Goal: Transaction & Acquisition: Purchase product/service

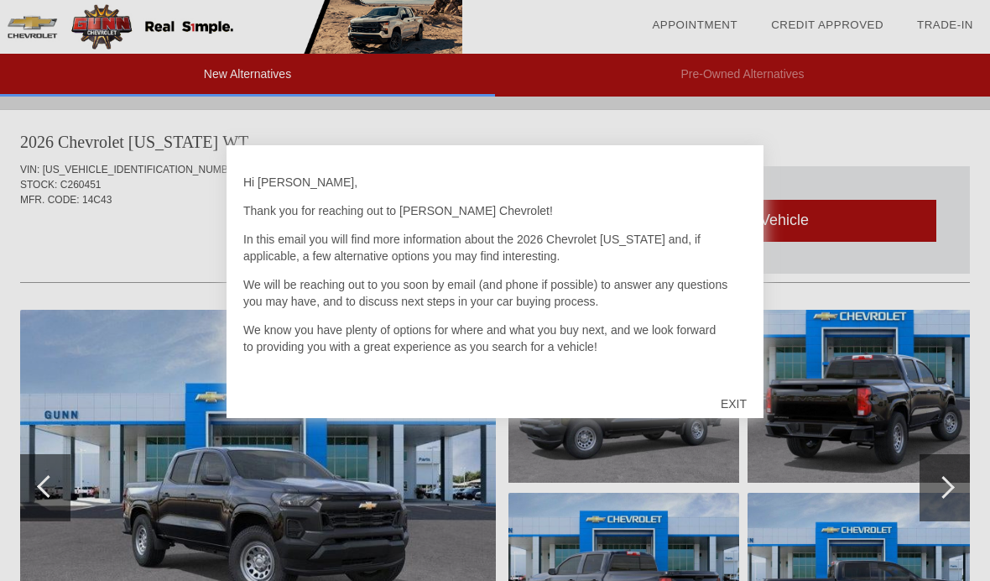
scroll to position [780, 0]
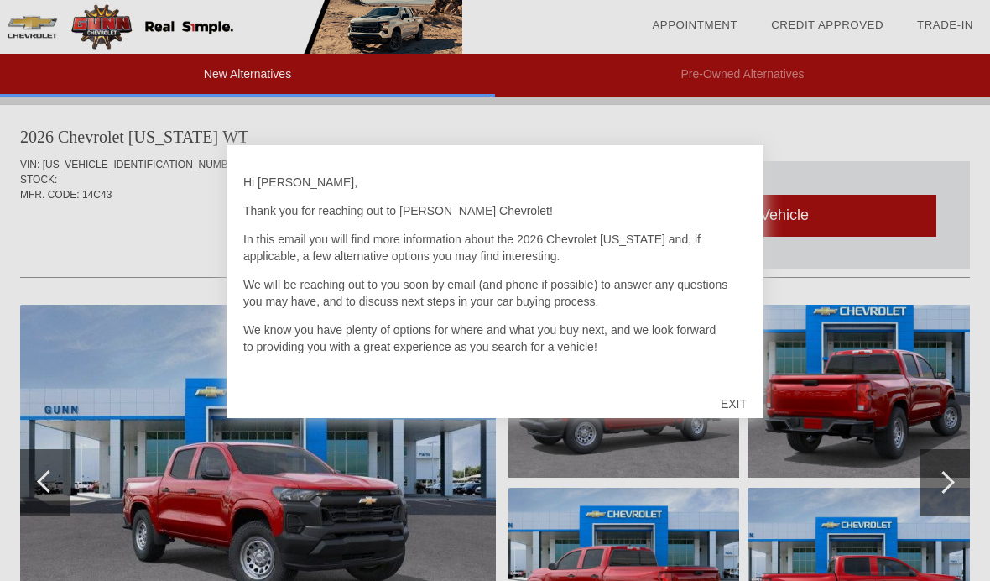
click at [743, 408] on div "EXIT" at bounding box center [734, 403] width 60 height 50
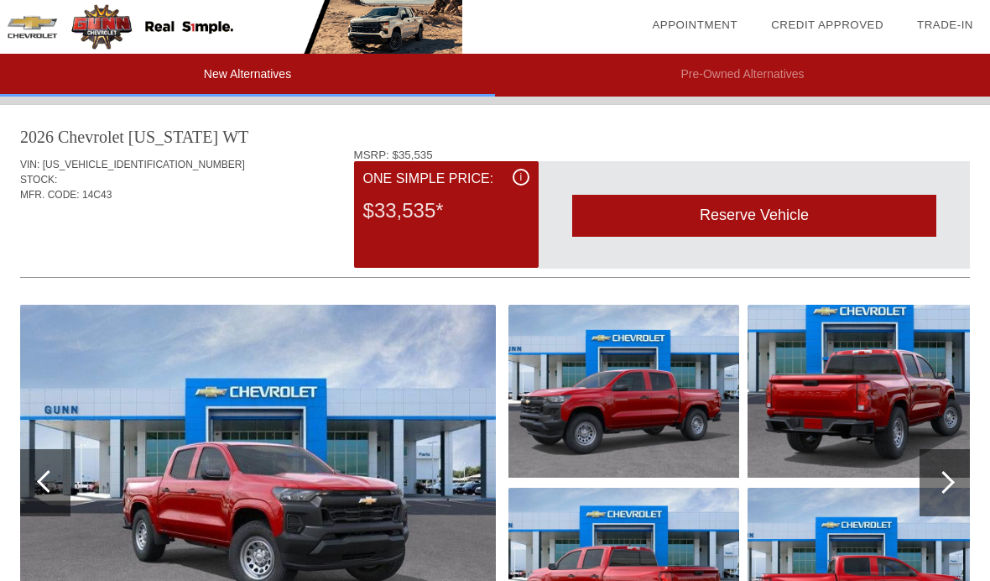
click at [678, 510] on img at bounding box center [623, 573] width 231 height 173
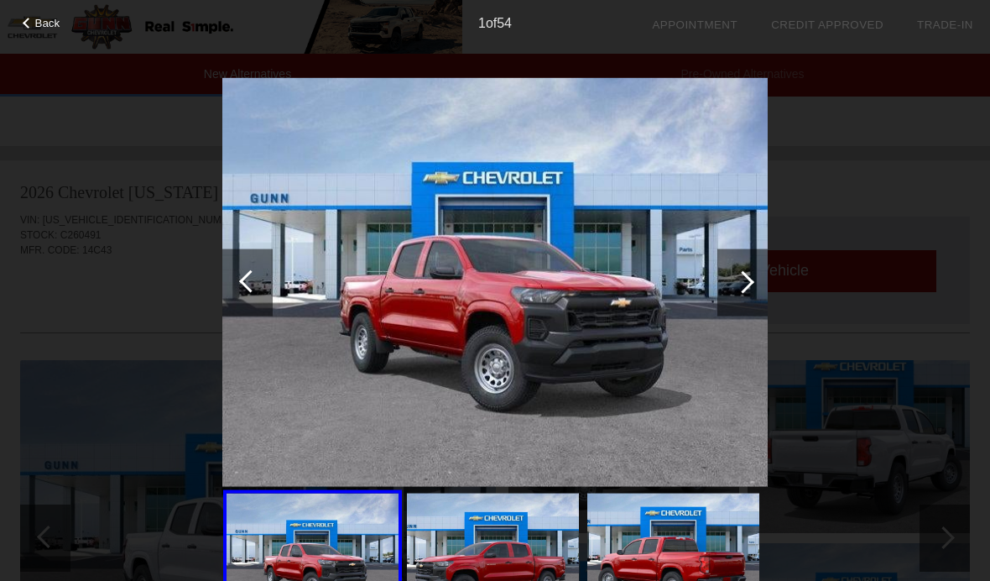
scroll to position [1468, 0]
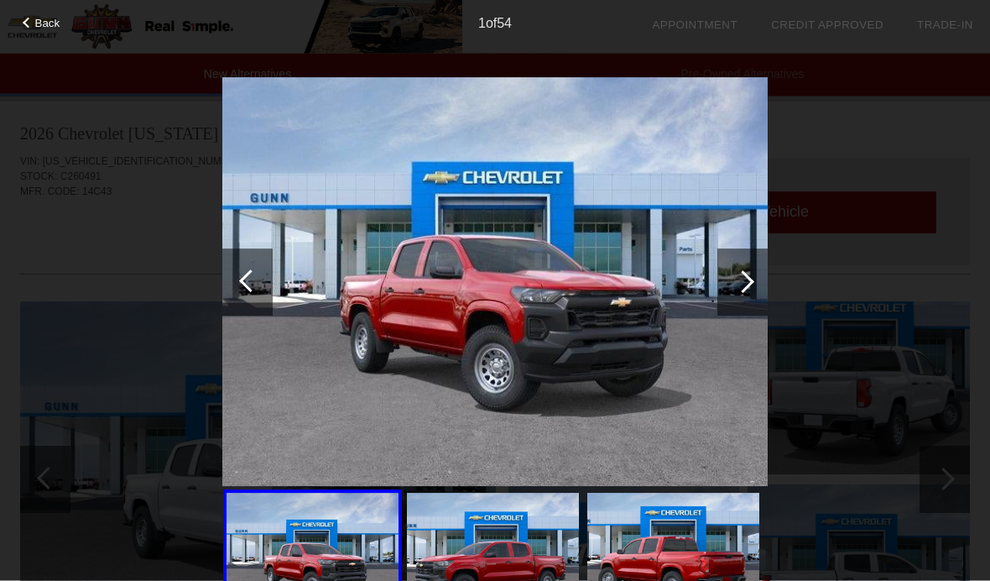
click at [758, 289] on div at bounding box center [742, 281] width 50 height 67
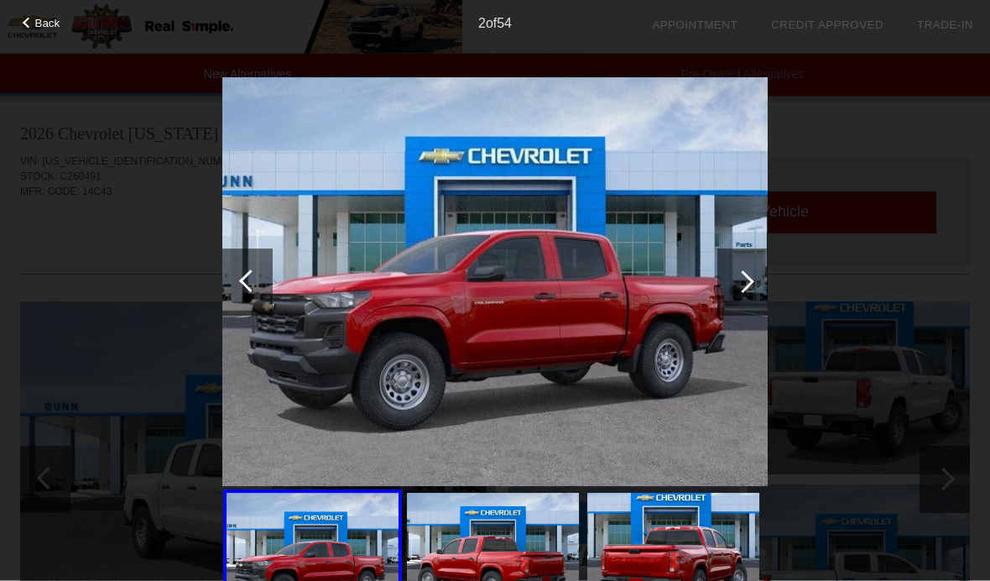
scroll to position [1469, 0]
click at [757, 290] on div at bounding box center [742, 281] width 50 height 67
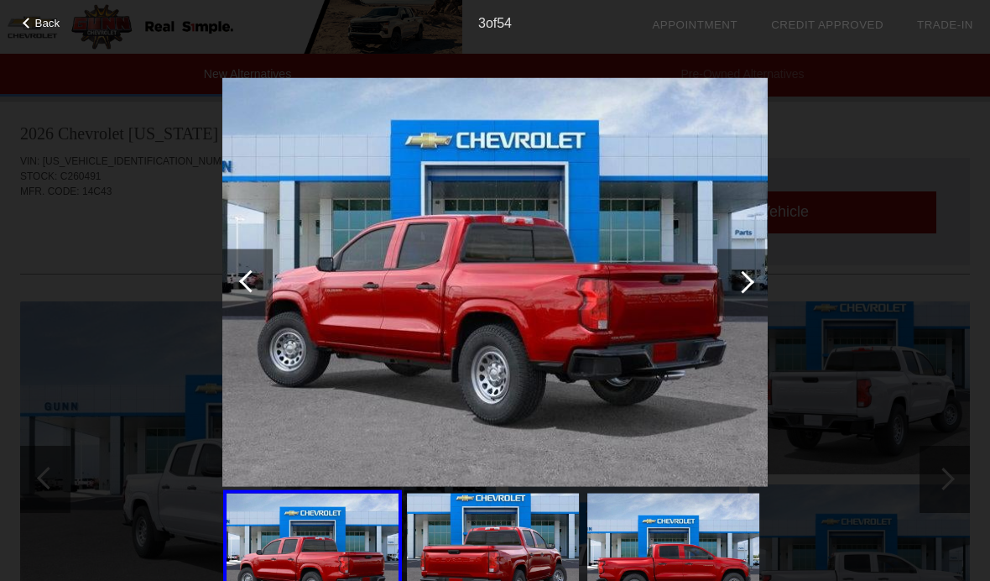
click at [750, 292] on div at bounding box center [742, 281] width 50 height 67
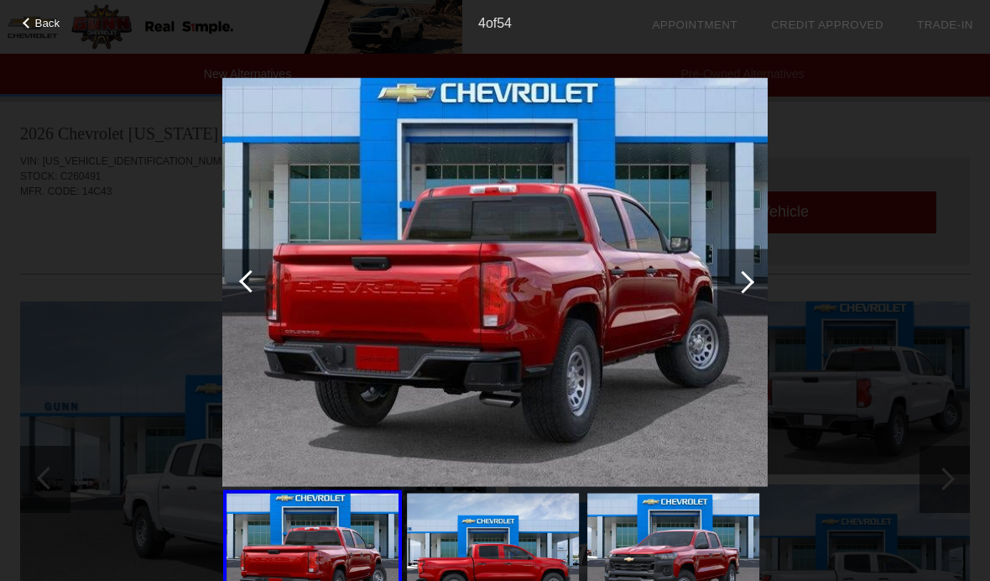
click at [751, 281] on div at bounding box center [743, 281] width 23 height 23
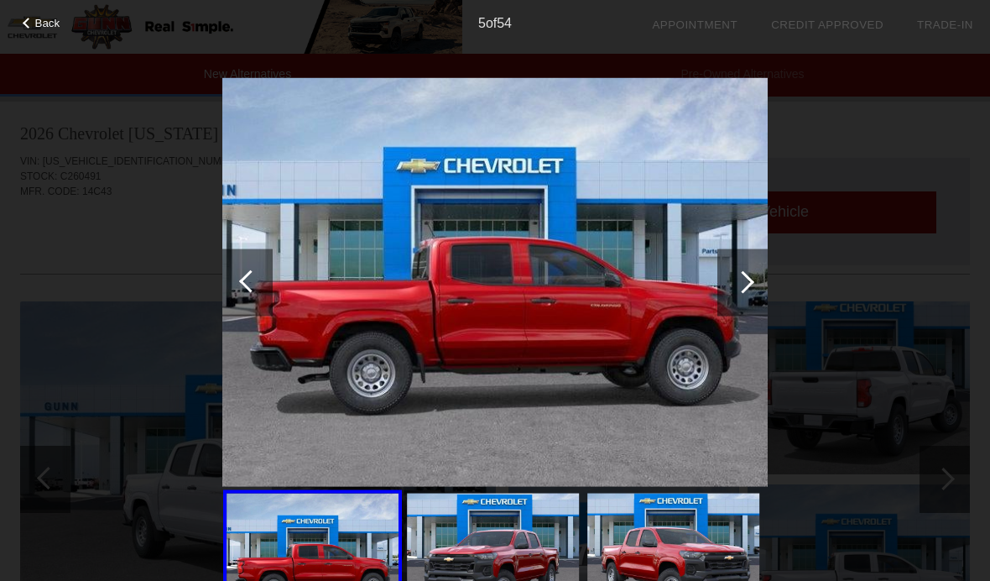
click at [767, 279] on div at bounding box center [742, 281] width 50 height 67
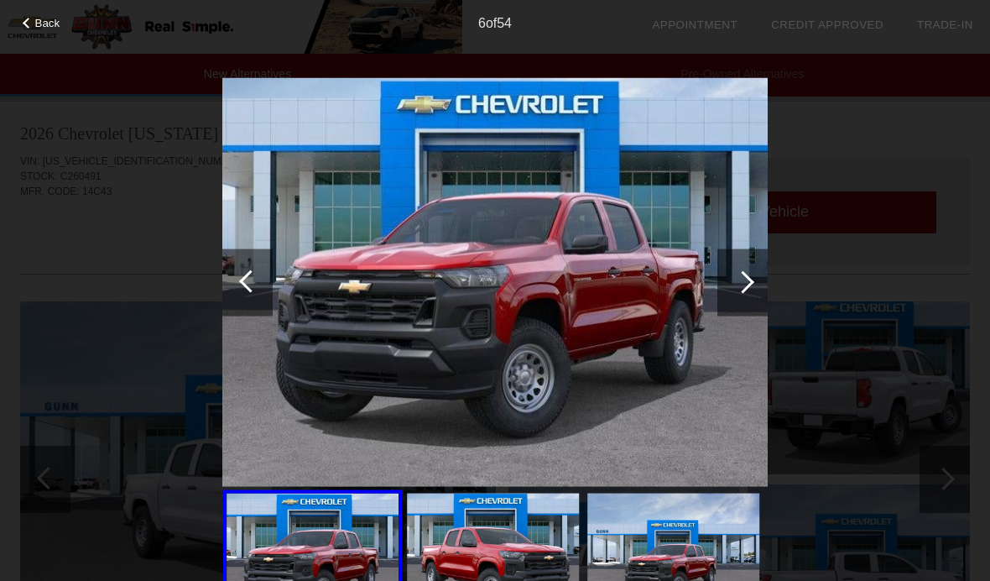
click at [763, 275] on div at bounding box center [742, 281] width 50 height 67
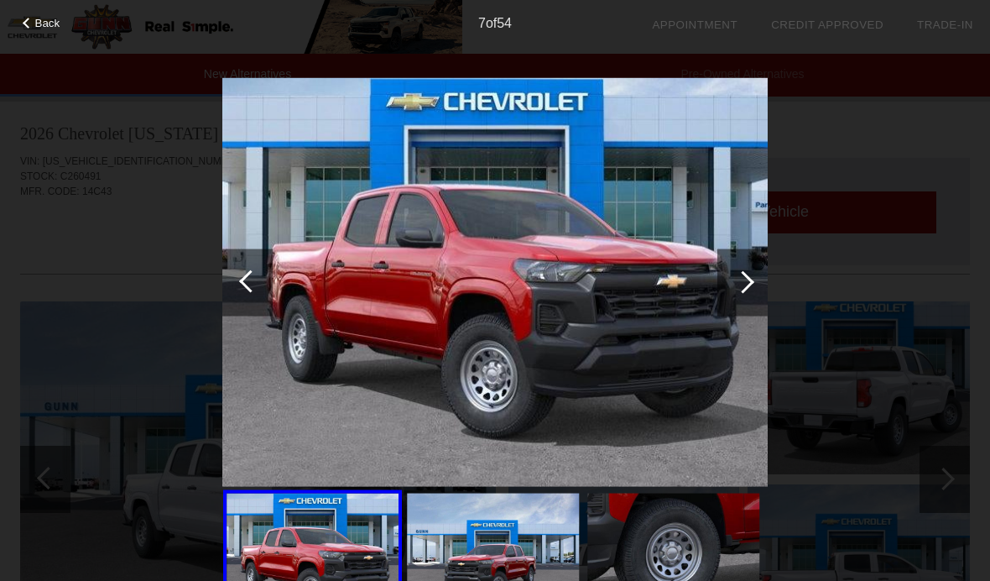
click at [747, 282] on div at bounding box center [743, 281] width 23 height 23
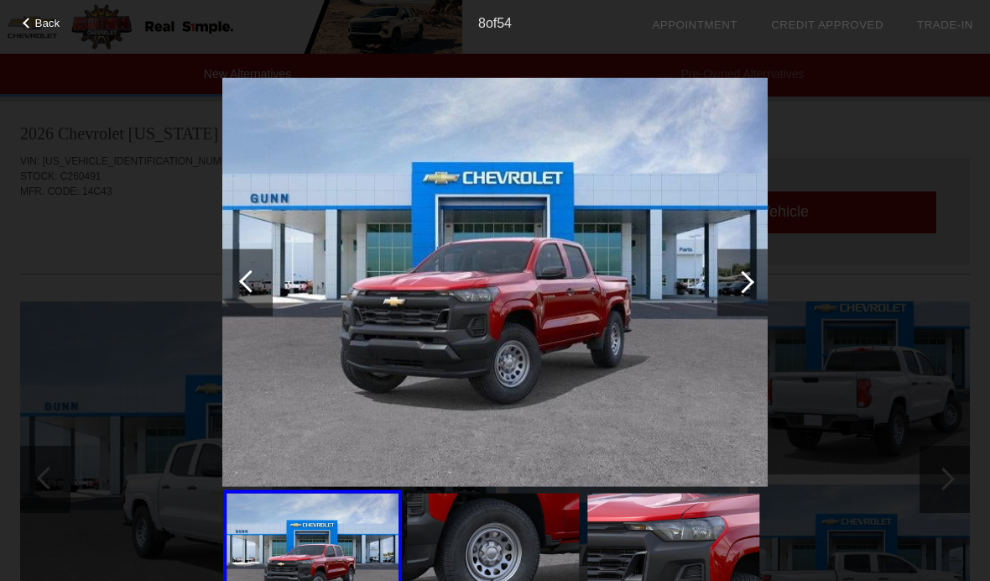
click at [763, 284] on div at bounding box center [742, 281] width 50 height 67
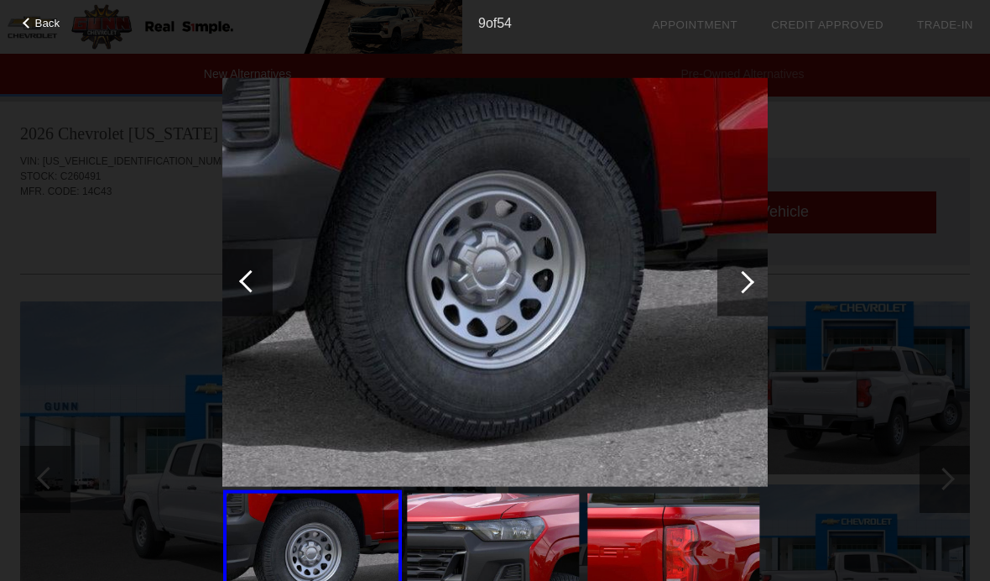
click at [747, 299] on div at bounding box center [742, 281] width 50 height 67
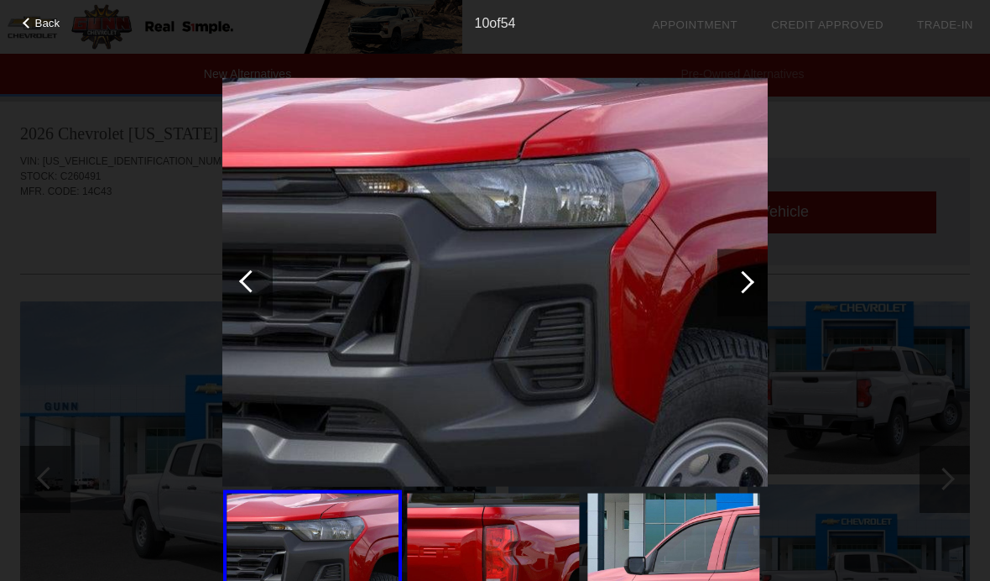
click at [758, 285] on div at bounding box center [742, 281] width 50 height 67
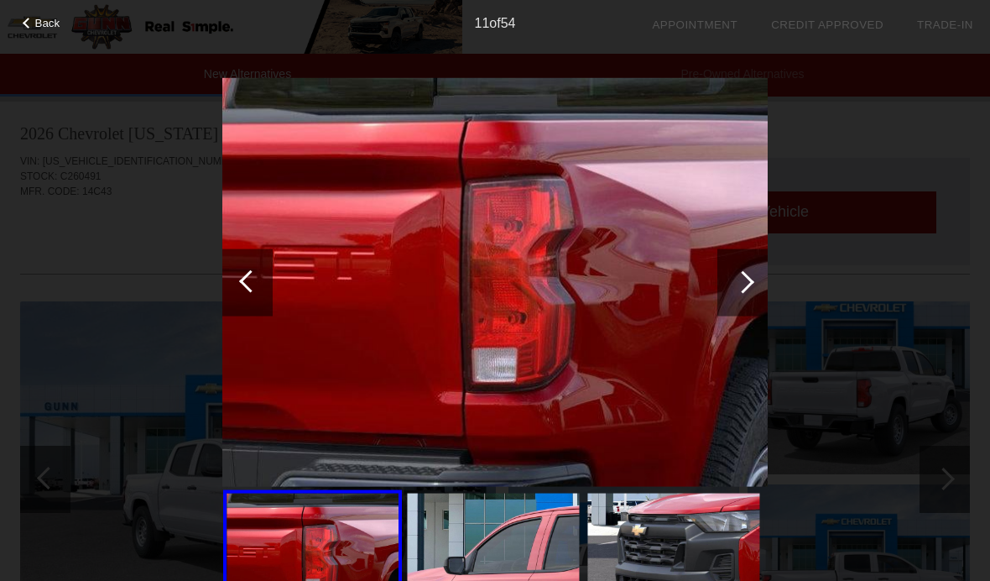
click at [745, 284] on div at bounding box center [743, 281] width 23 height 23
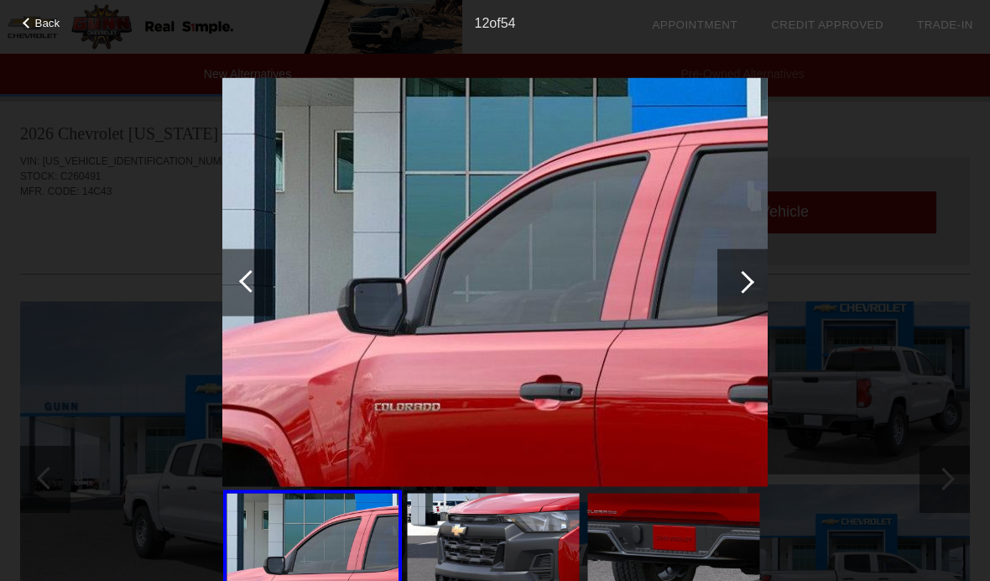
click at [752, 293] on div at bounding box center [742, 281] width 50 height 67
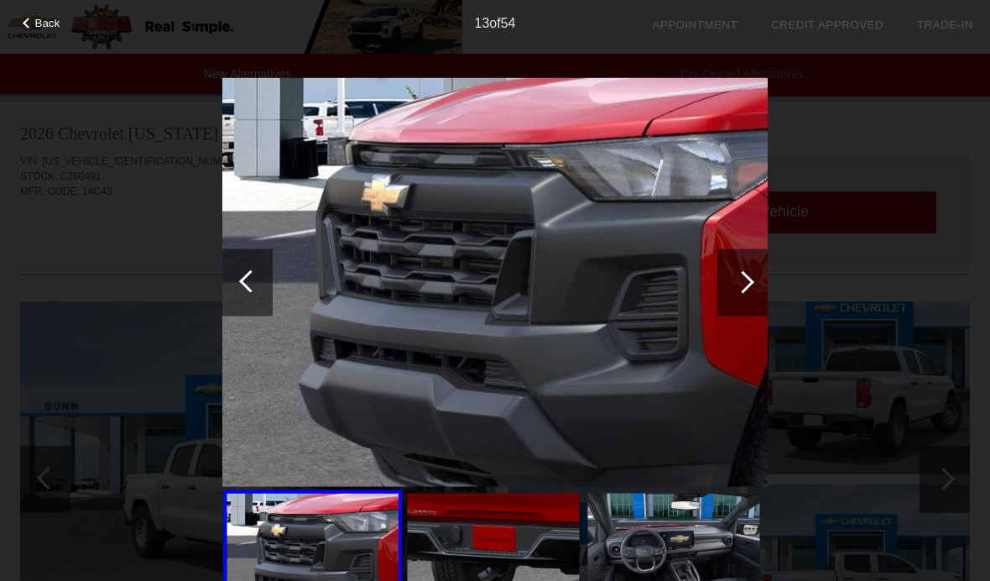
click at [756, 283] on div at bounding box center [742, 281] width 50 height 67
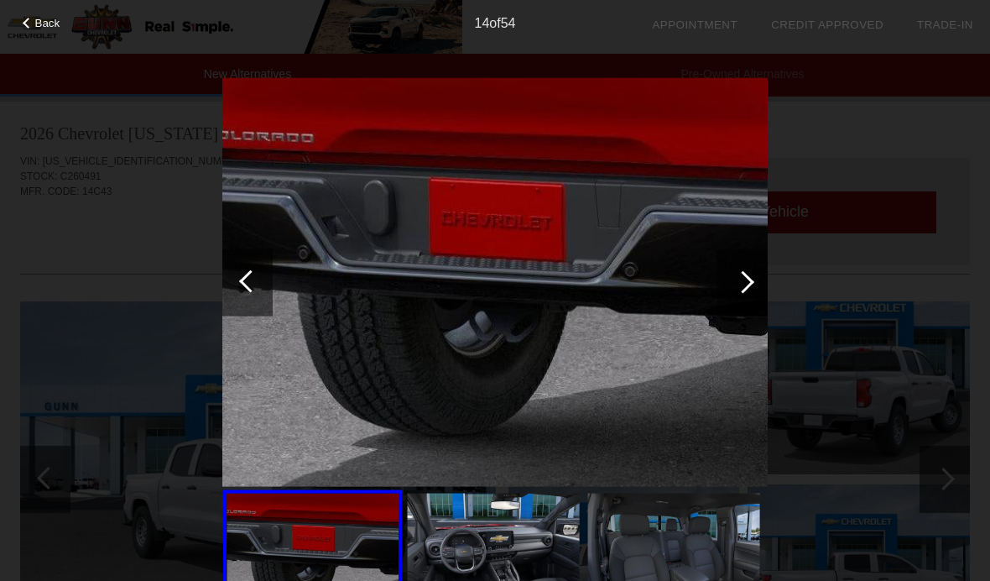
click at [758, 284] on div at bounding box center [742, 281] width 50 height 67
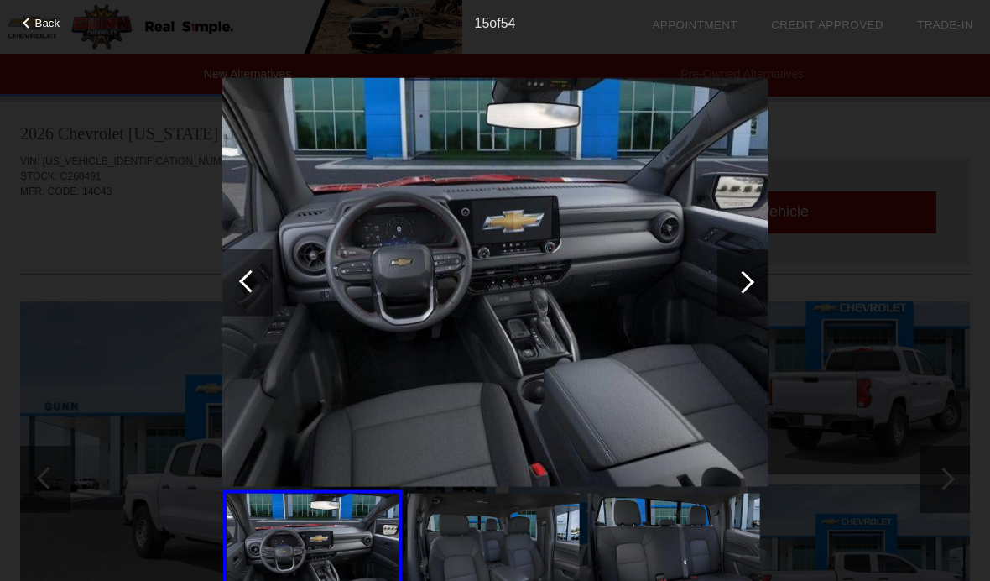
click at [756, 284] on div at bounding box center [742, 281] width 50 height 67
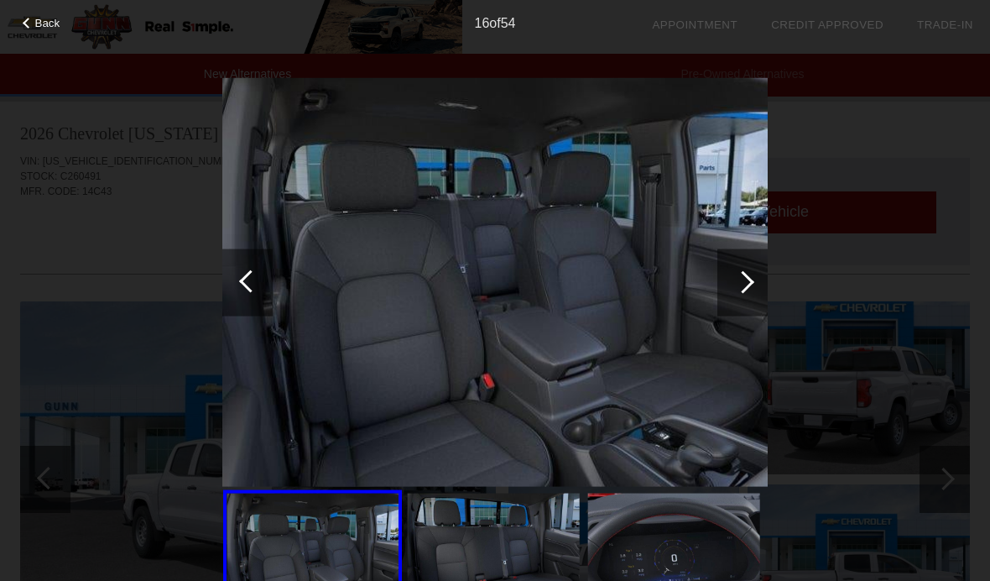
click at [754, 279] on div at bounding box center [742, 281] width 50 height 67
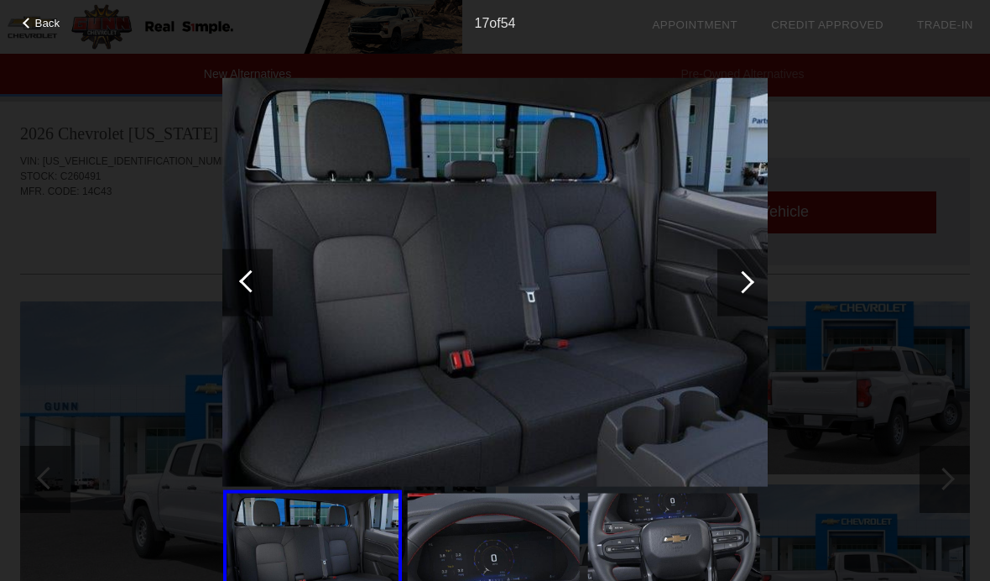
click at [758, 289] on div at bounding box center [742, 281] width 50 height 67
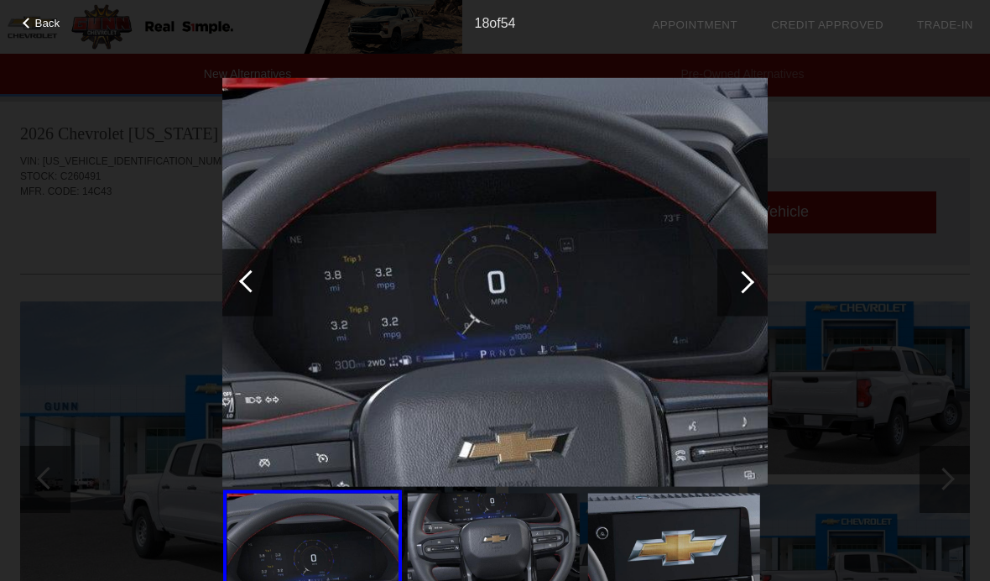
click at [762, 290] on div at bounding box center [742, 281] width 50 height 67
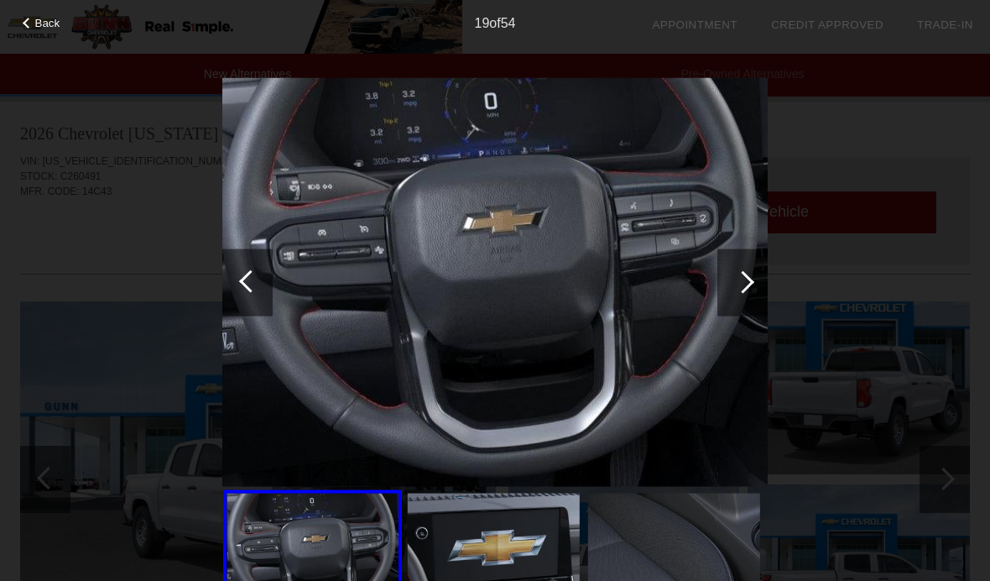
click at [759, 294] on div at bounding box center [742, 281] width 50 height 67
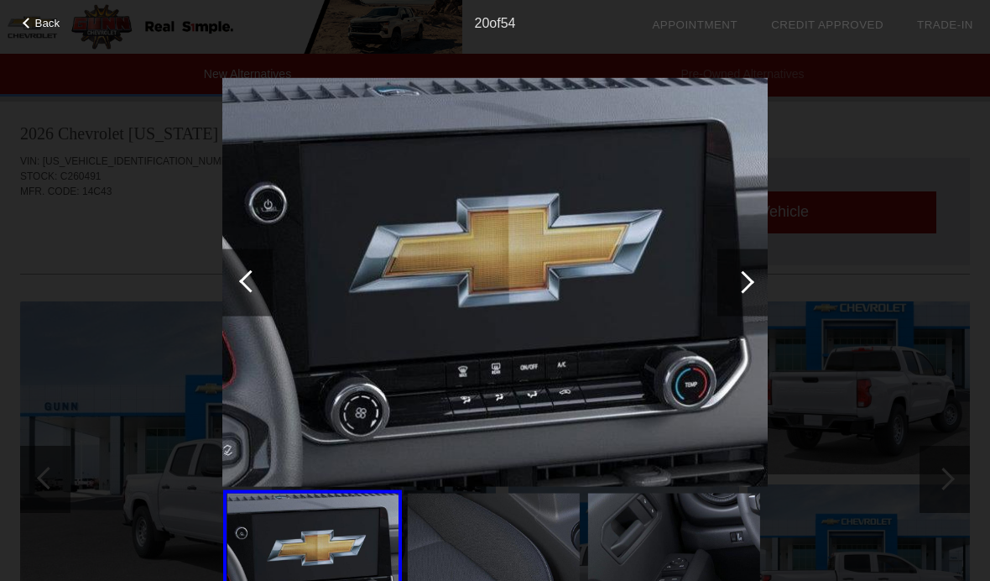
click at [759, 283] on div at bounding box center [742, 281] width 50 height 67
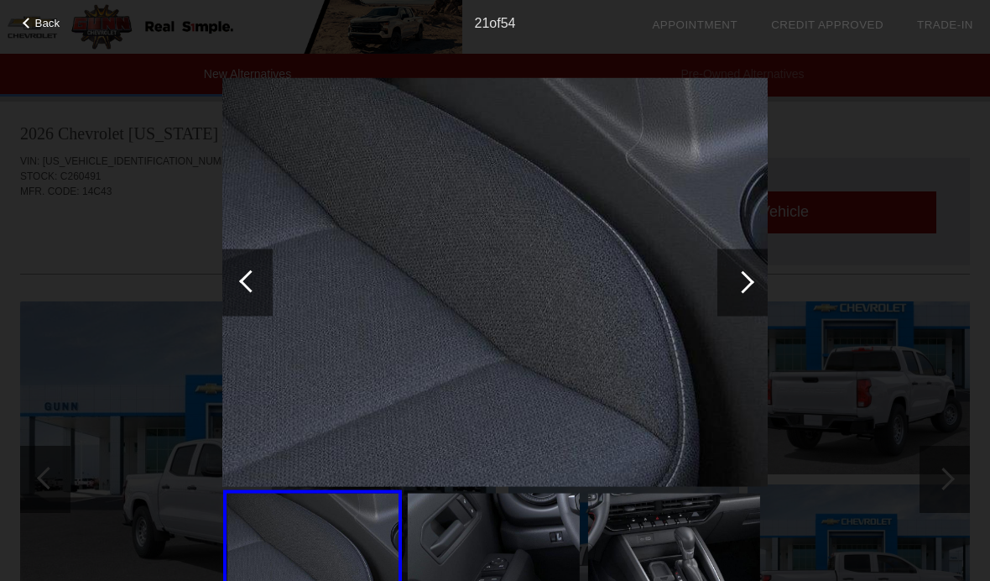
click at [749, 290] on div at bounding box center [742, 281] width 50 height 67
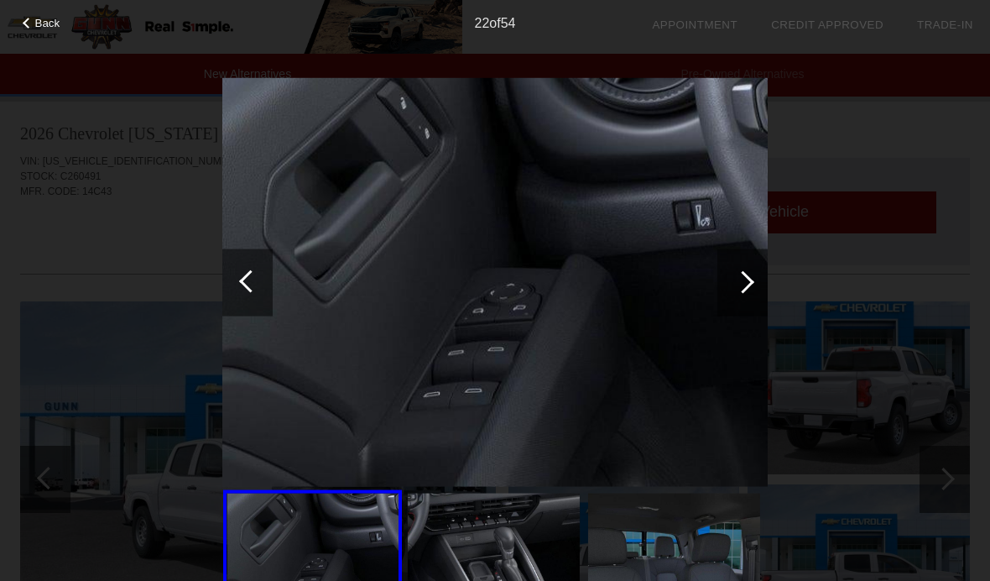
click at [765, 276] on div at bounding box center [742, 281] width 50 height 67
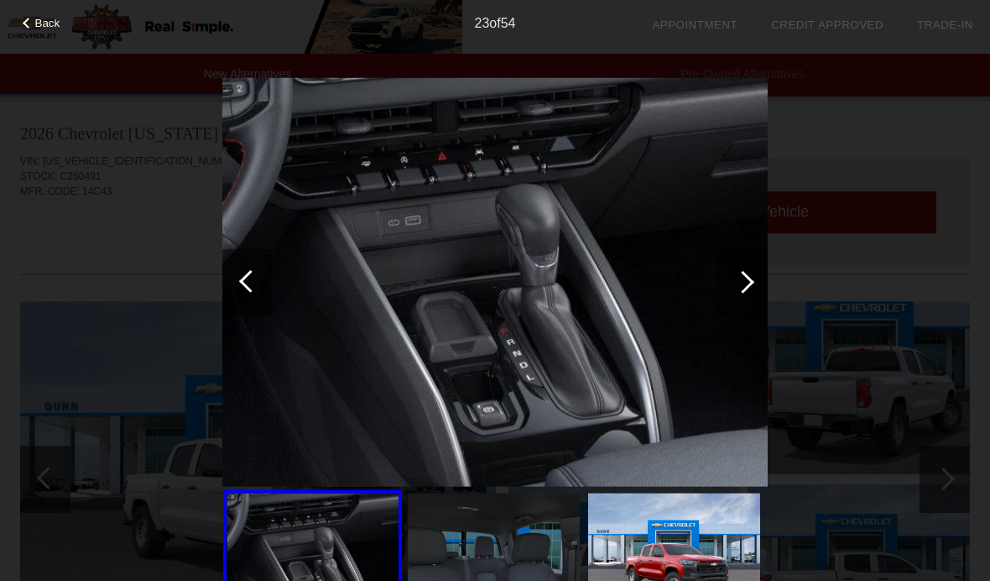
click at [752, 283] on div at bounding box center [743, 281] width 23 height 23
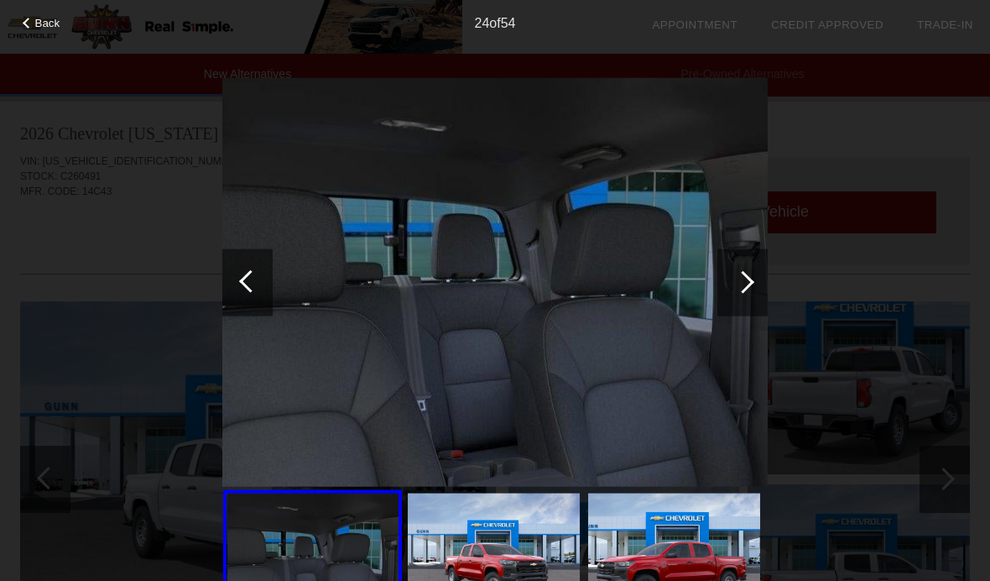
click at [752, 285] on div at bounding box center [742, 281] width 50 height 67
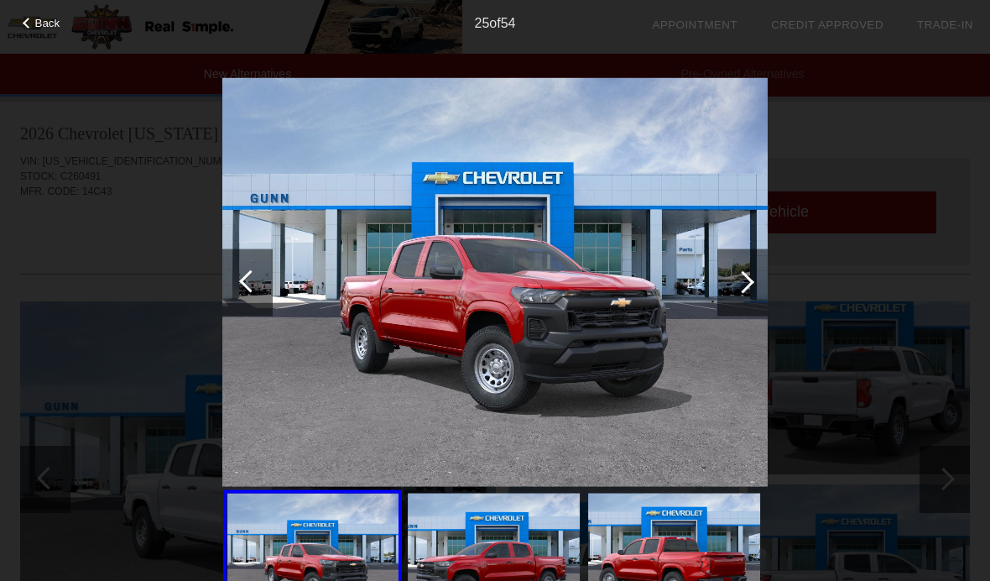
click at [753, 280] on div at bounding box center [742, 281] width 50 height 67
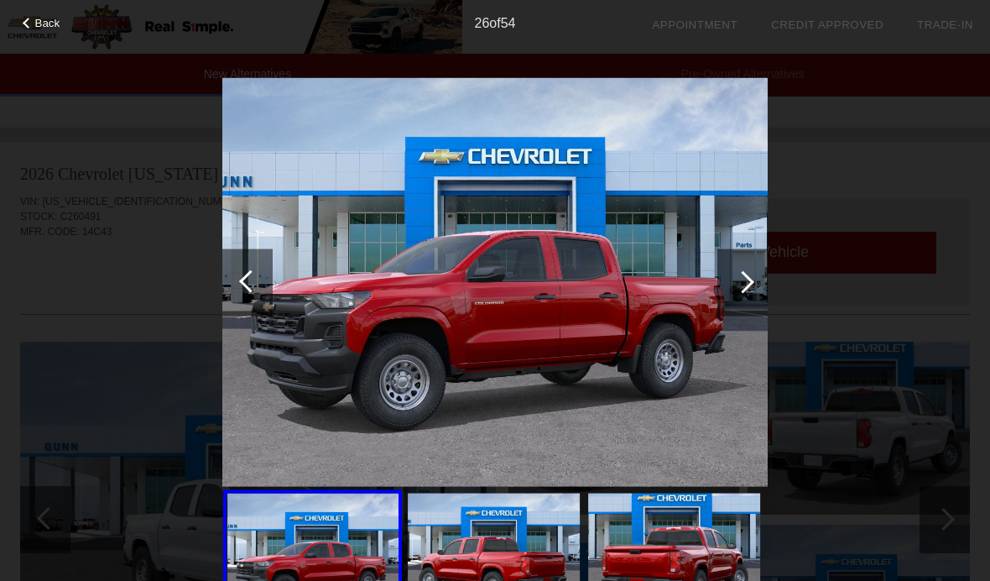
scroll to position [1428, 0]
click at [751, 289] on div at bounding box center [742, 281] width 50 height 67
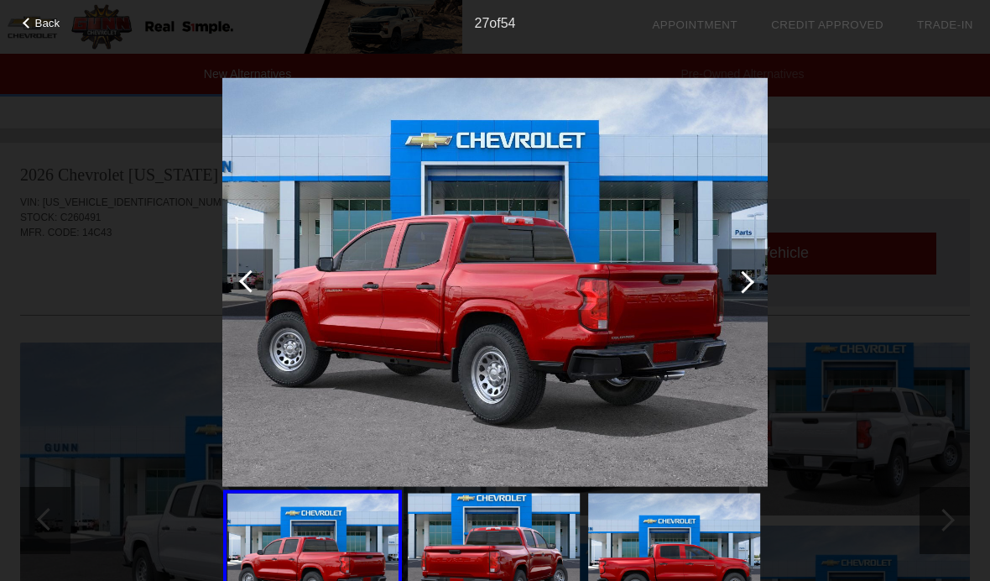
click at [752, 282] on div at bounding box center [743, 281] width 23 height 23
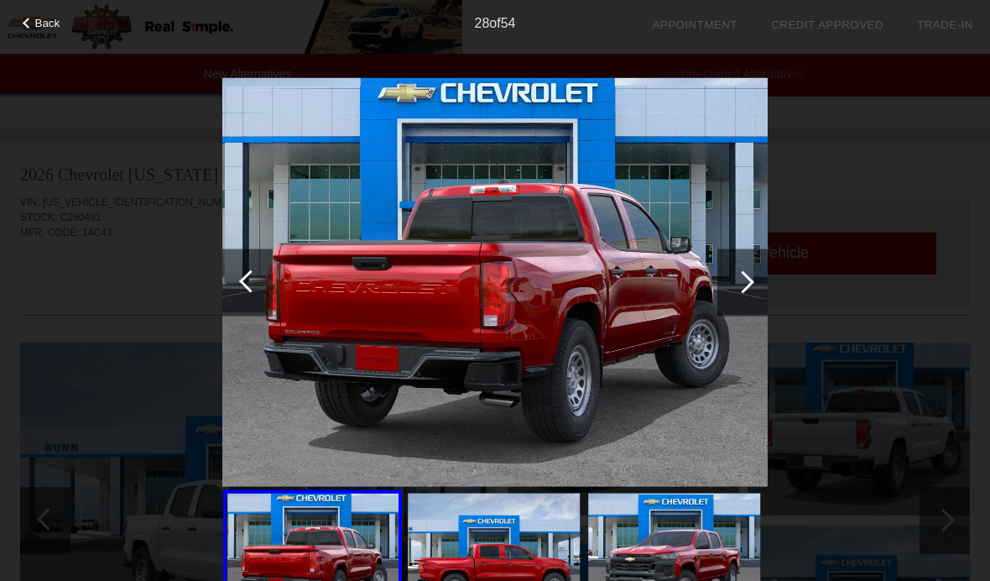
click at [751, 274] on div at bounding box center [742, 281] width 50 height 67
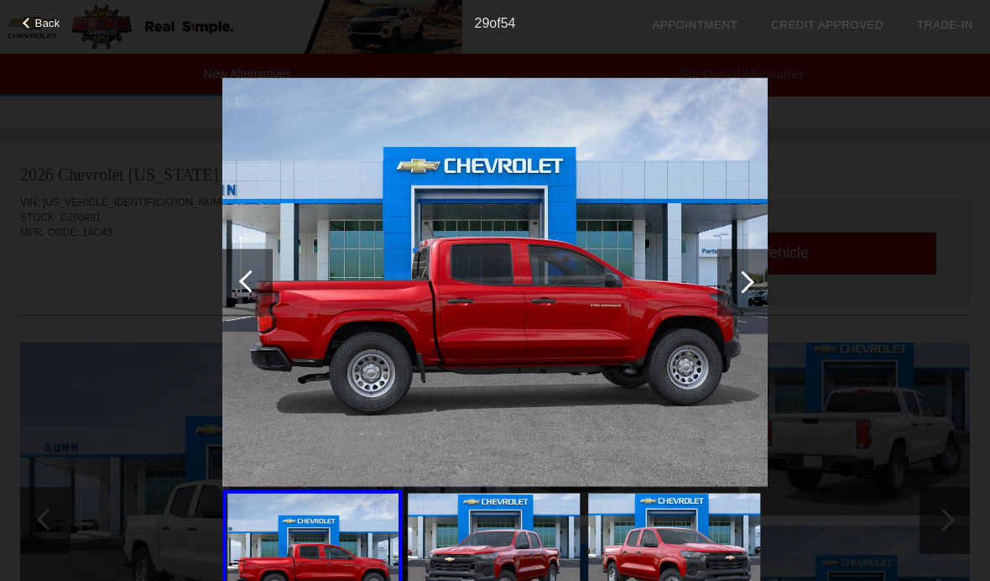
click at [749, 288] on div at bounding box center [742, 281] width 50 height 67
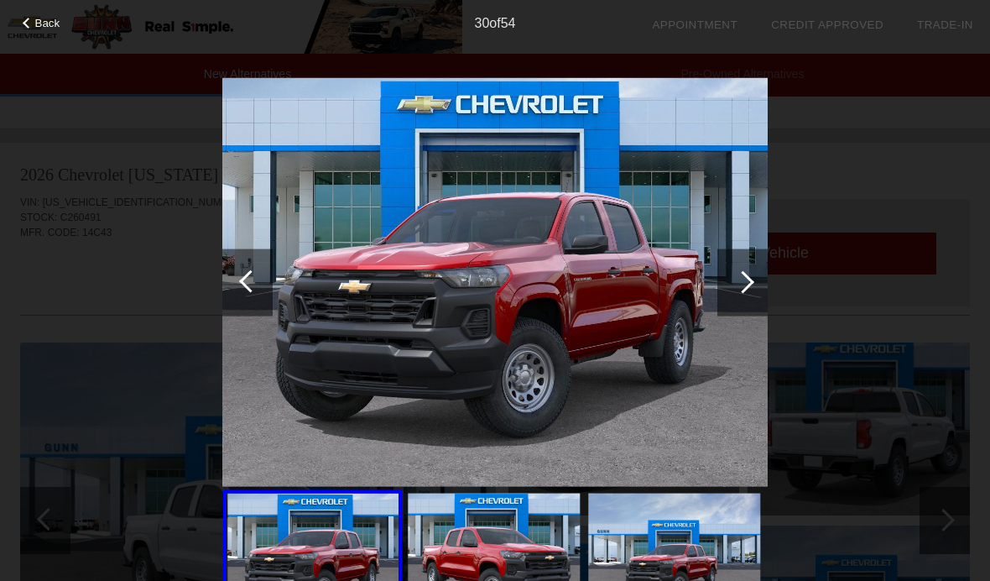
click at [748, 278] on div at bounding box center [743, 281] width 23 height 23
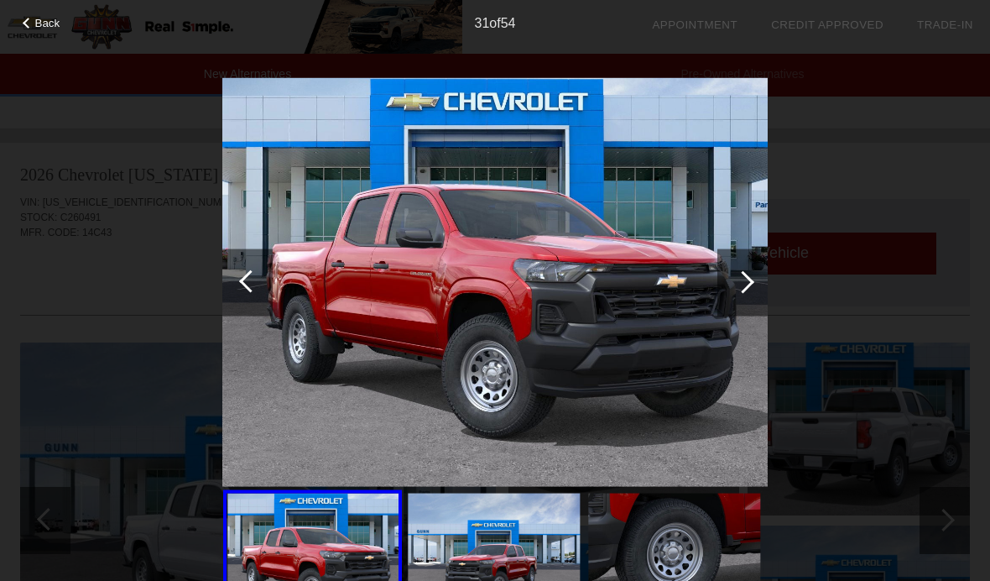
click at [747, 277] on div at bounding box center [743, 281] width 23 height 23
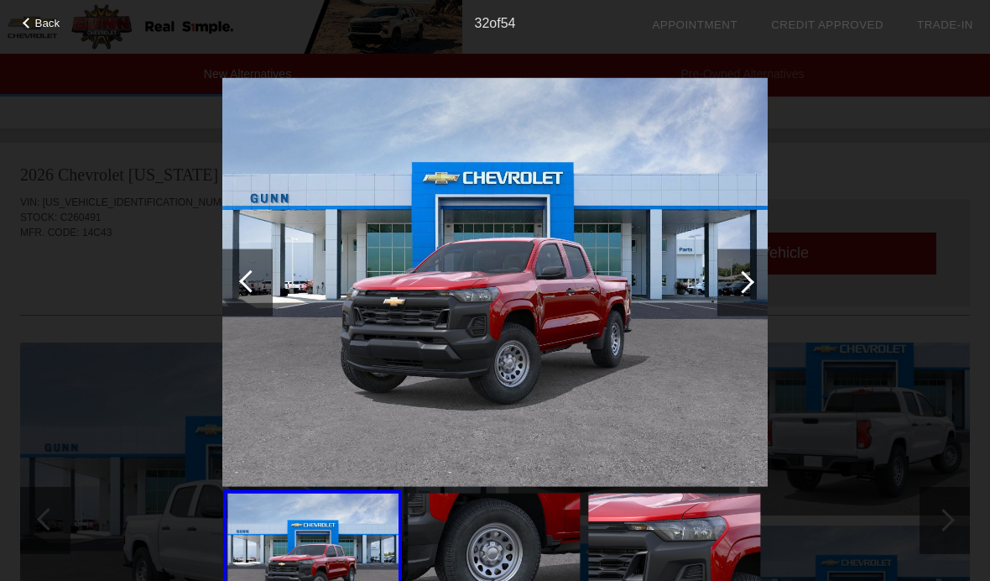
click at [747, 285] on div at bounding box center [743, 281] width 23 height 23
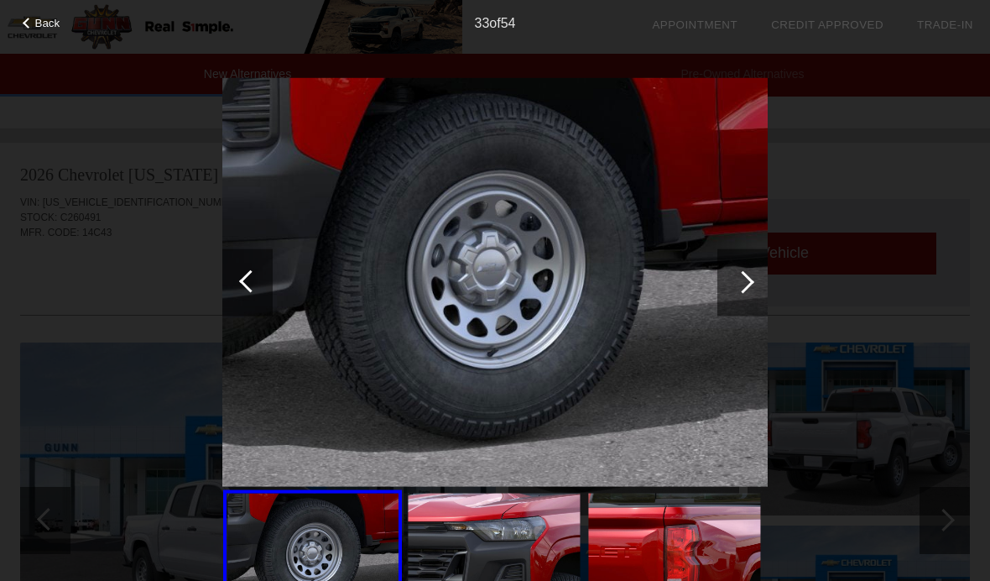
click at [737, 276] on div at bounding box center [743, 281] width 23 height 23
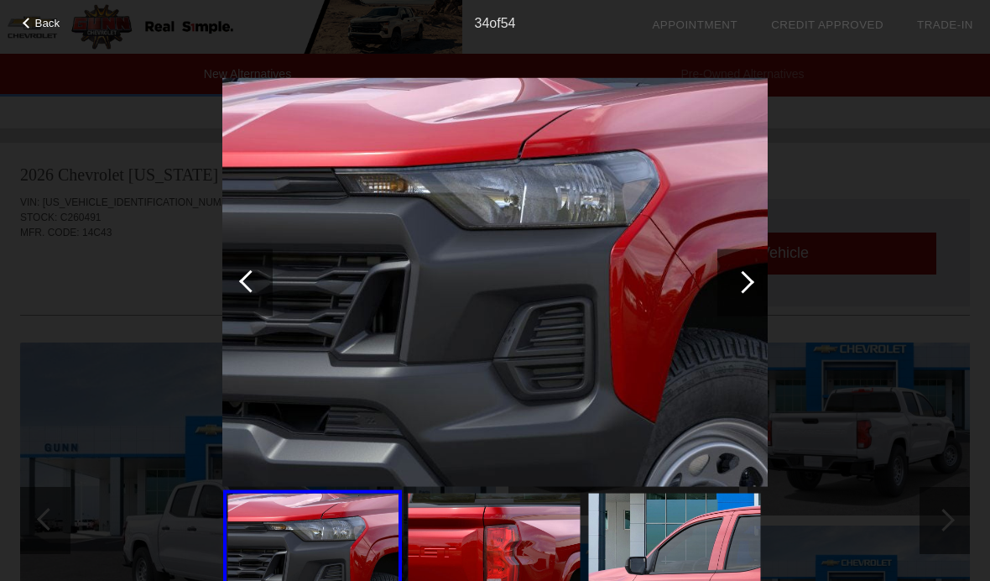
click at [742, 280] on div at bounding box center [743, 281] width 23 height 23
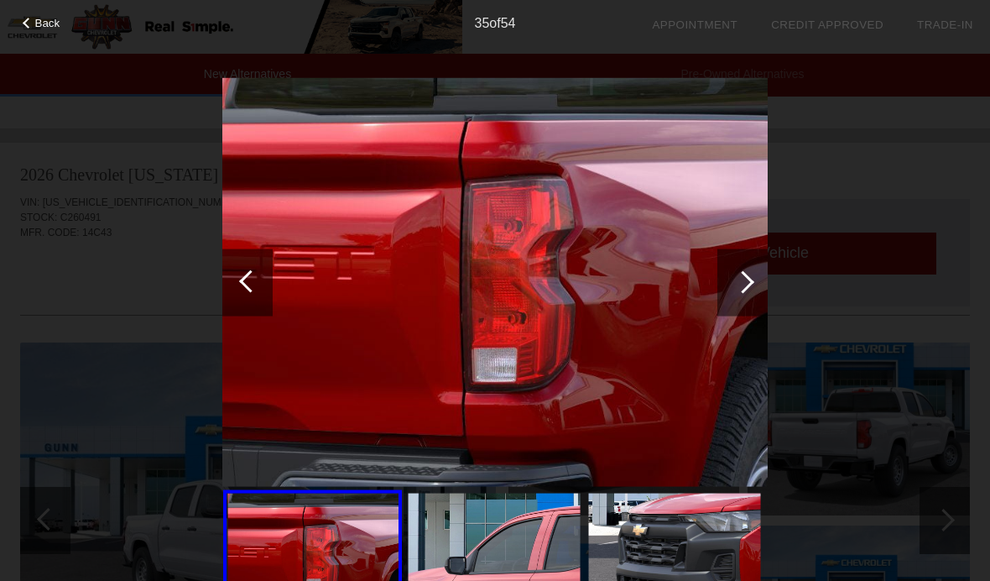
click at [741, 287] on div at bounding box center [743, 281] width 23 height 23
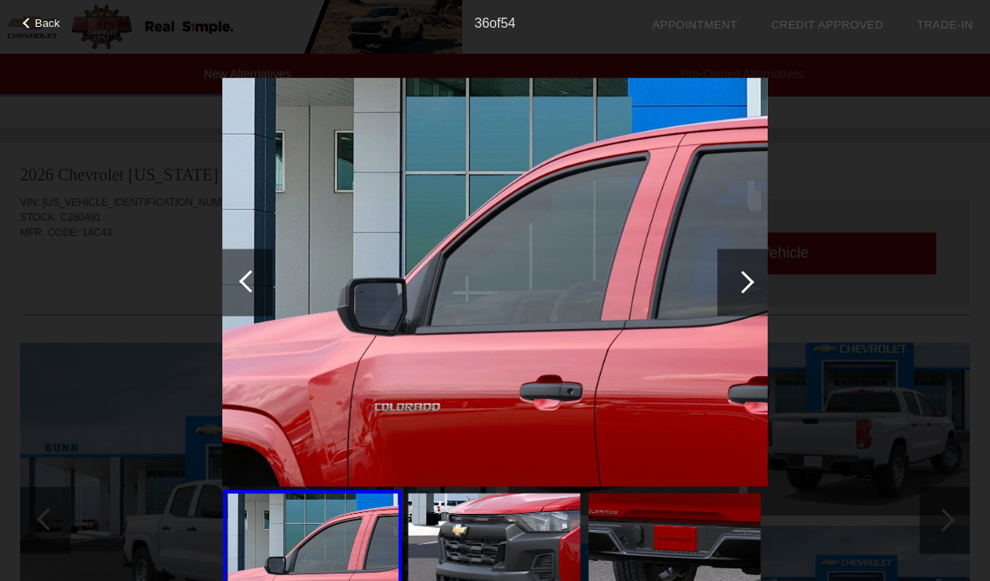
click at [742, 284] on div at bounding box center [743, 281] width 23 height 23
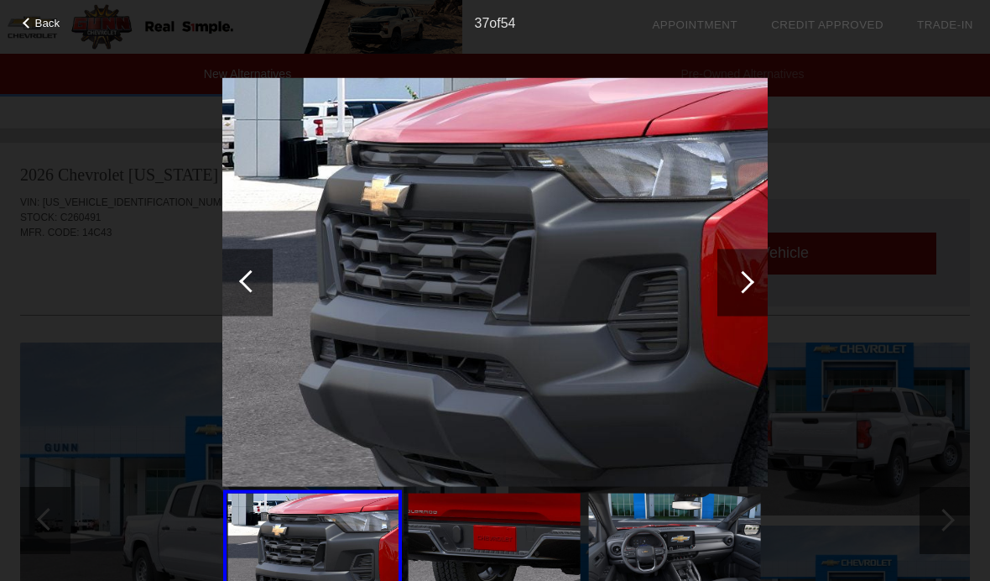
click at [747, 281] on div at bounding box center [743, 281] width 23 height 23
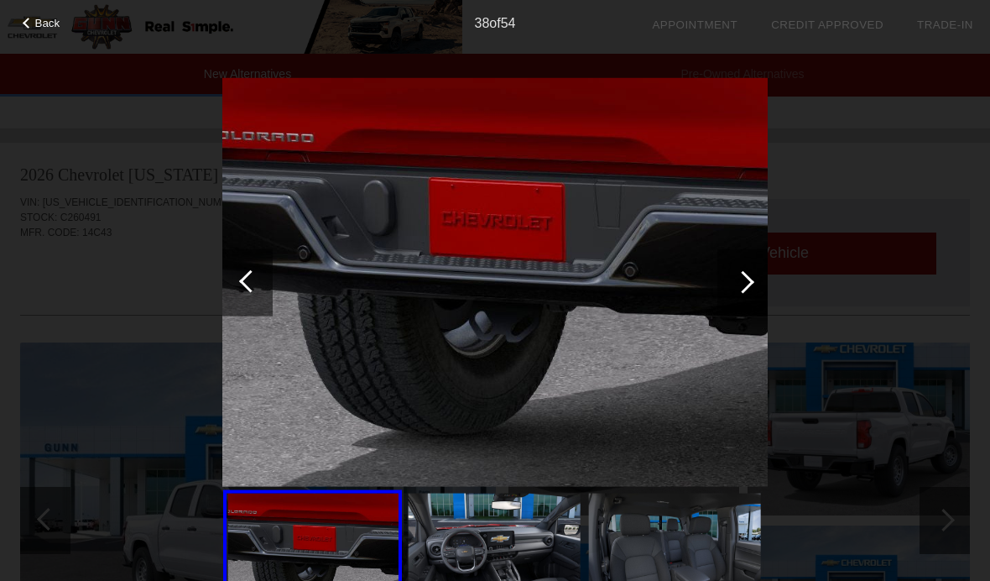
click at [744, 283] on div at bounding box center [743, 281] width 23 height 23
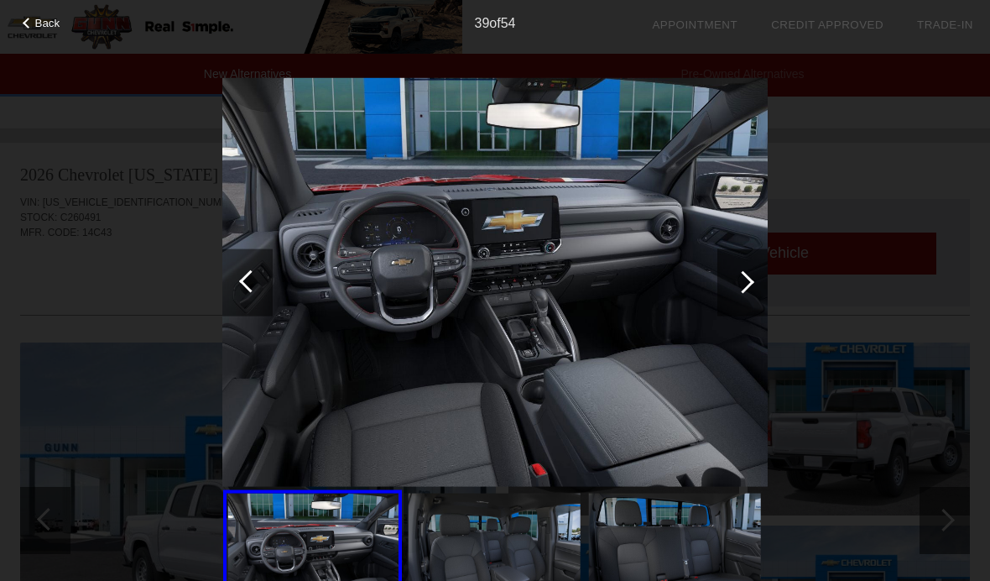
click at [746, 279] on div at bounding box center [743, 281] width 23 height 23
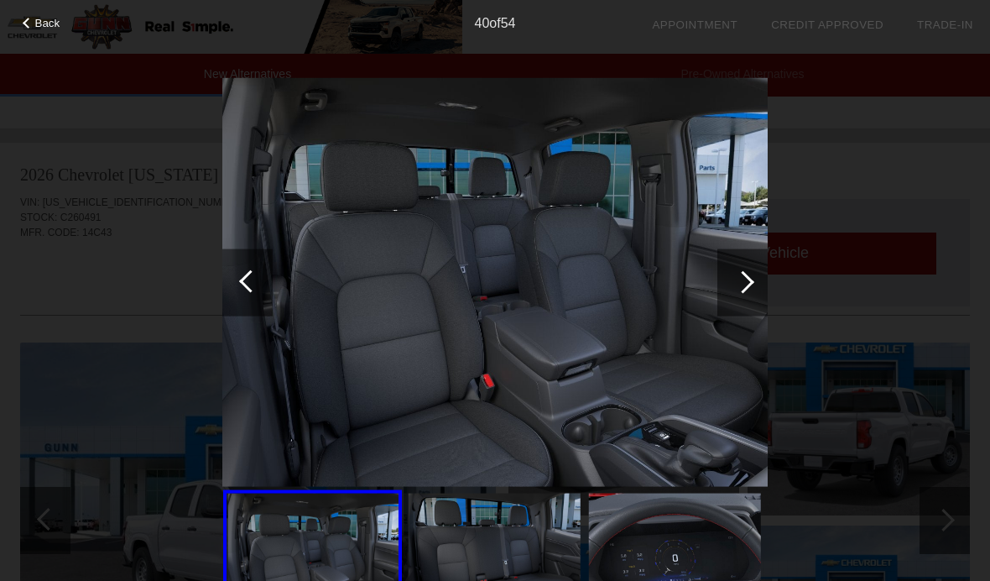
click at [752, 261] on div at bounding box center [742, 281] width 50 height 67
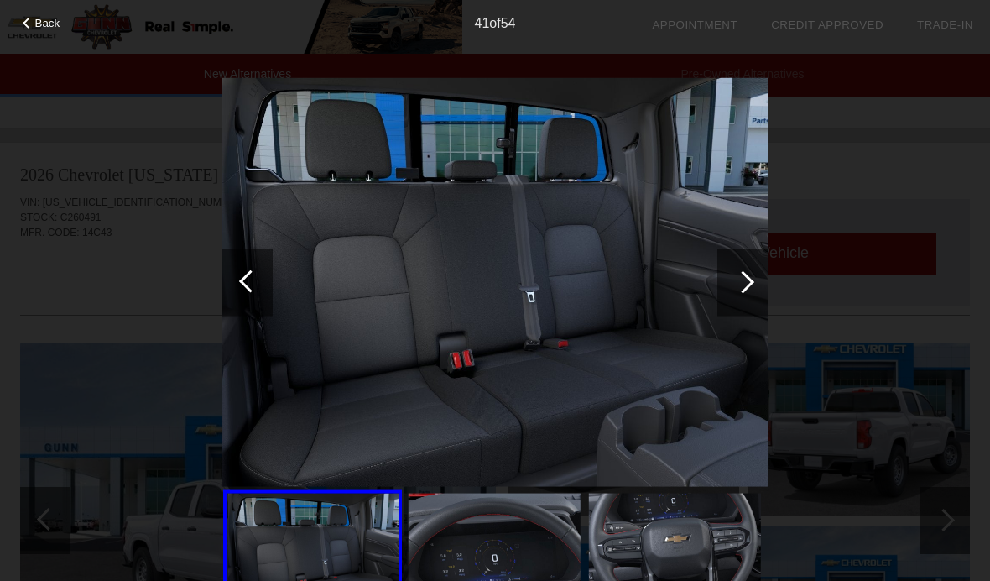
click at [766, 283] on div at bounding box center [742, 281] width 50 height 67
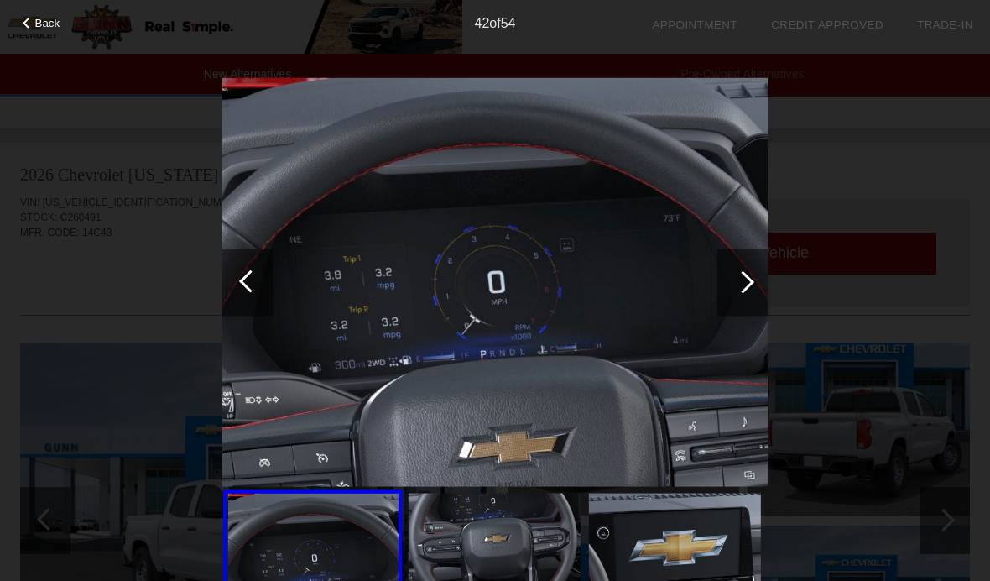
click at [759, 281] on div at bounding box center [742, 281] width 50 height 67
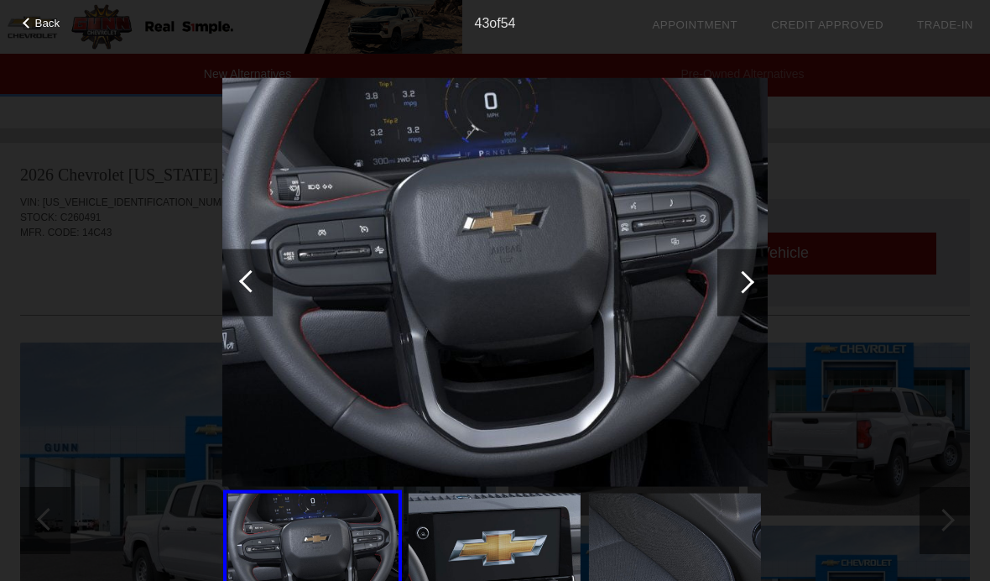
click at [750, 279] on div at bounding box center [743, 281] width 23 height 23
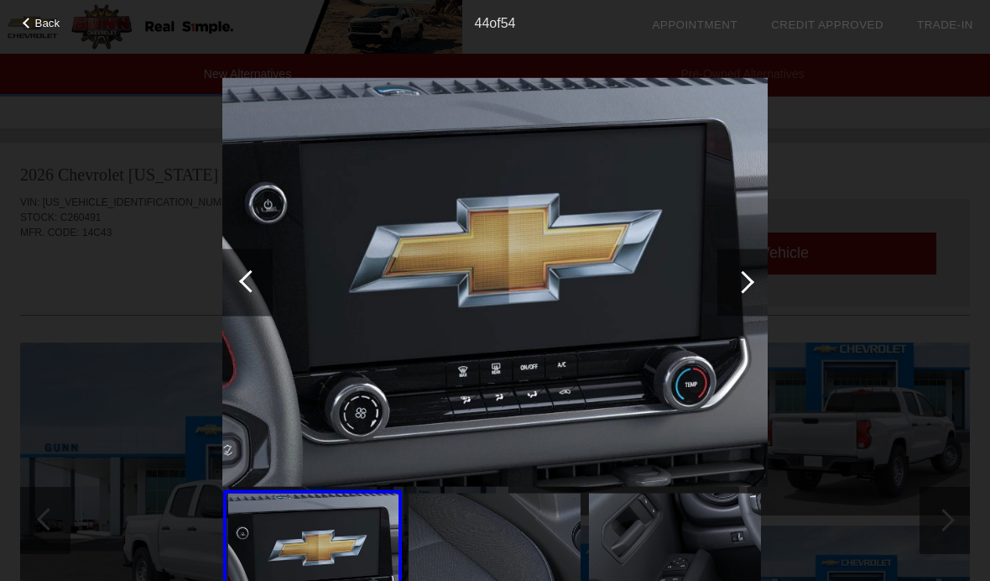
click at [752, 282] on div at bounding box center [743, 281] width 23 height 23
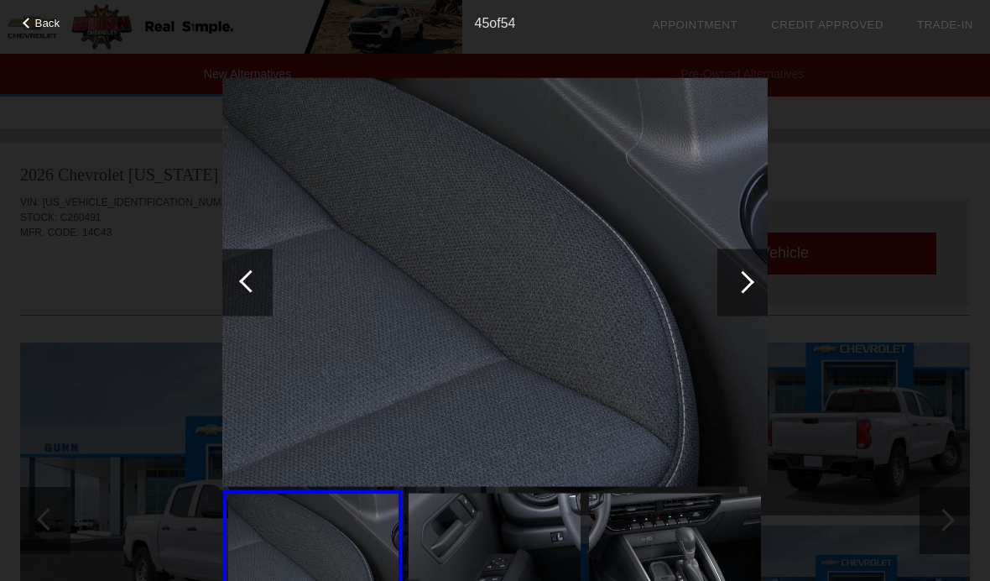
click at [749, 279] on div at bounding box center [743, 281] width 23 height 23
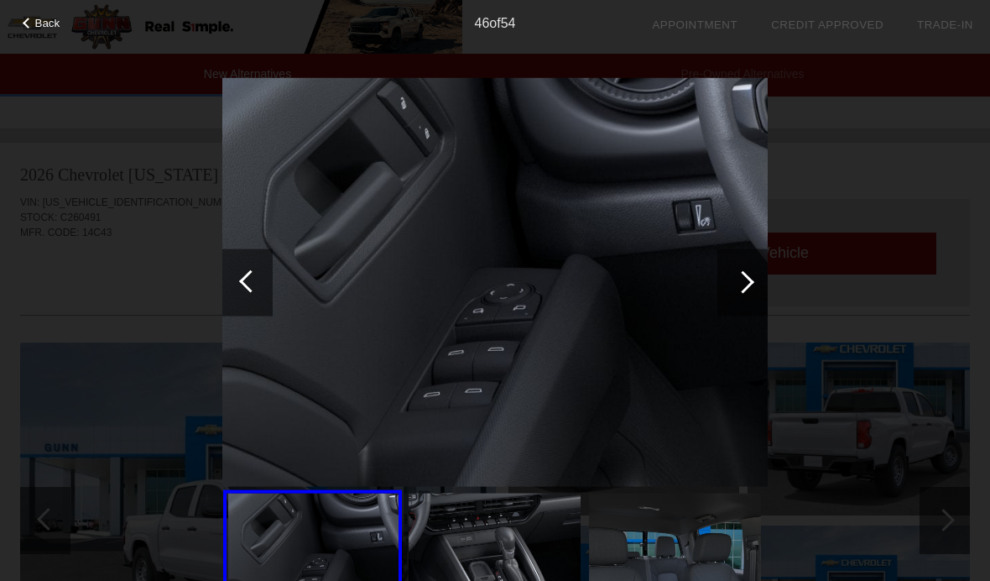
click at [767, 285] on div at bounding box center [742, 281] width 50 height 67
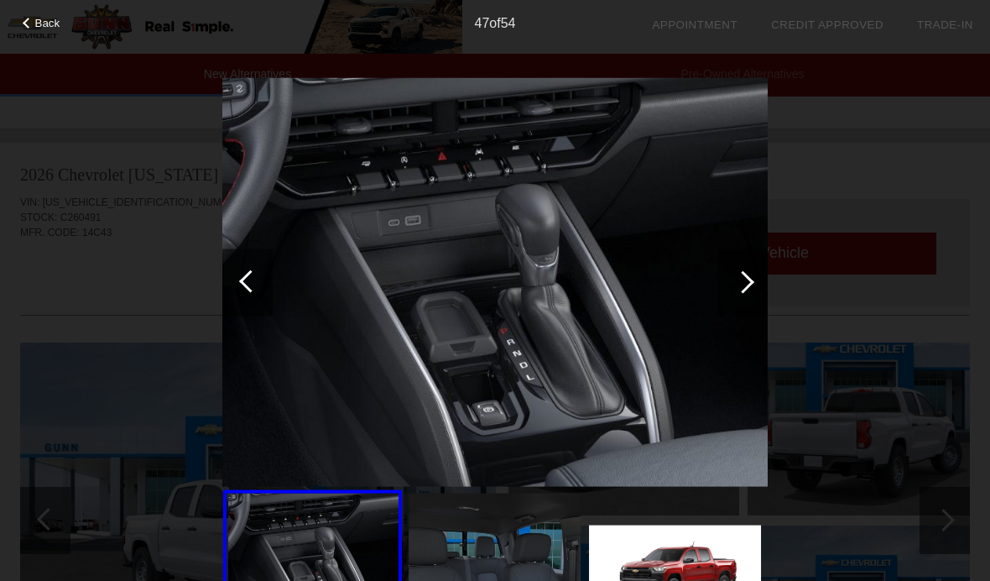
click at [762, 278] on div at bounding box center [742, 281] width 50 height 67
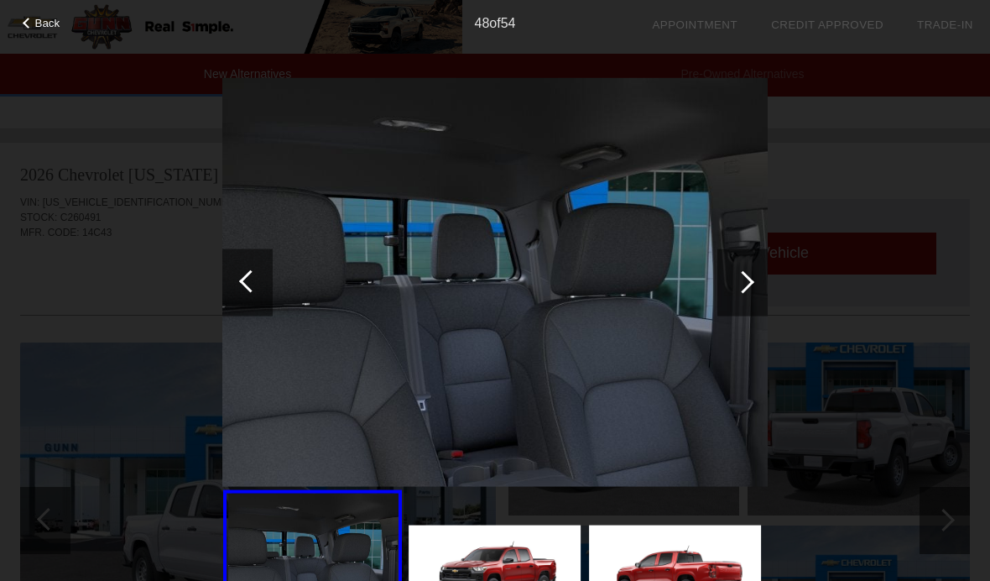
click at [753, 275] on div at bounding box center [742, 281] width 50 height 67
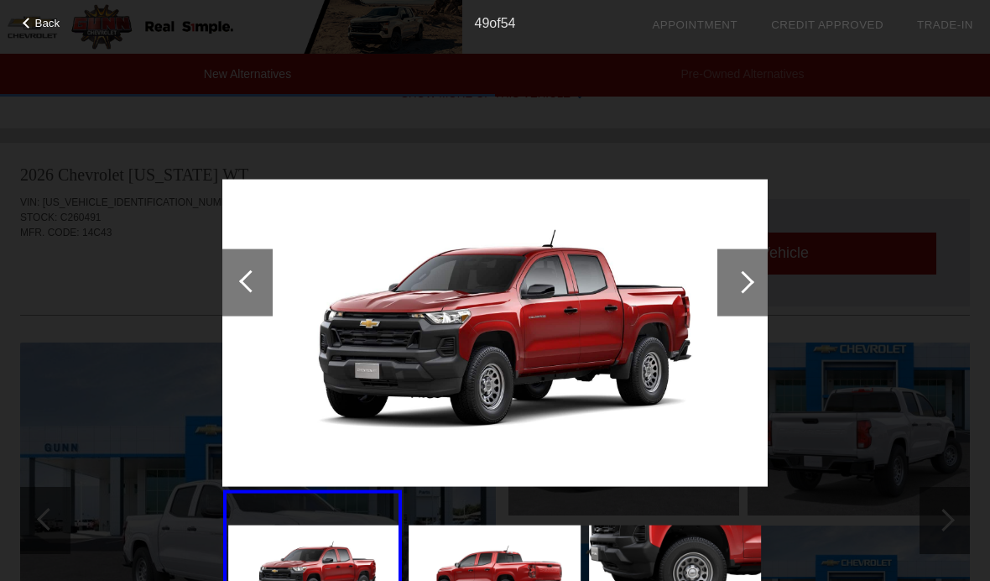
click at [760, 267] on div at bounding box center [742, 281] width 50 height 67
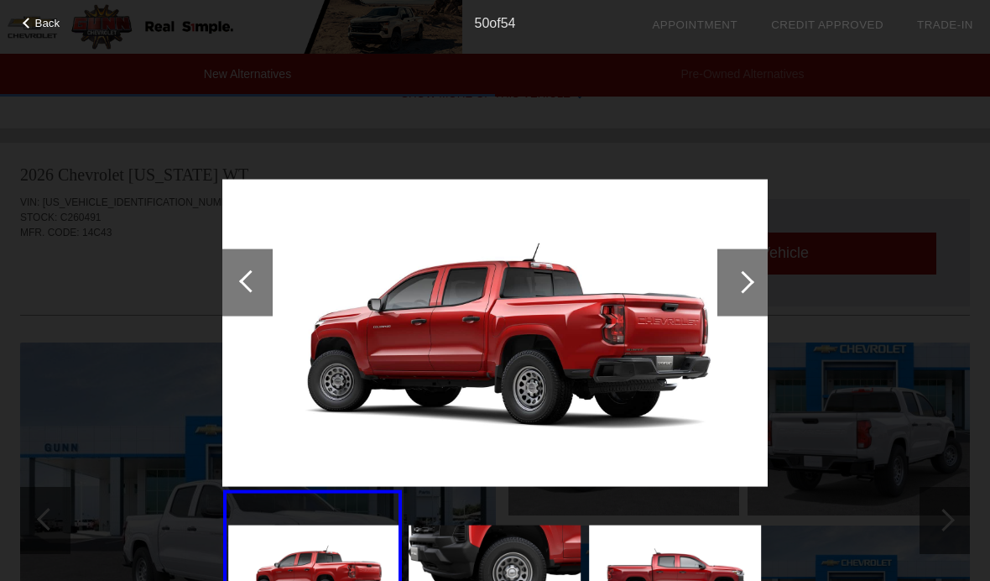
click at [755, 284] on div at bounding box center [742, 281] width 50 height 67
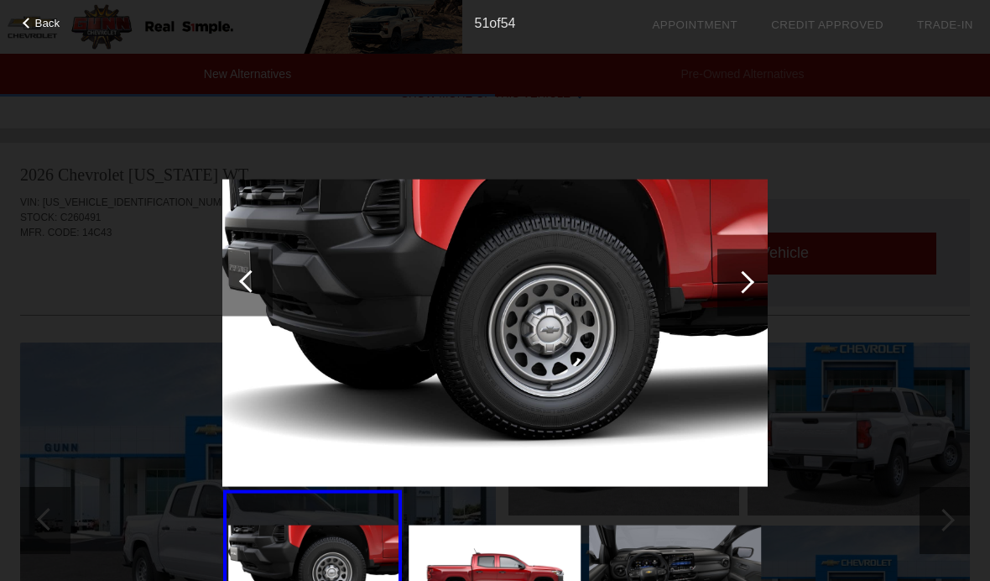
click at [756, 285] on div at bounding box center [742, 281] width 50 height 67
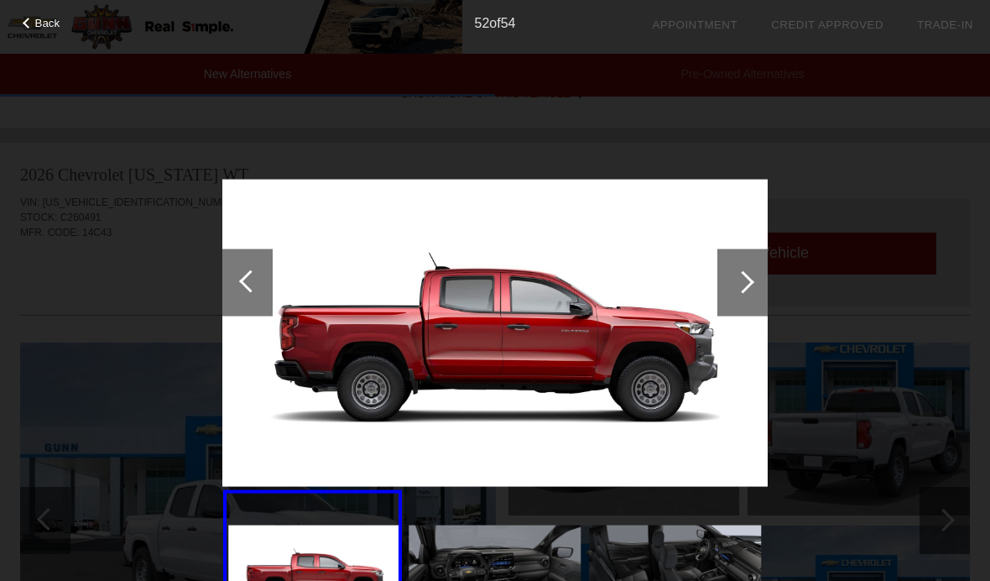
click at [749, 281] on div at bounding box center [743, 281] width 23 height 23
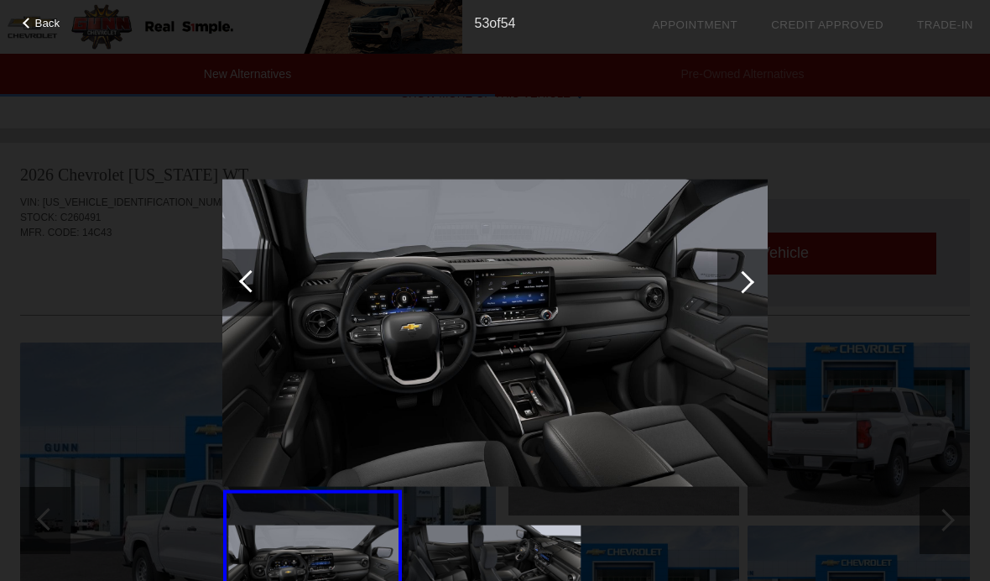
click at [758, 284] on div at bounding box center [742, 281] width 50 height 67
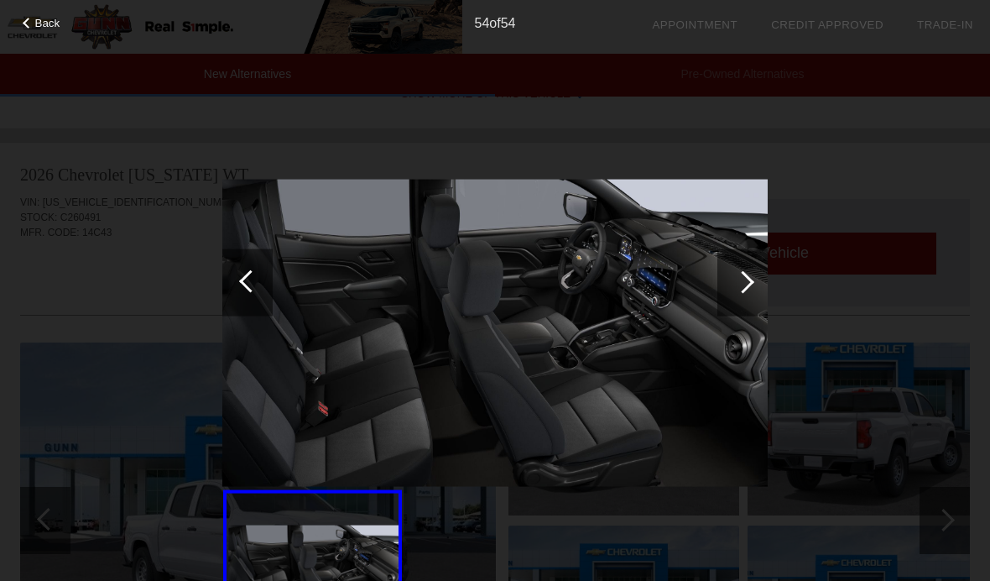
click at [249, 284] on div at bounding box center [250, 280] width 23 height 23
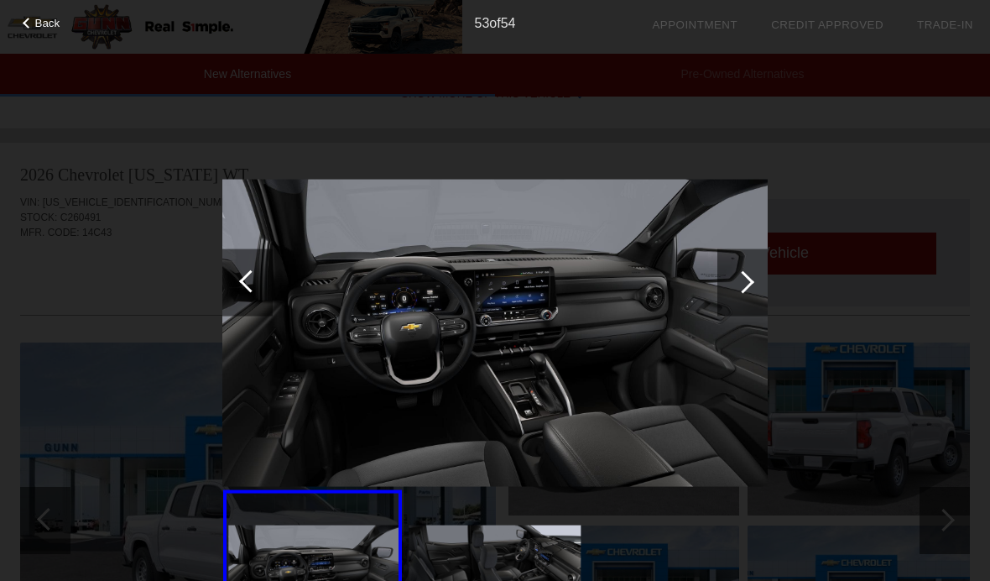
click at [246, 278] on div at bounding box center [250, 280] width 23 height 23
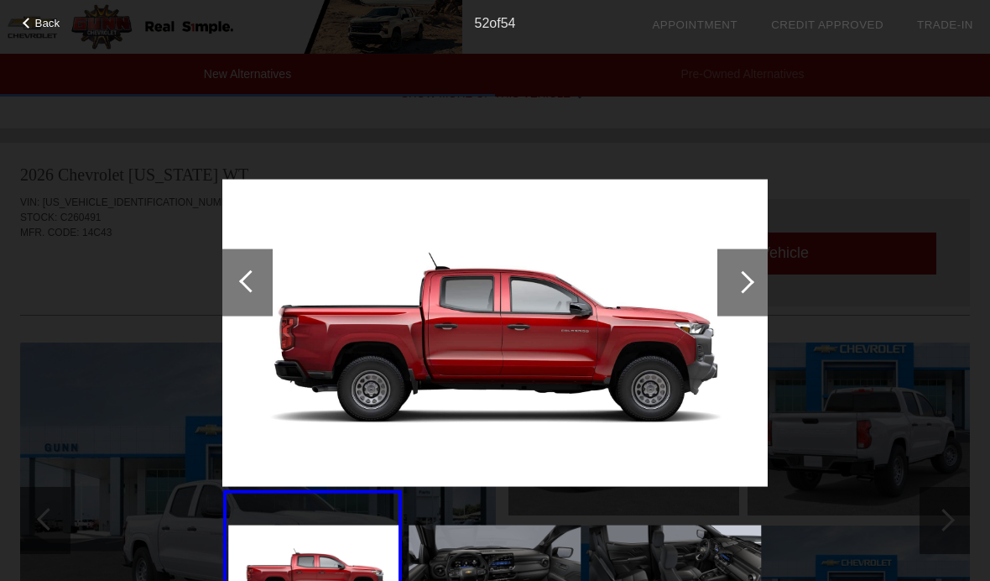
click at [263, 278] on div at bounding box center [247, 281] width 50 height 67
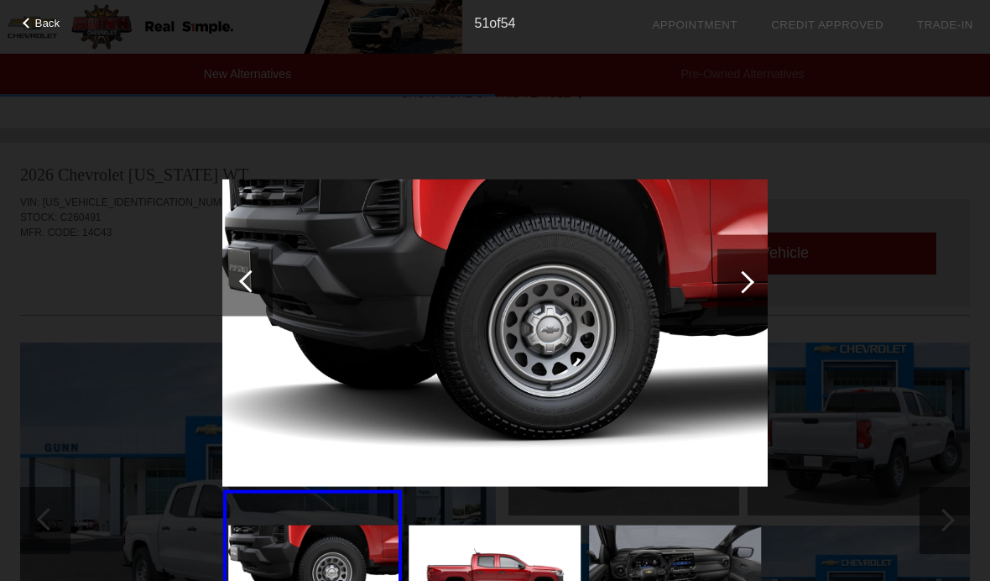
click at [247, 279] on div at bounding box center [250, 280] width 23 height 23
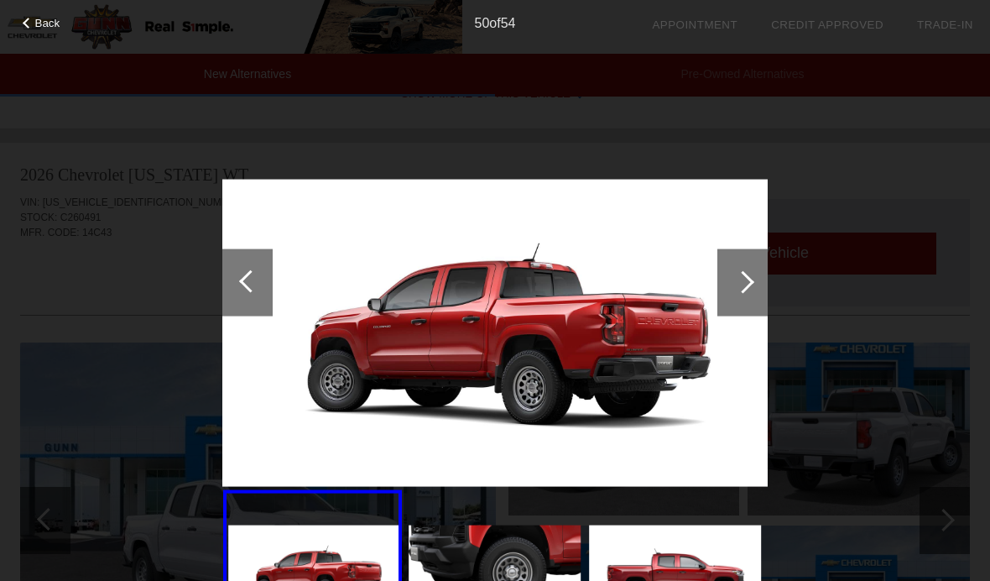
click at [258, 278] on div at bounding box center [250, 280] width 23 height 23
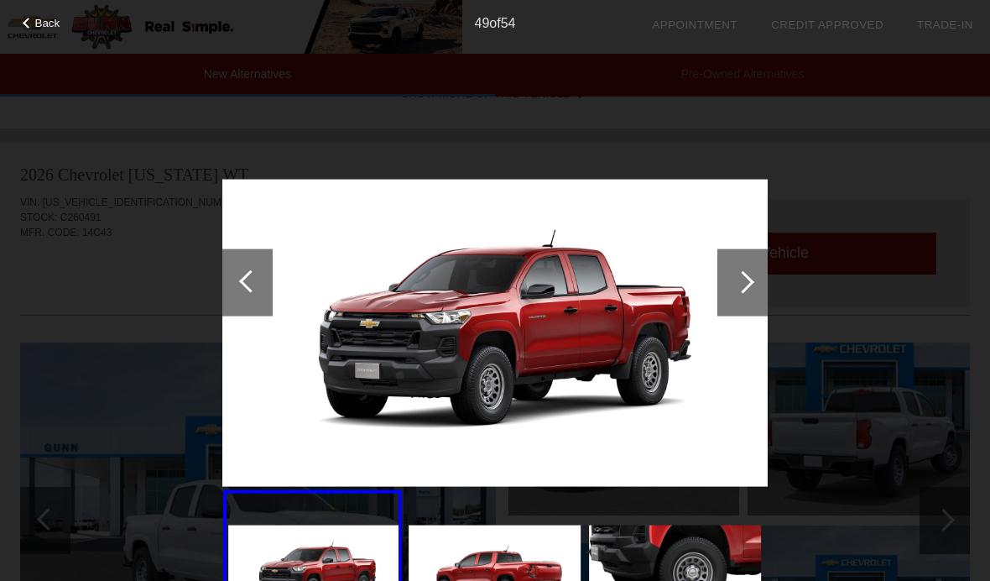
click at [251, 283] on div at bounding box center [250, 280] width 23 height 23
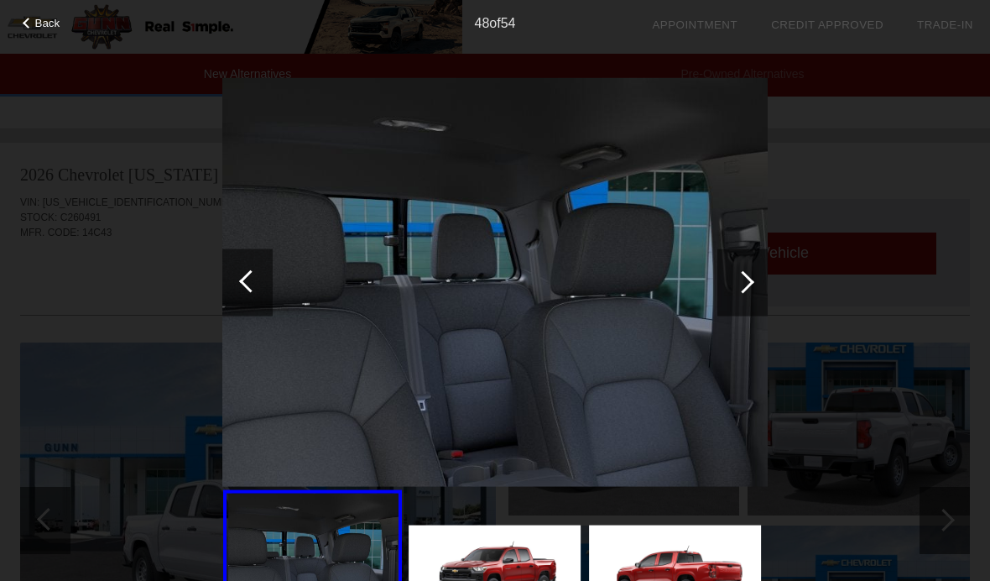
click at [262, 273] on div at bounding box center [247, 281] width 50 height 67
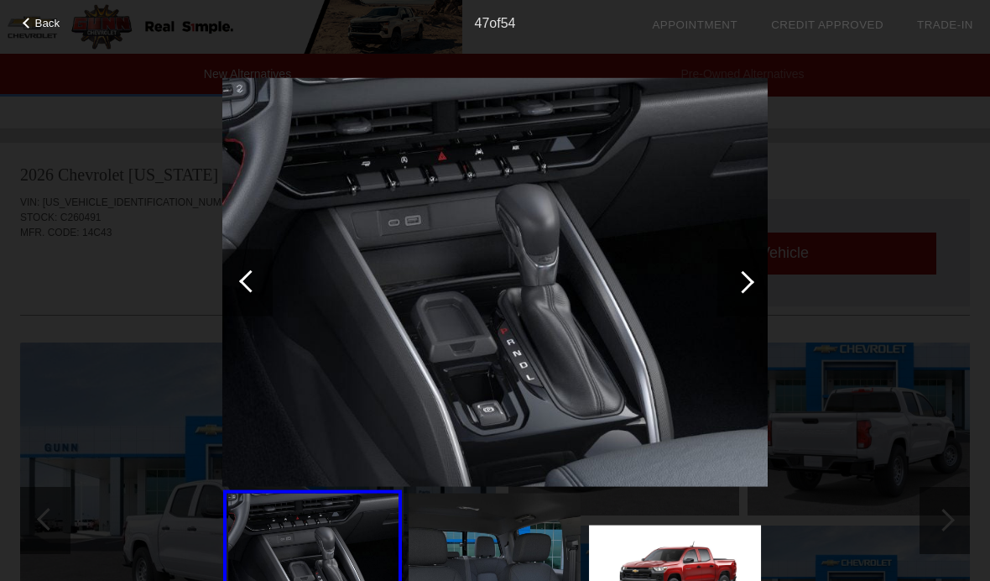
click at [237, 275] on div at bounding box center [247, 281] width 50 height 67
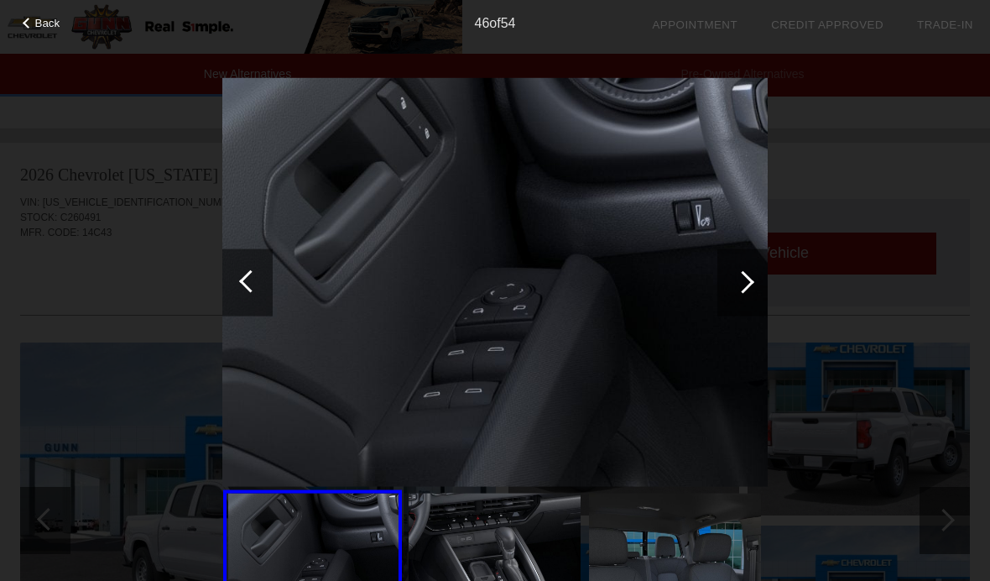
click at [252, 272] on div at bounding box center [250, 280] width 23 height 23
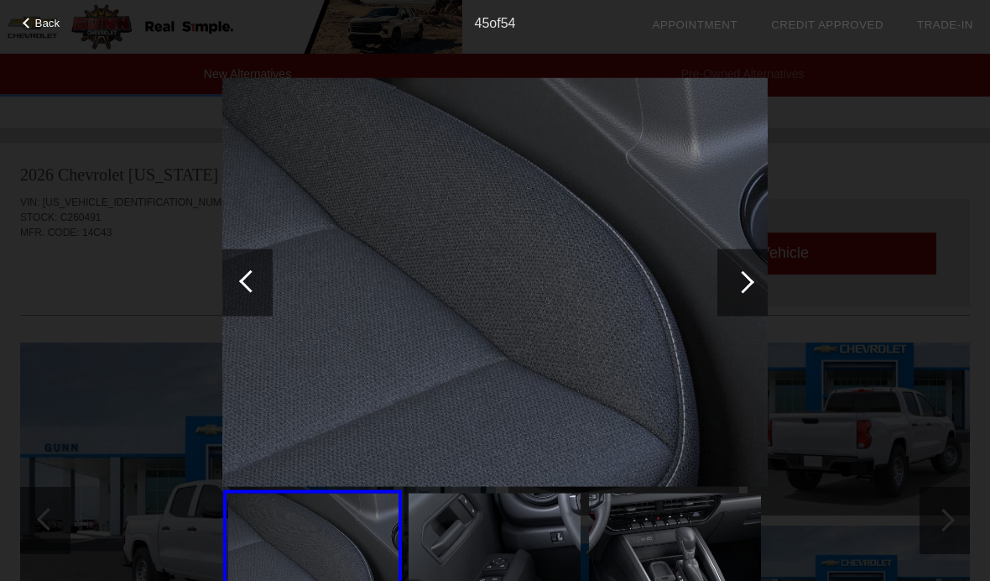
click at [234, 287] on div at bounding box center [247, 281] width 50 height 67
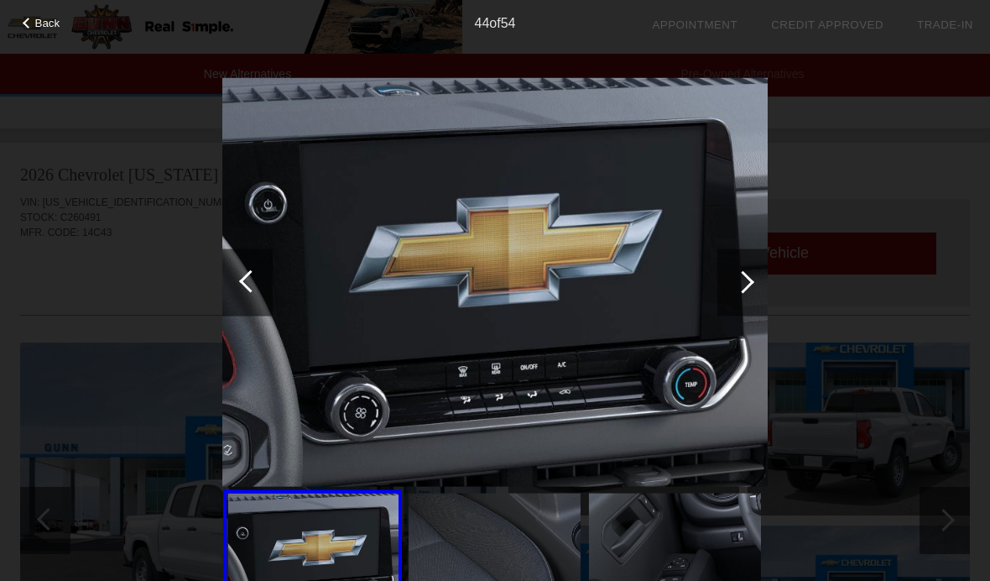
click at [237, 277] on div at bounding box center [247, 281] width 50 height 67
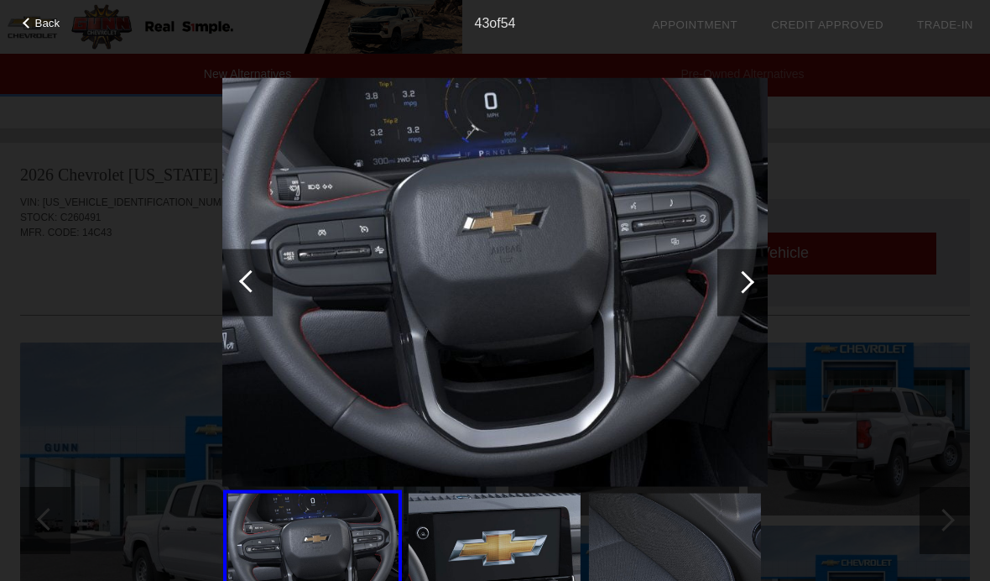
click at [237, 276] on div at bounding box center [247, 281] width 50 height 67
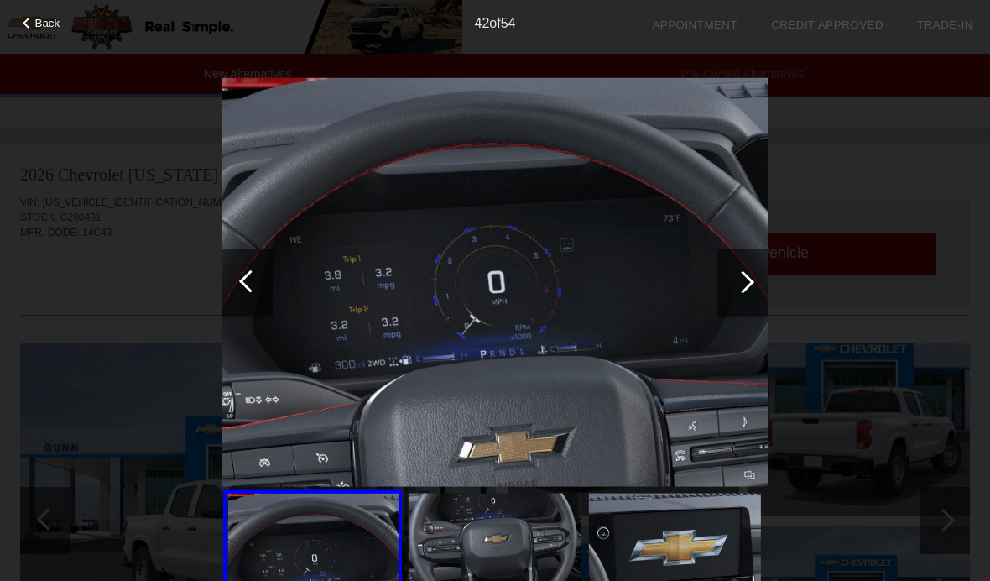
click at [247, 279] on div at bounding box center [250, 280] width 23 height 23
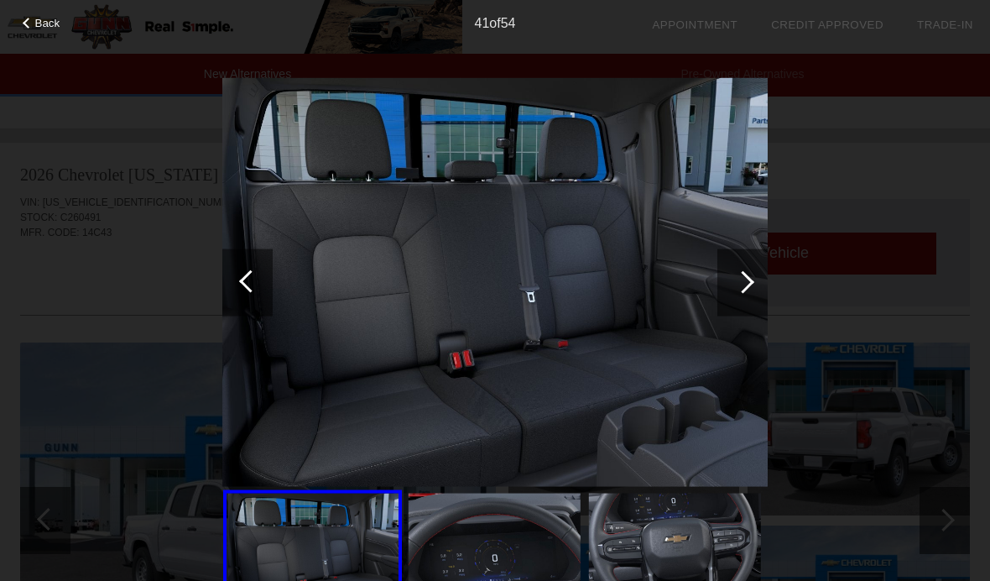
click at [246, 274] on div at bounding box center [250, 280] width 23 height 23
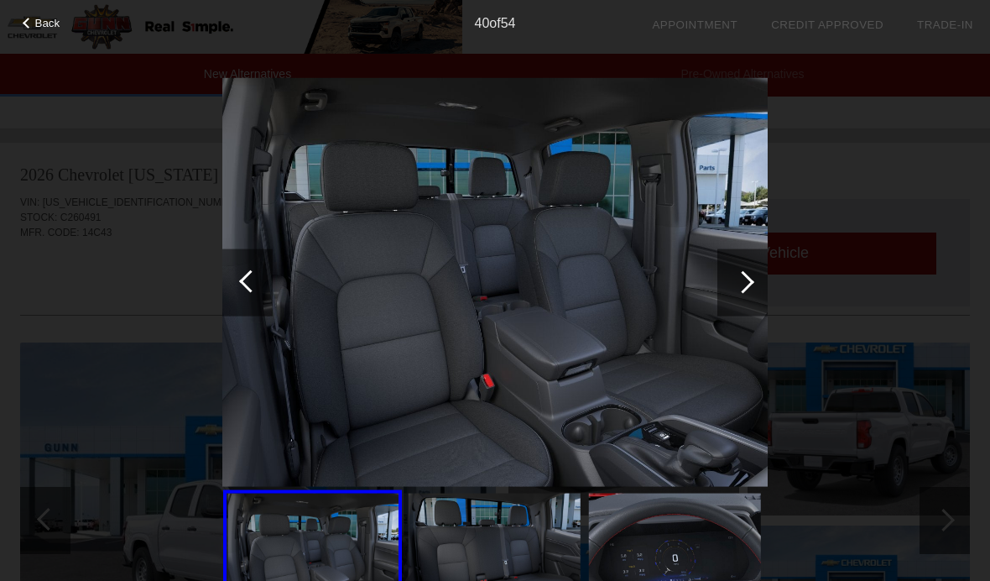
click at [249, 279] on div at bounding box center [250, 280] width 23 height 23
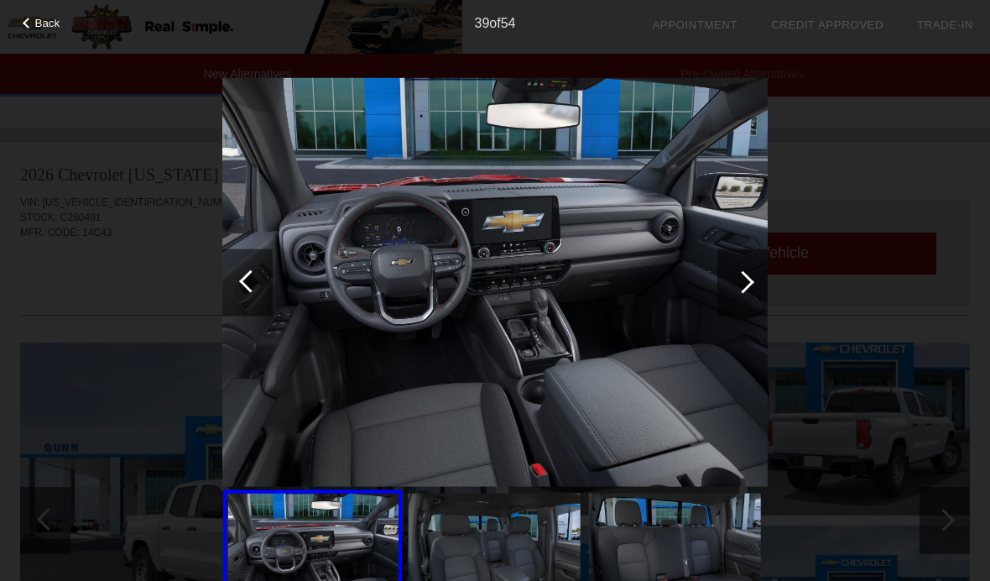
click at [237, 278] on div at bounding box center [247, 281] width 50 height 67
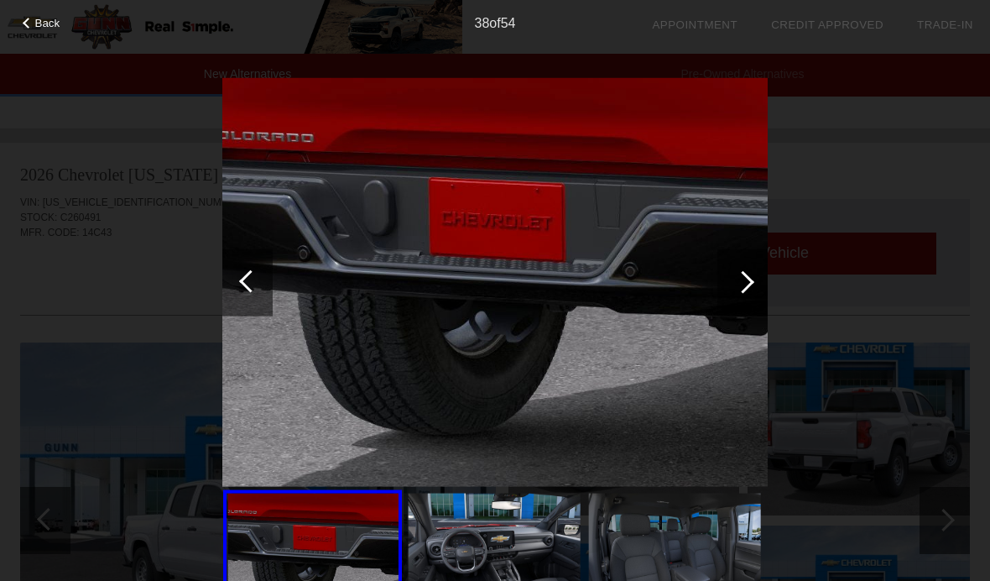
click at [252, 265] on div at bounding box center [247, 281] width 50 height 67
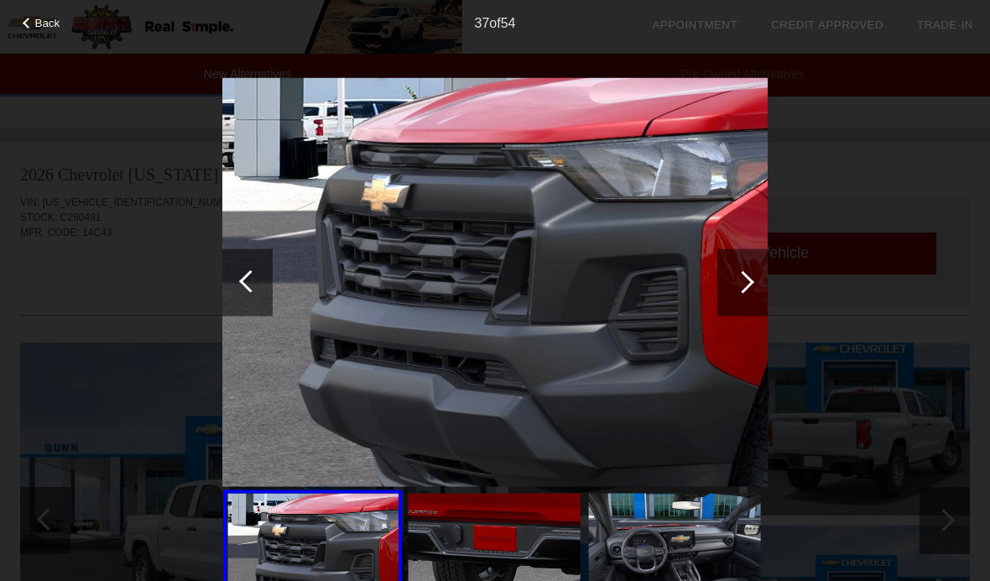
click at [248, 285] on div at bounding box center [250, 280] width 23 height 23
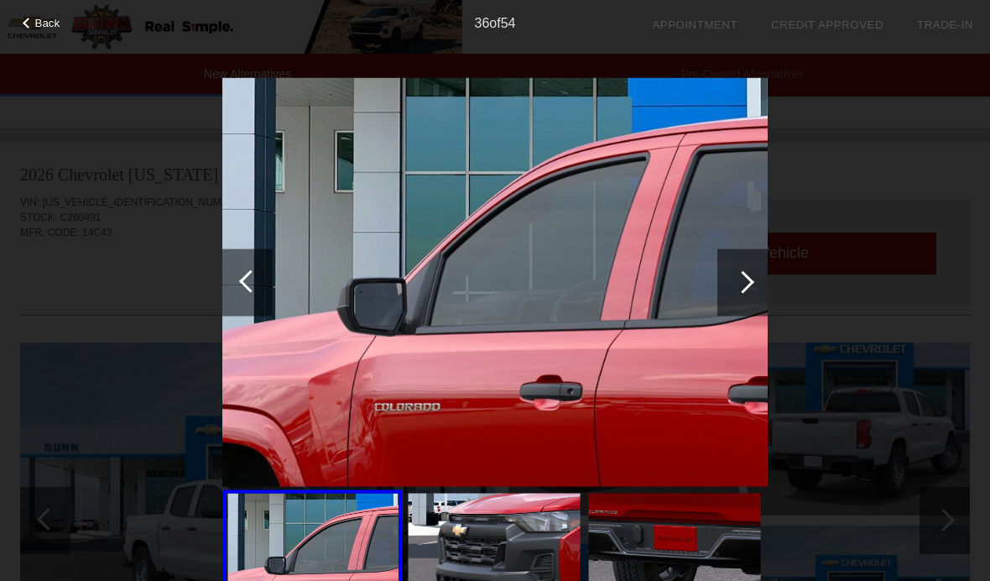
click at [243, 289] on div at bounding box center [247, 281] width 50 height 67
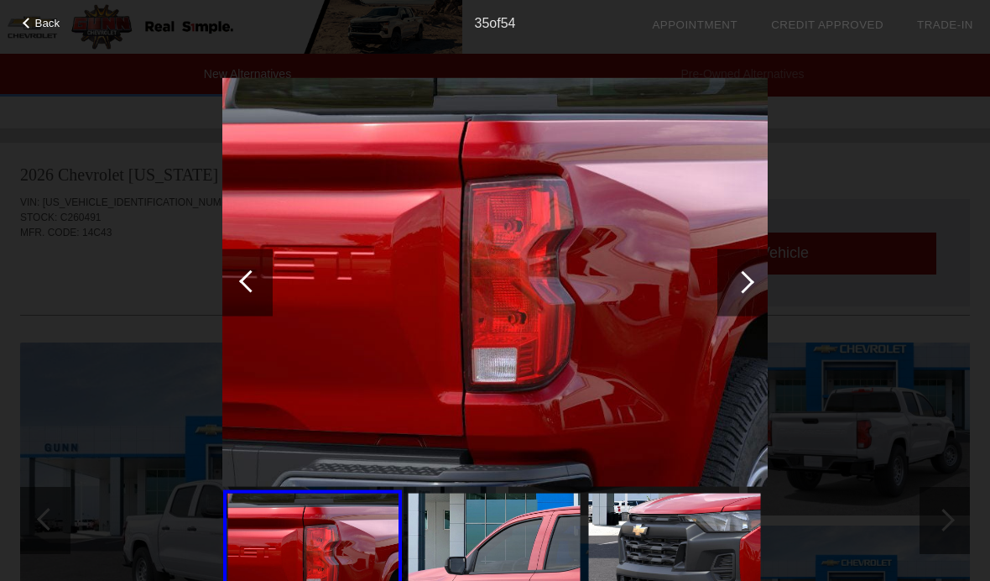
click at [237, 285] on div at bounding box center [247, 281] width 50 height 67
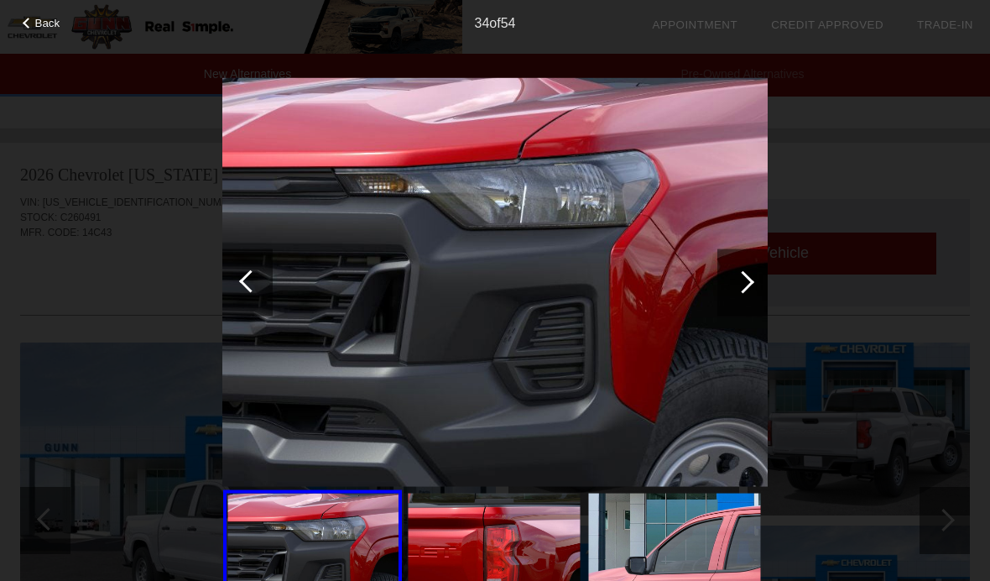
click at [242, 281] on div at bounding box center [250, 280] width 23 height 23
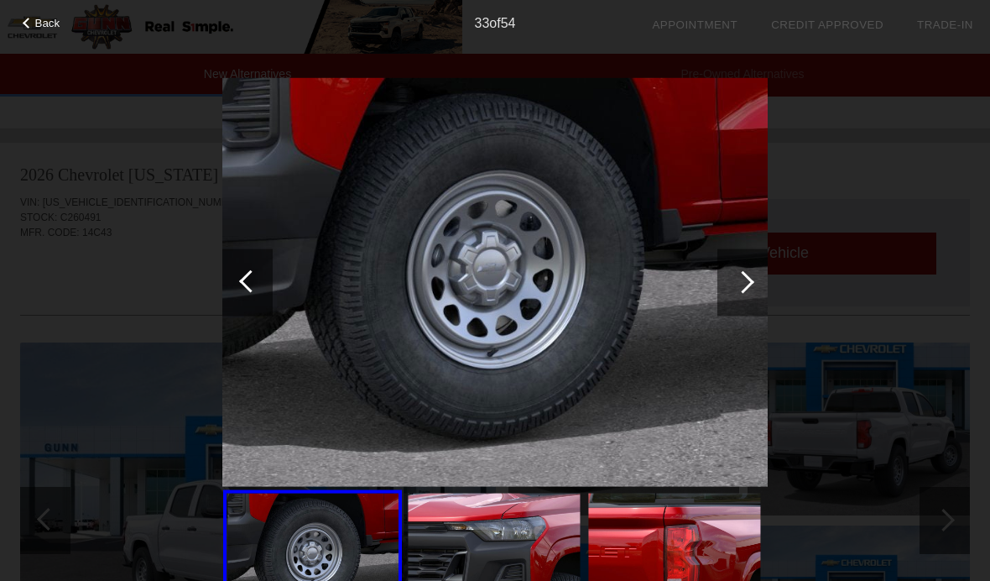
click at [253, 276] on div at bounding box center [250, 280] width 23 height 23
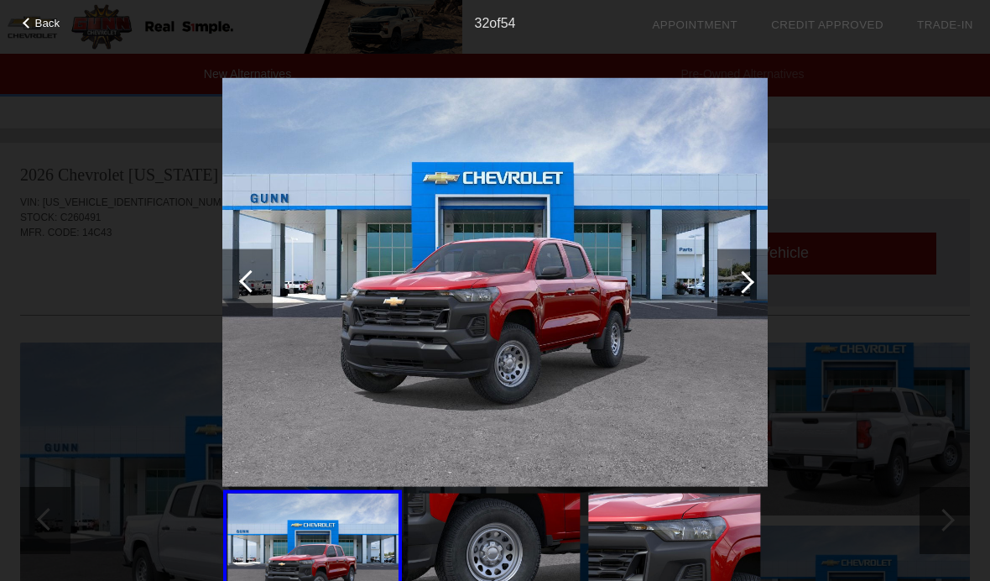
click at [255, 268] on div at bounding box center [247, 281] width 50 height 67
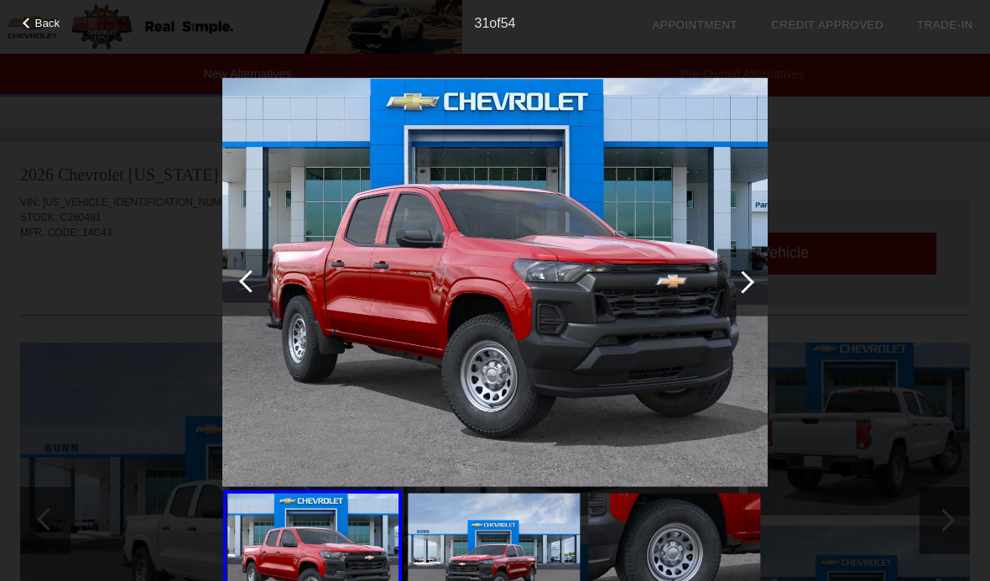
click at [245, 274] on div at bounding box center [247, 281] width 50 height 67
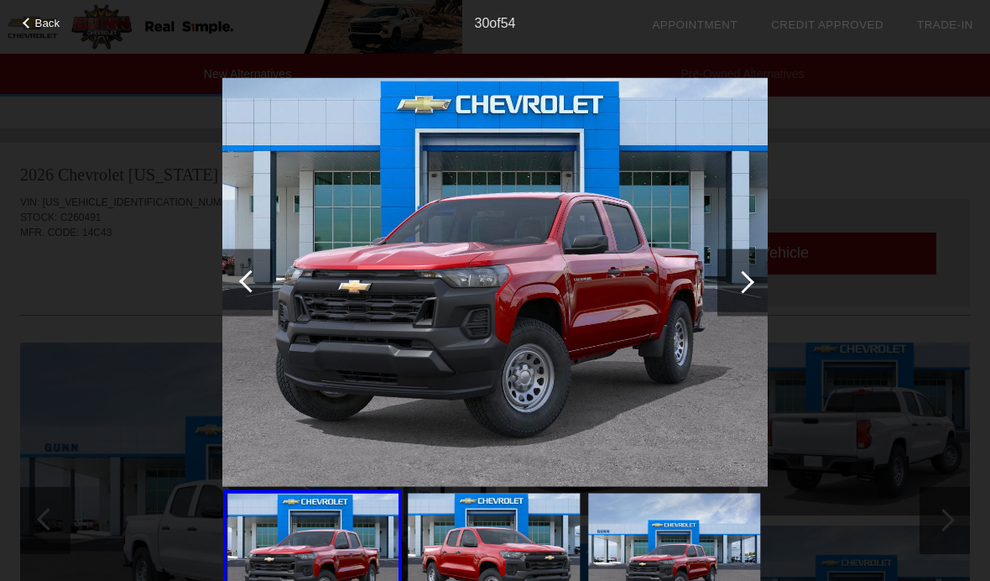
click at [246, 292] on div at bounding box center [247, 281] width 50 height 67
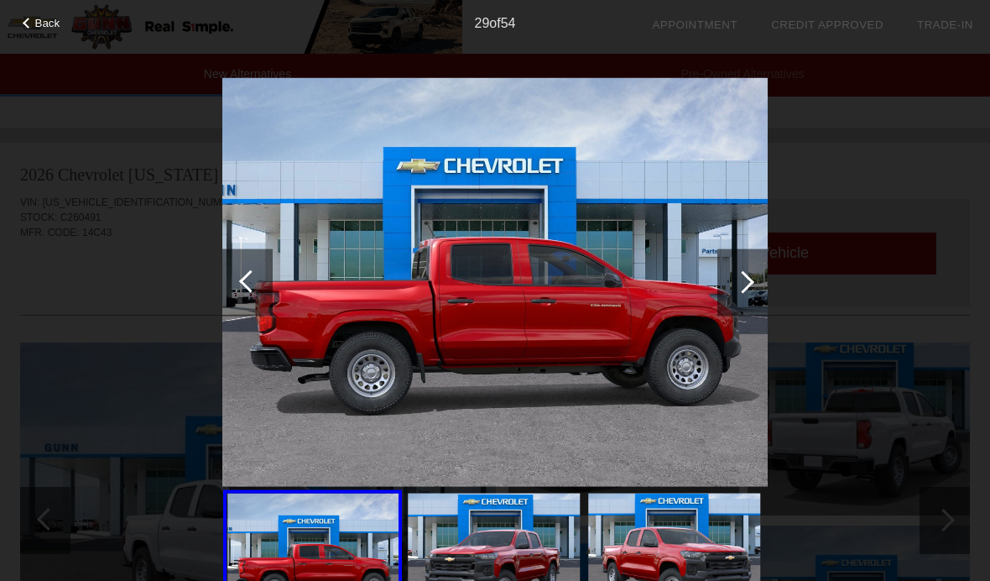
click at [238, 289] on div at bounding box center [247, 281] width 50 height 67
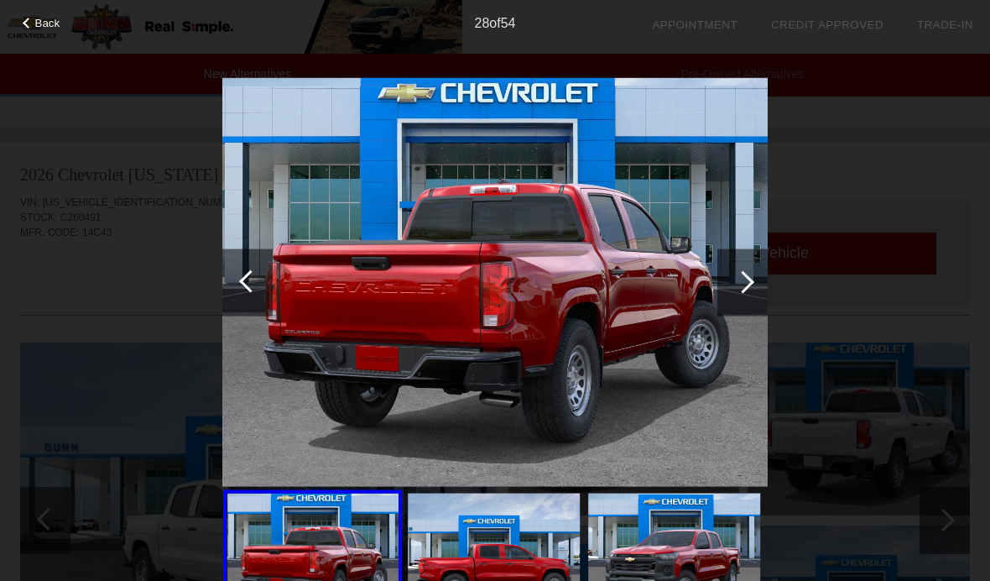
click at [258, 274] on div at bounding box center [247, 281] width 50 height 67
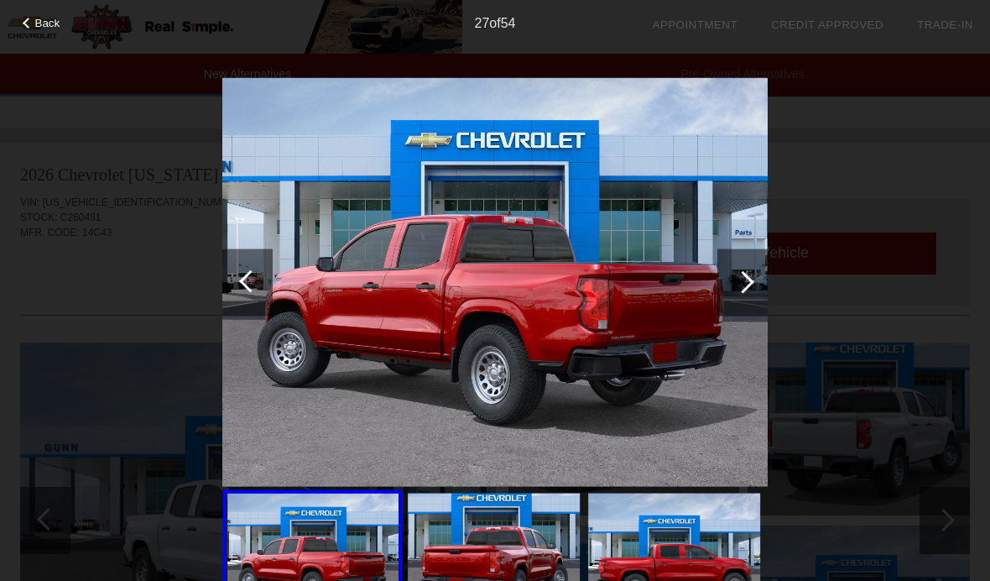
click at [251, 297] on div at bounding box center [247, 281] width 50 height 67
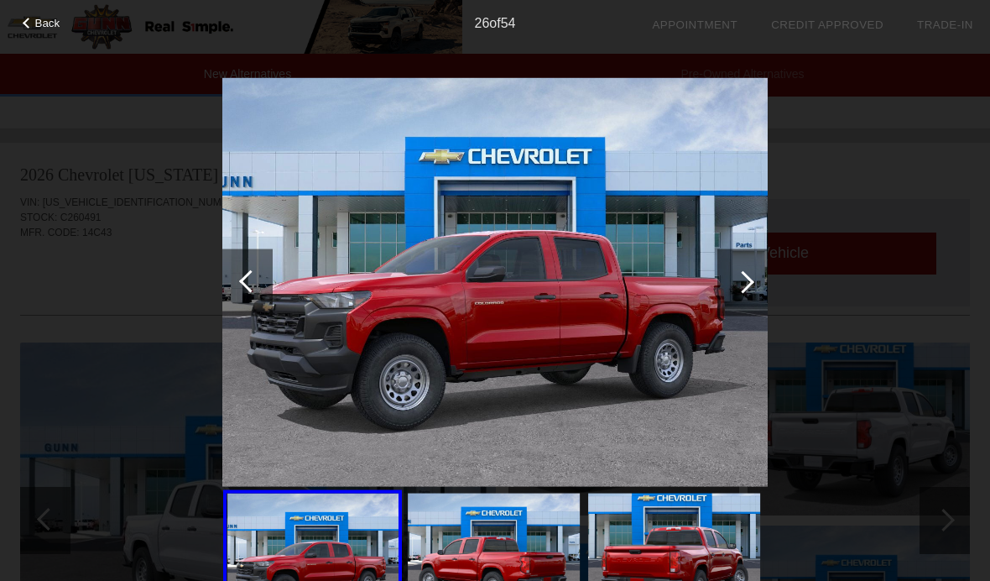
click at [244, 288] on div at bounding box center [247, 281] width 50 height 67
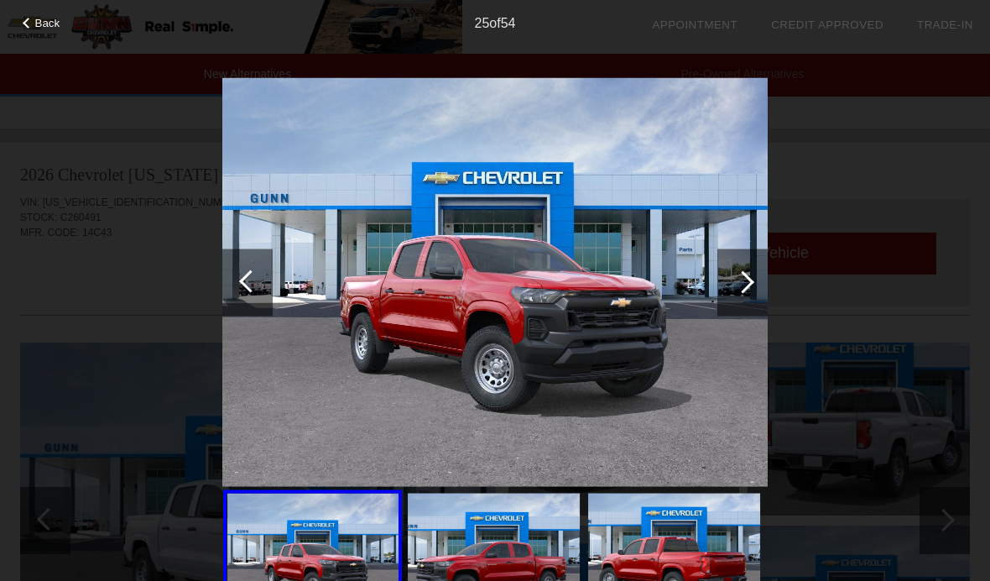
click at [232, 289] on div at bounding box center [247, 281] width 50 height 67
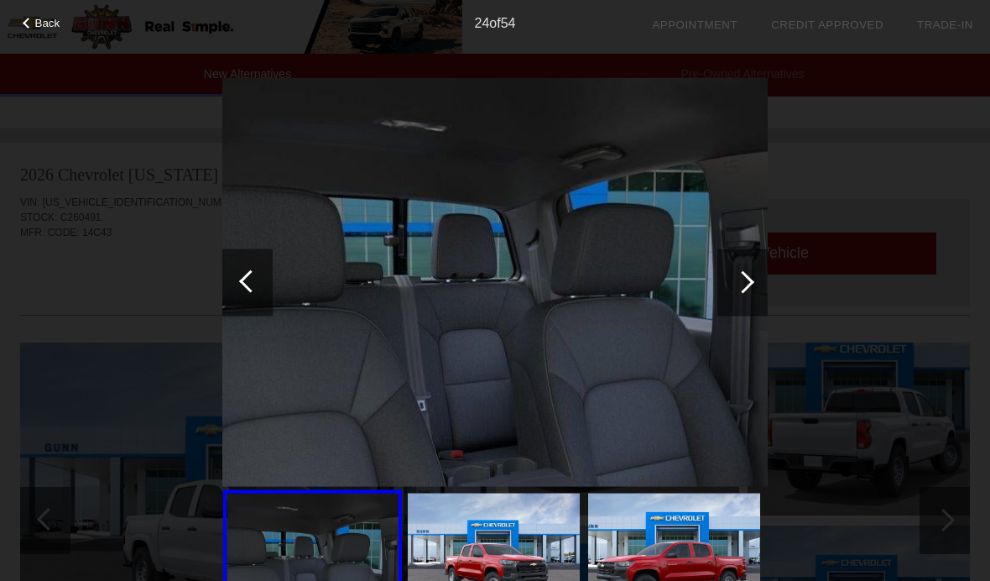
click at [238, 278] on div at bounding box center [247, 281] width 50 height 67
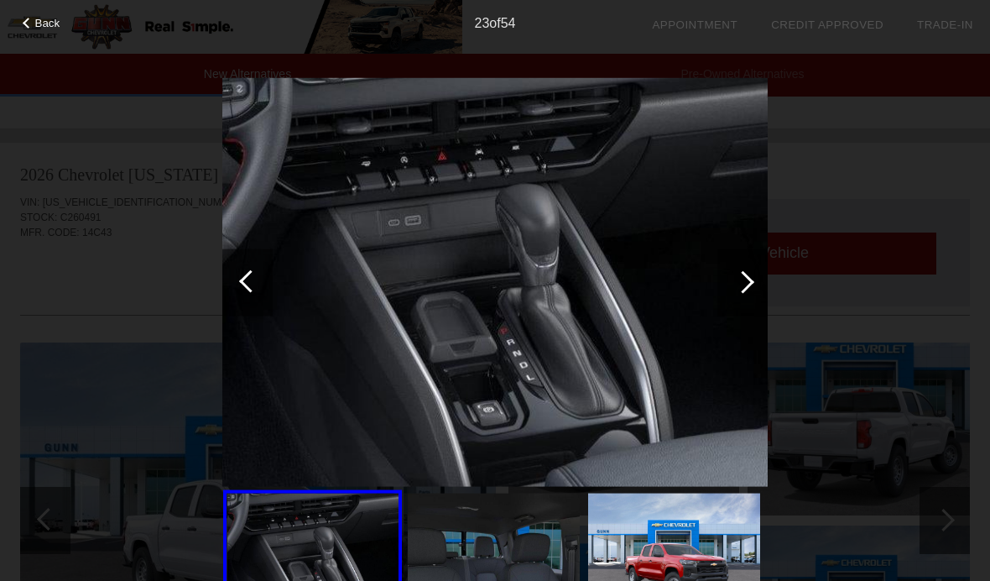
click at [229, 289] on div at bounding box center [247, 281] width 50 height 67
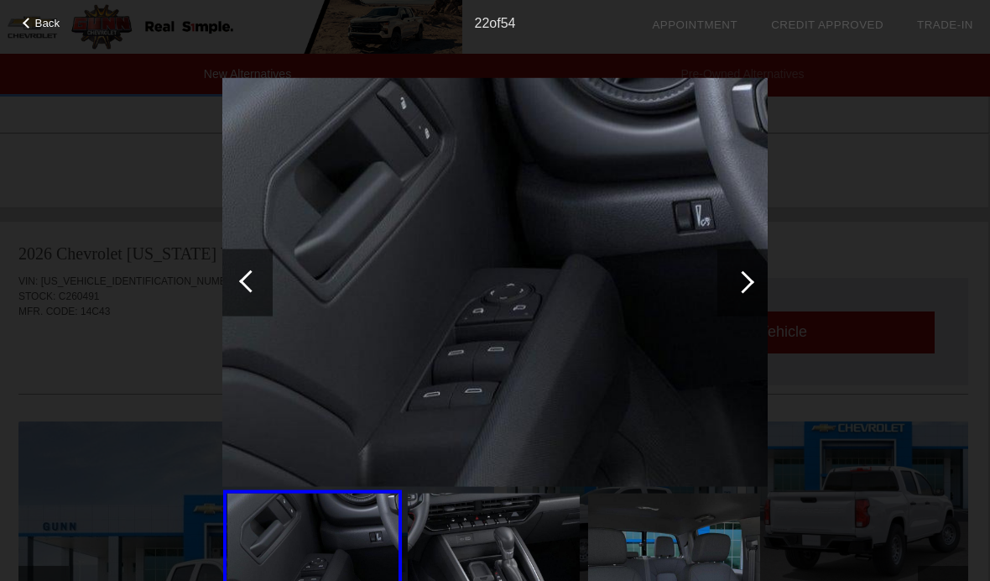
scroll to position [1346, 2]
click at [247, 277] on div at bounding box center [250, 280] width 23 height 23
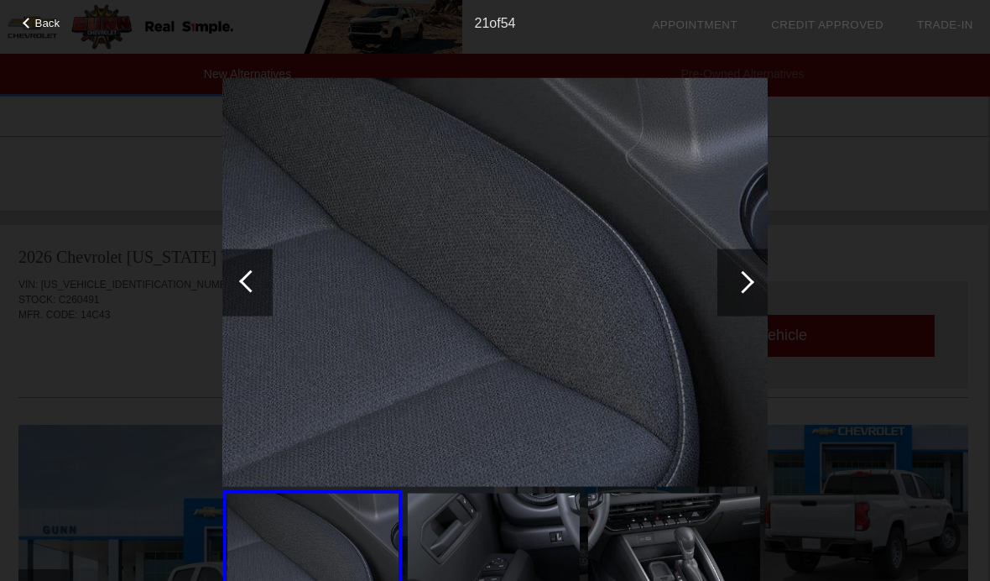
click at [236, 277] on div at bounding box center [247, 281] width 50 height 67
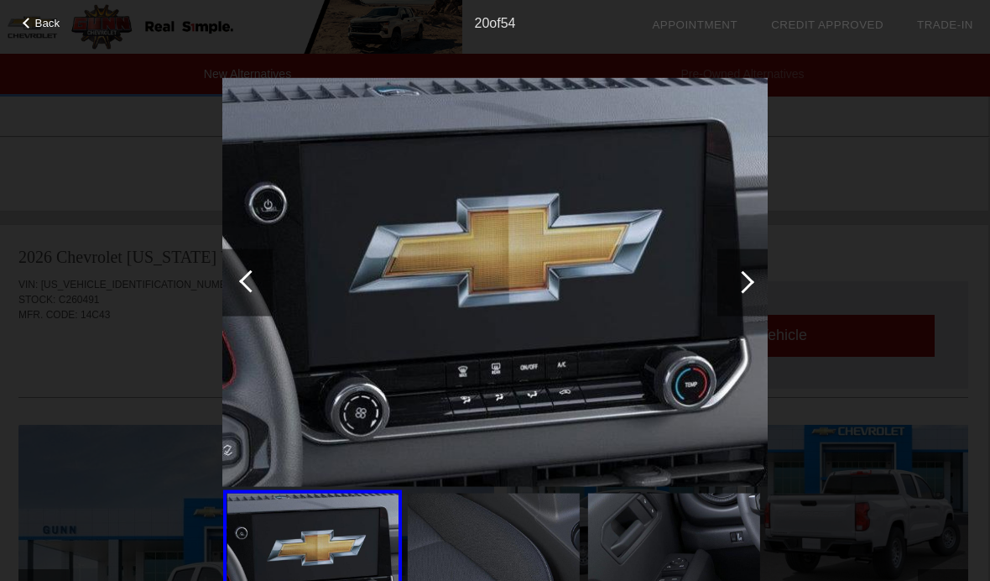
scroll to position [1346, 0]
click at [53, 28] on span "Back" at bounding box center [47, 23] width 25 height 13
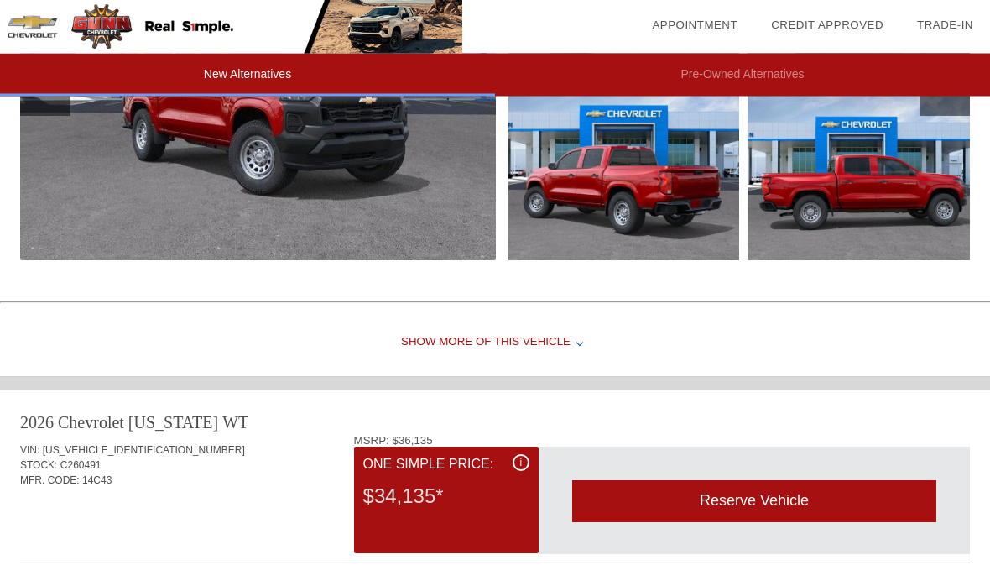
scroll to position [1180, 0]
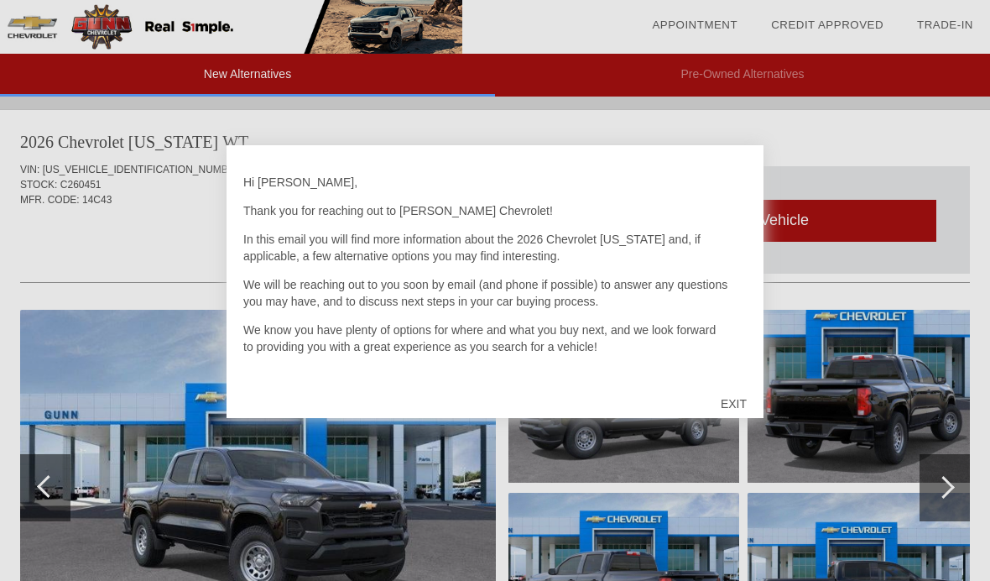
scroll to position [1465, 0]
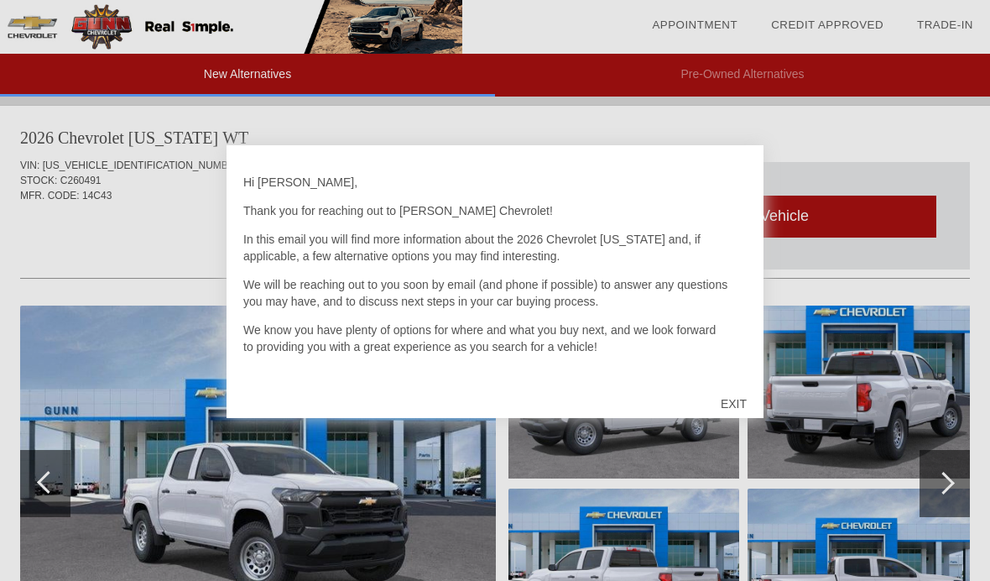
click at [383, 522] on div at bounding box center [495, 290] width 990 height 581
click at [735, 399] on div "EXIT" at bounding box center [734, 403] width 60 height 50
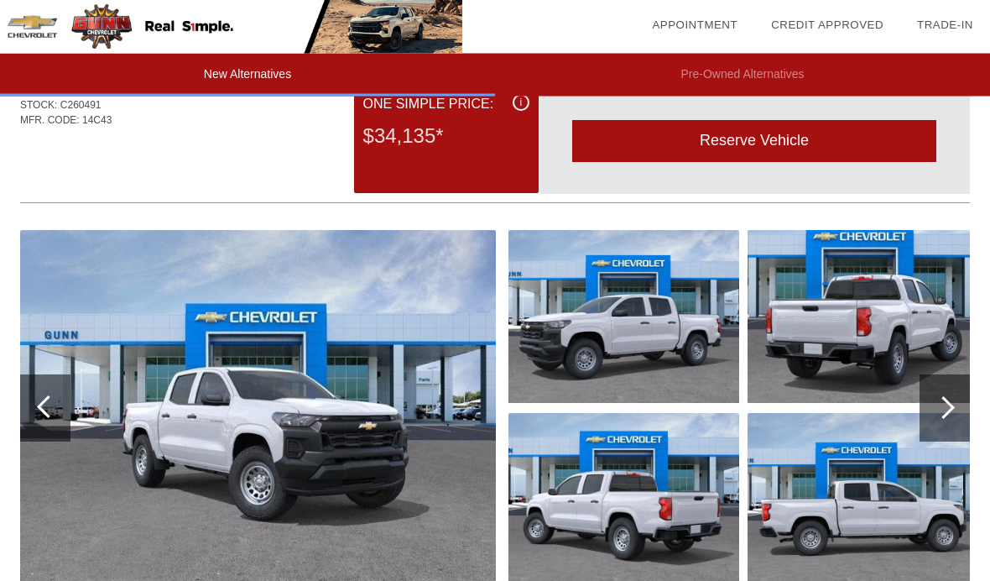
click at [378, 461] on img at bounding box center [258, 409] width 476 height 356
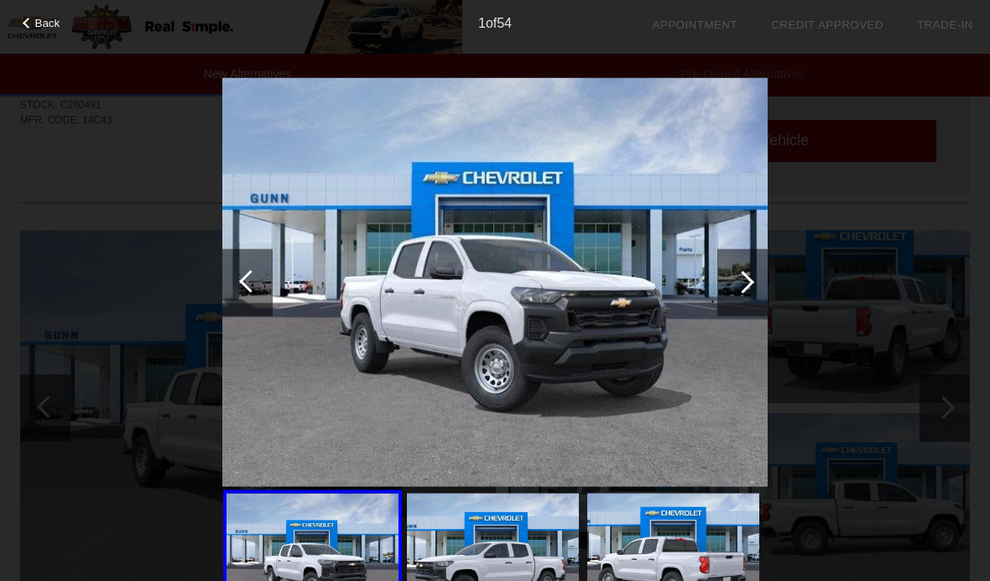
click at [749, 287] on div at bounding box center [742, 281] width 50 height 67
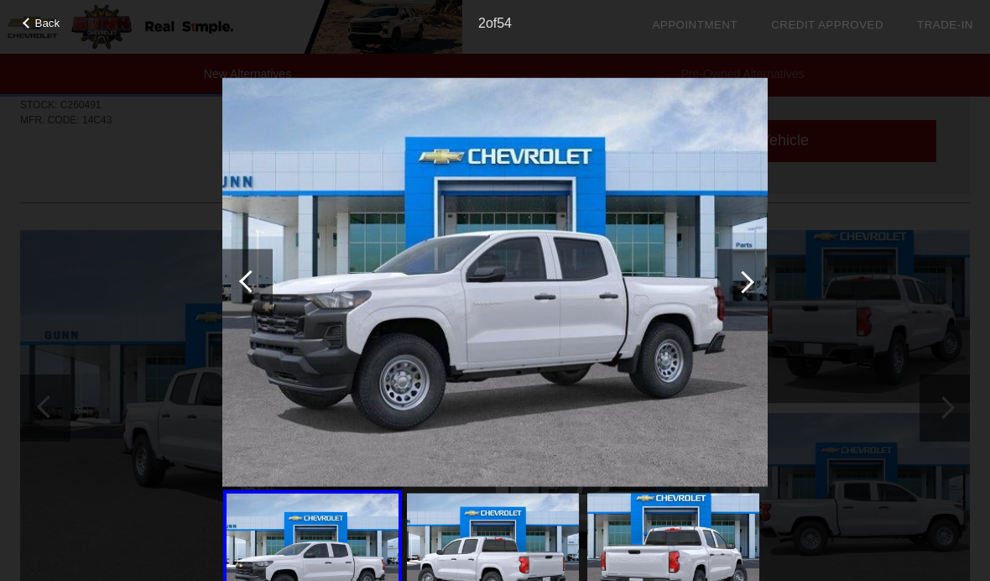
click at [737, 288] on div at bounding box center [743, 281] width 23 height 23
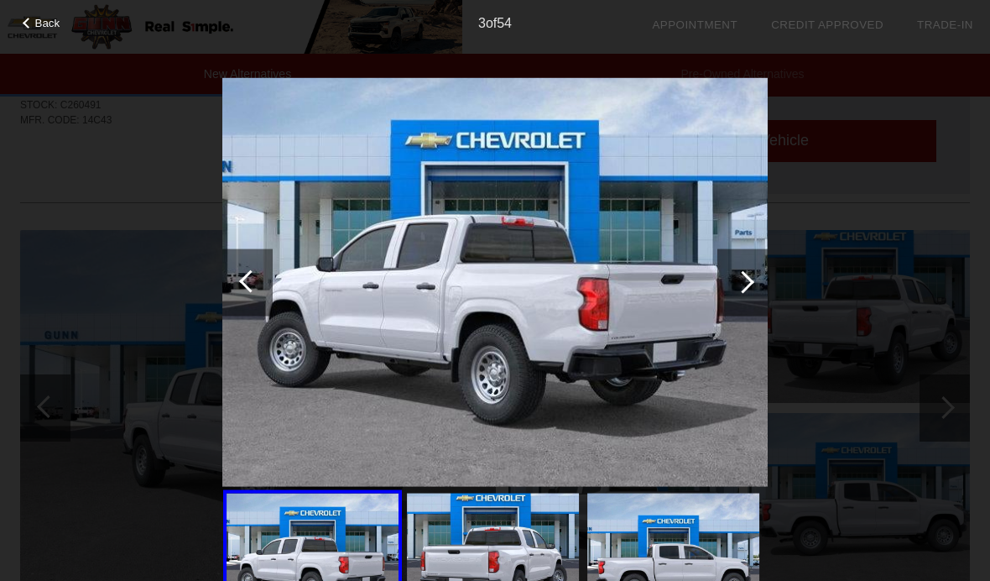
click at [749, 284] on div at bounding box center [743, 281] width 23 height 23
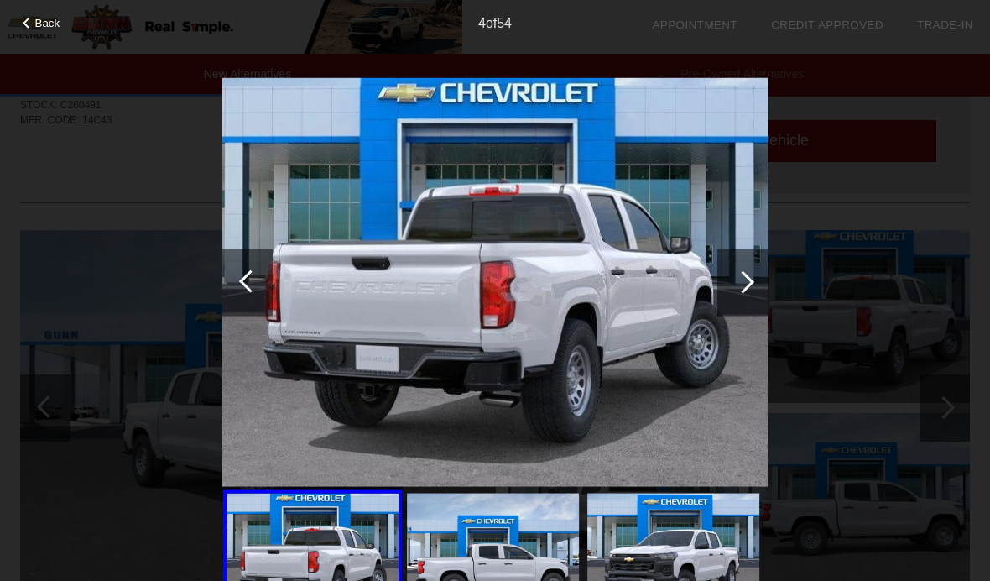
click at [742, 280] on div at bounding box center [743, 281] width 23 height 23
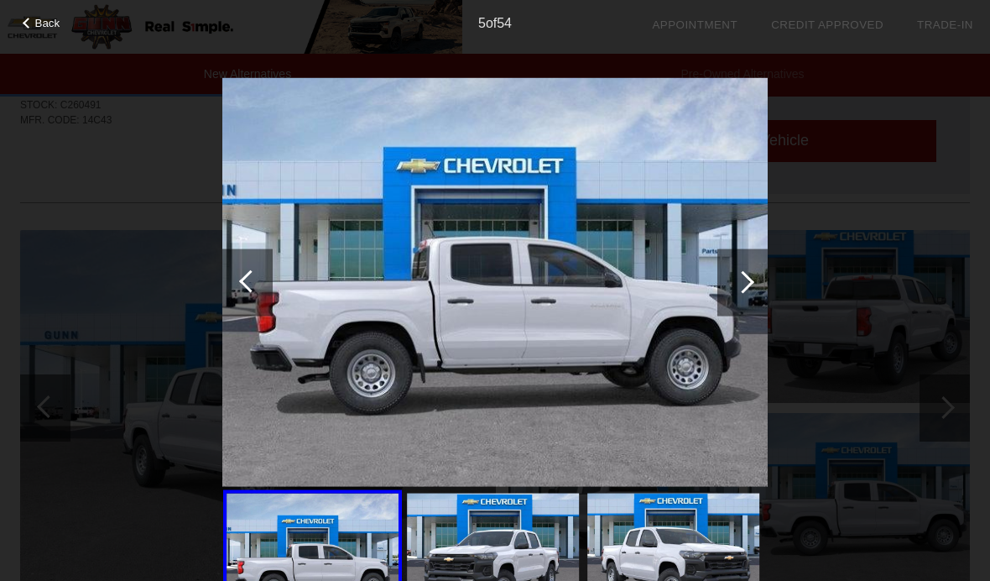
click at [747, 284] on div at bounding box center [743, 281] width 23 height 23
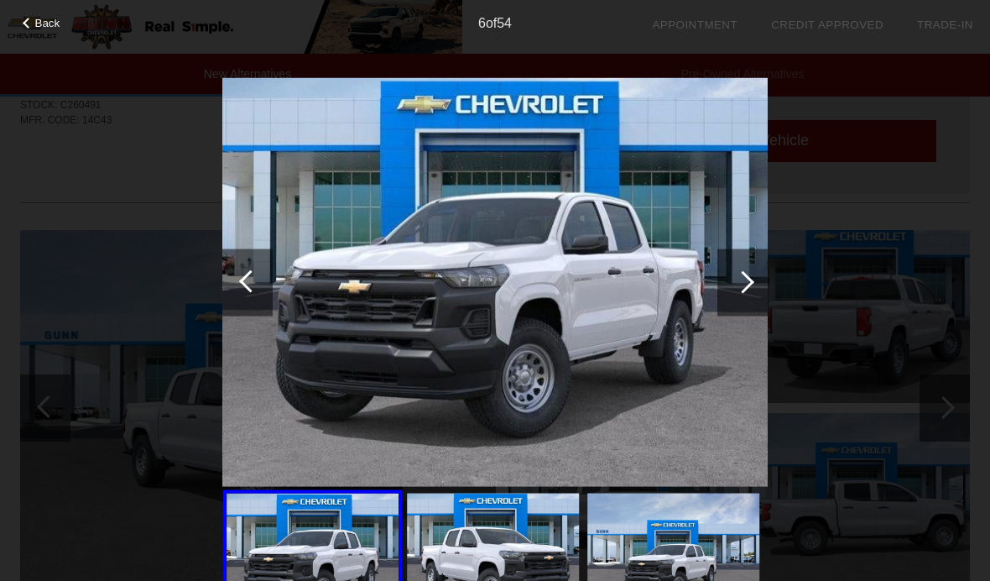
click at [738, 287] on div at bounding box center [743, 281] width 23 height 23
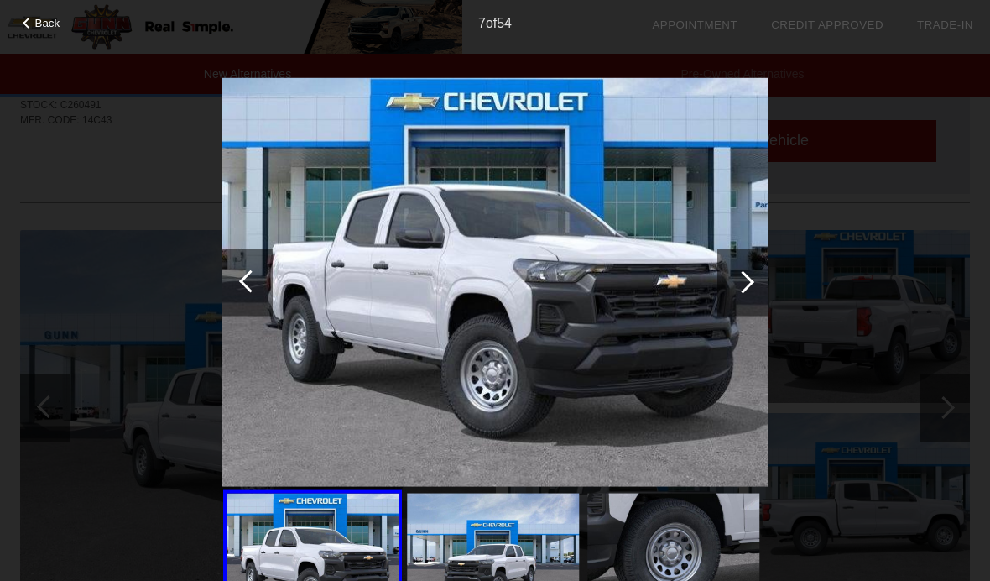
click at [746, 291] on div at bounding box center [742, 281] width 50 height 67
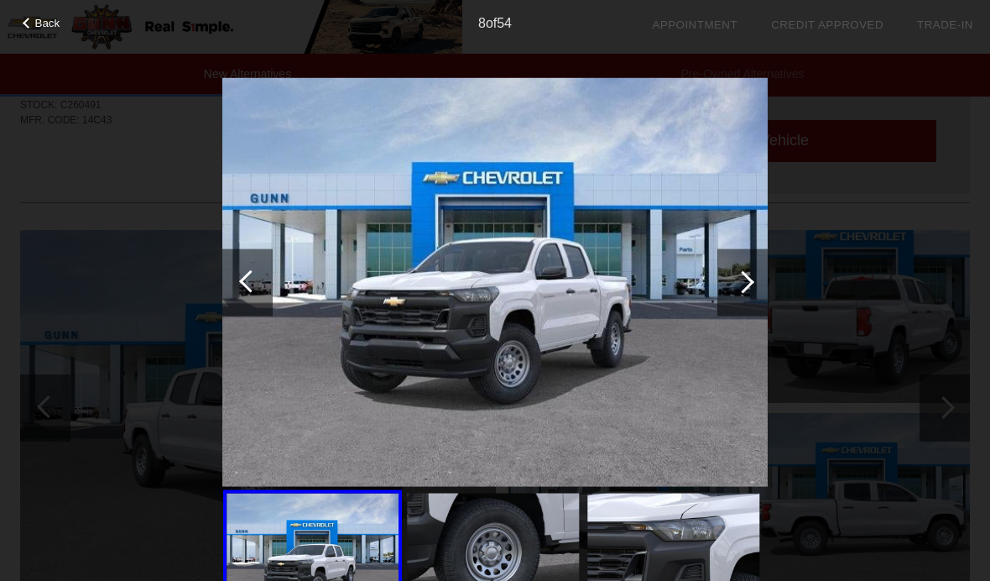
click at [749, 279] on div at bounding box center [743, 281] width 23 height 23
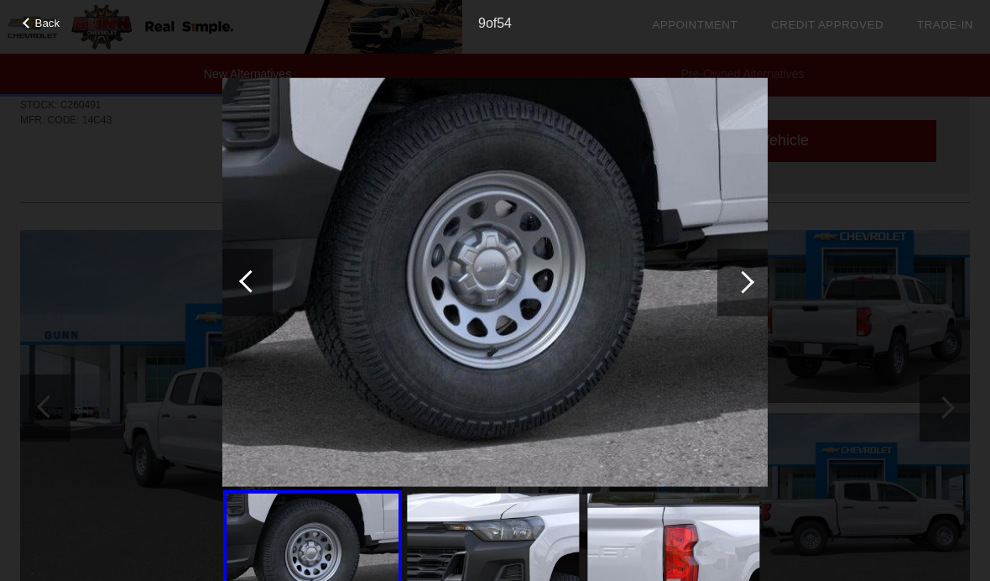
click at [762, 277] on div at bounding box center [742, 281] width 50 height 67
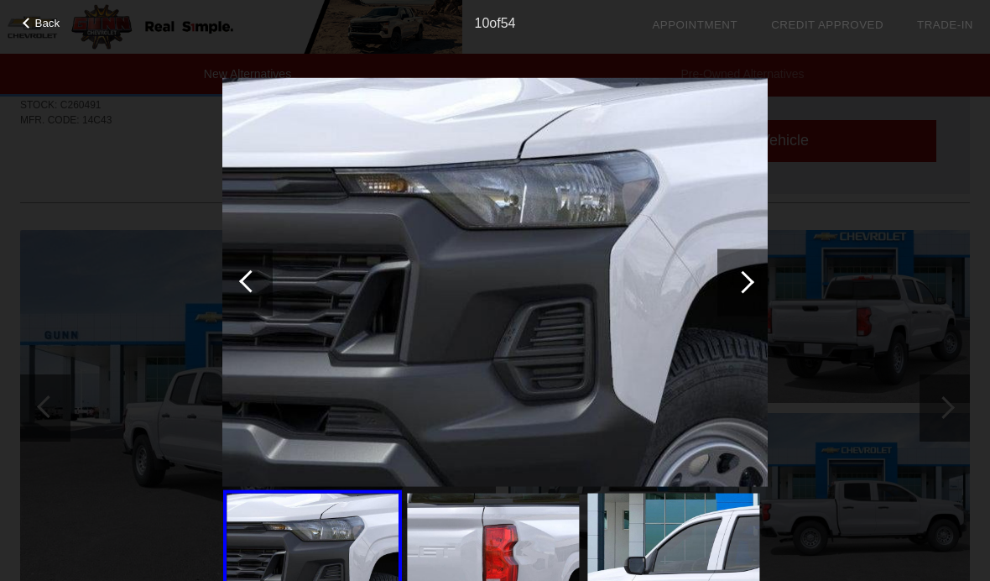
click at [745, 286] on div at bounding box center [743, 281] width 23 height 23
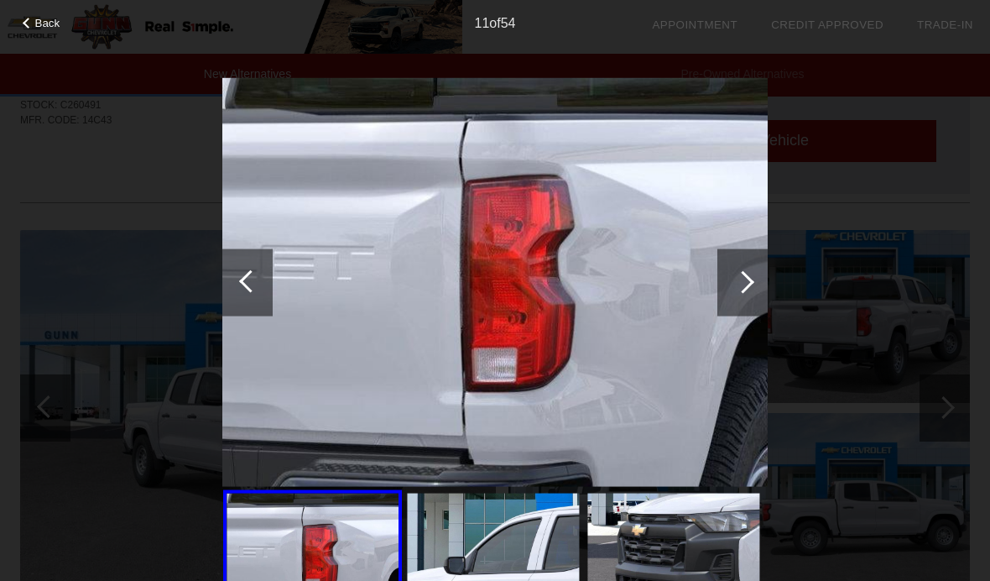
click at [750, 280] on div at bounding box center [743, 281] width 23 height 23
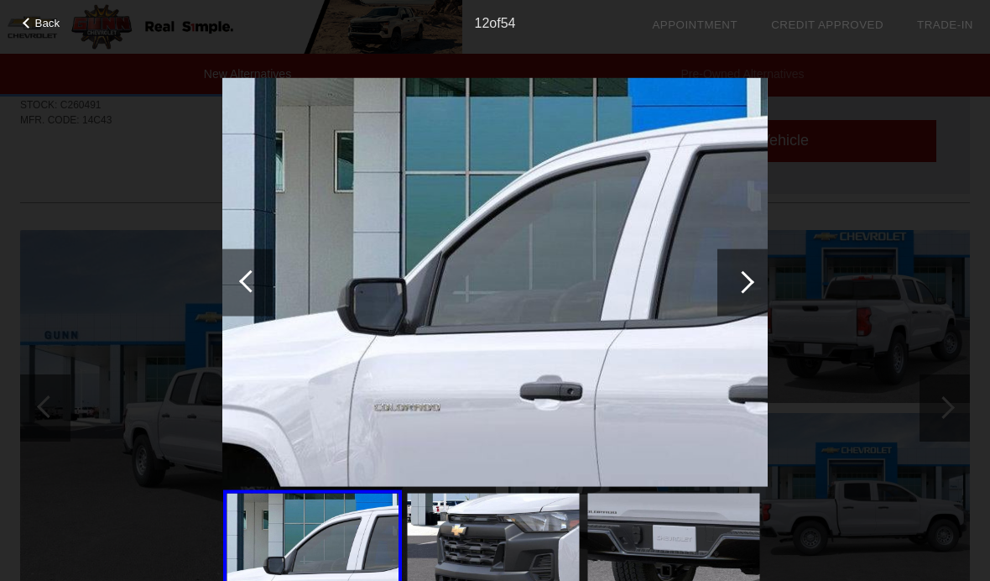
click at [757, 281] on div at bounding box center [742, 281] width 50 height 67
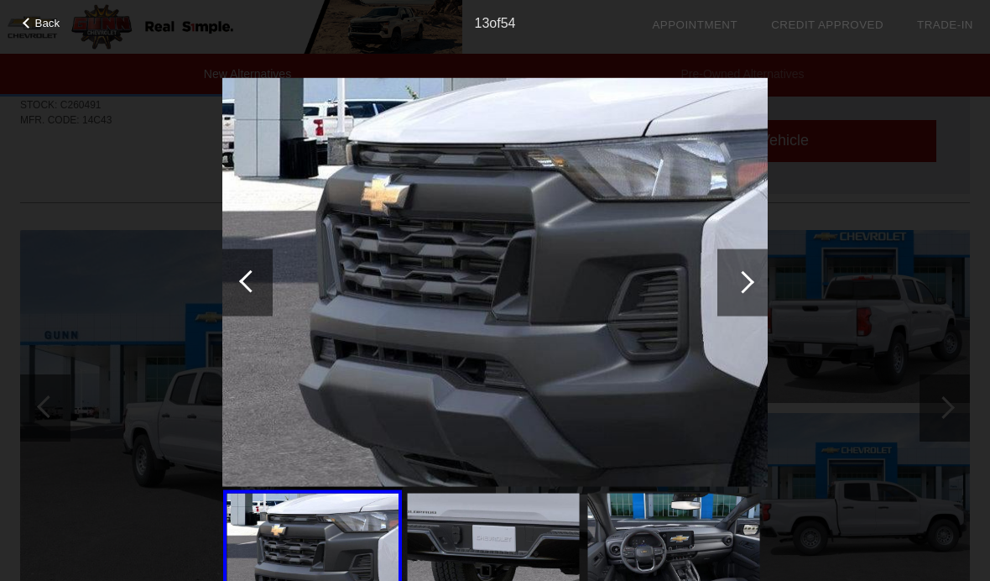
click at [764, 285] on div at bounding box center [742, 281] width 50 height 67
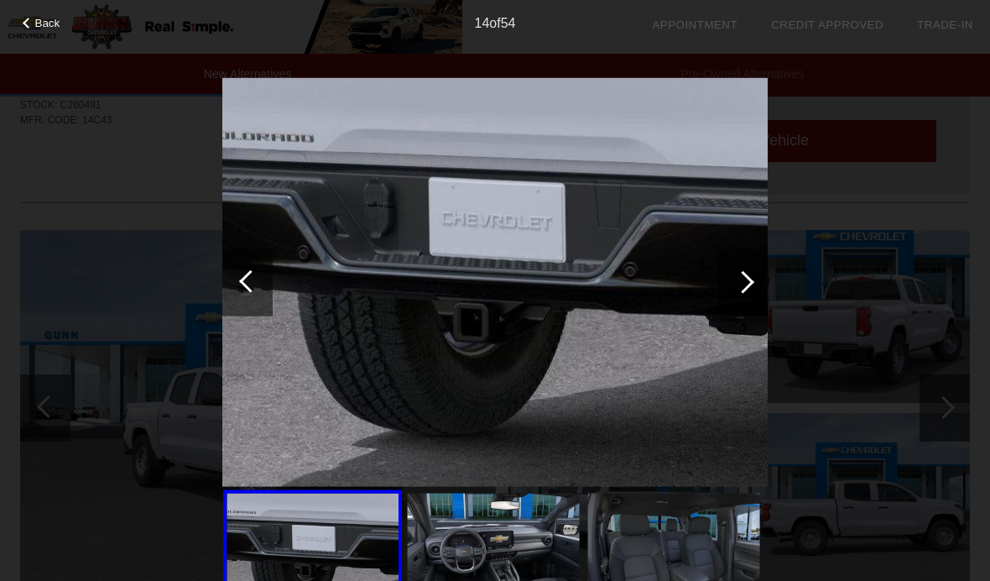
click at [763, 279] on div at bounding box center [742, 281] width 50 height 67
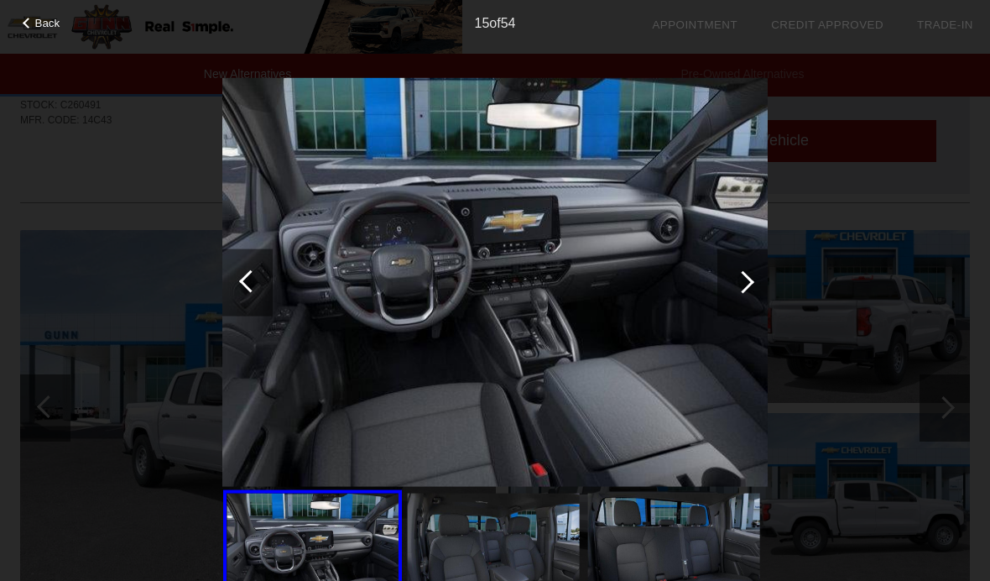
click at [763, 296] on div at bounding box center [742, 281] width 50 height 67
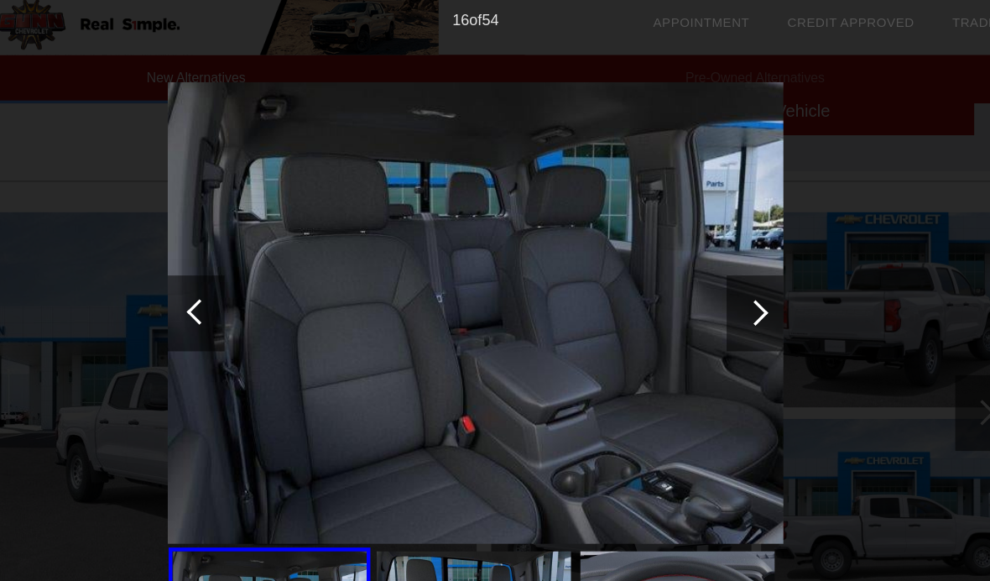
scroll to position [1576, 0]
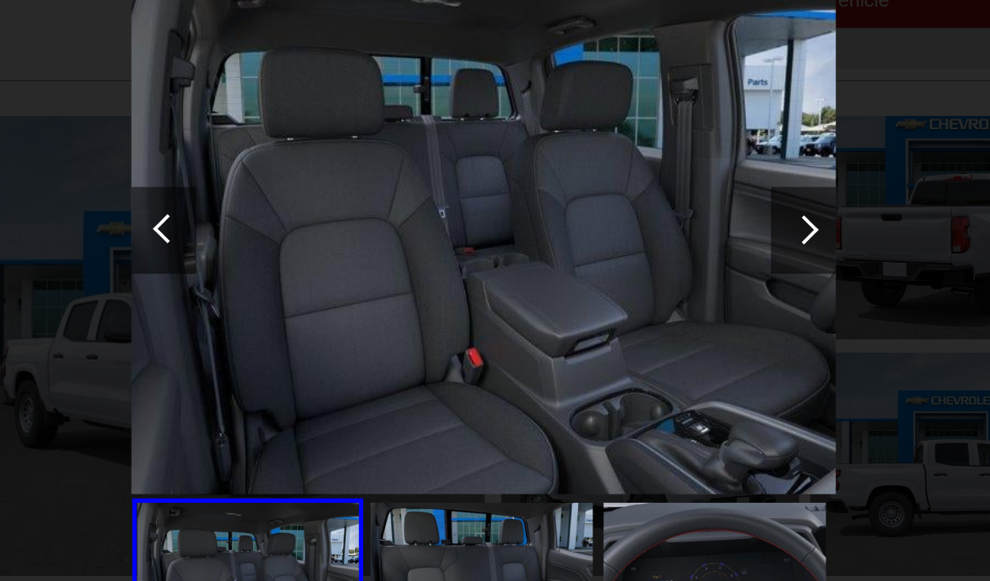
click at [717, 248] on div at bounding box center [742, 281] width 50 height 67
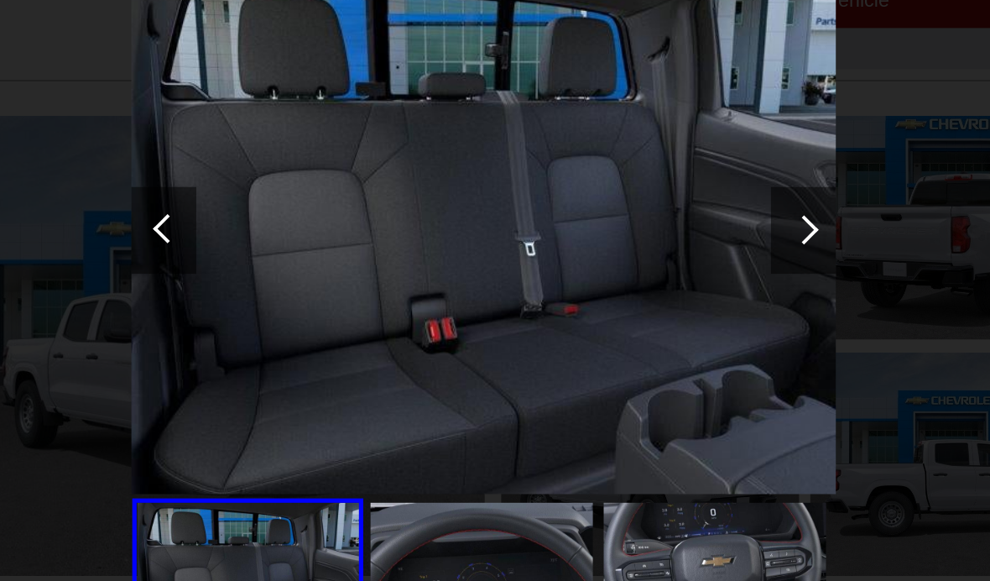
click at [717, 248] on div at bounding box center [742, 281] width 50 height 67
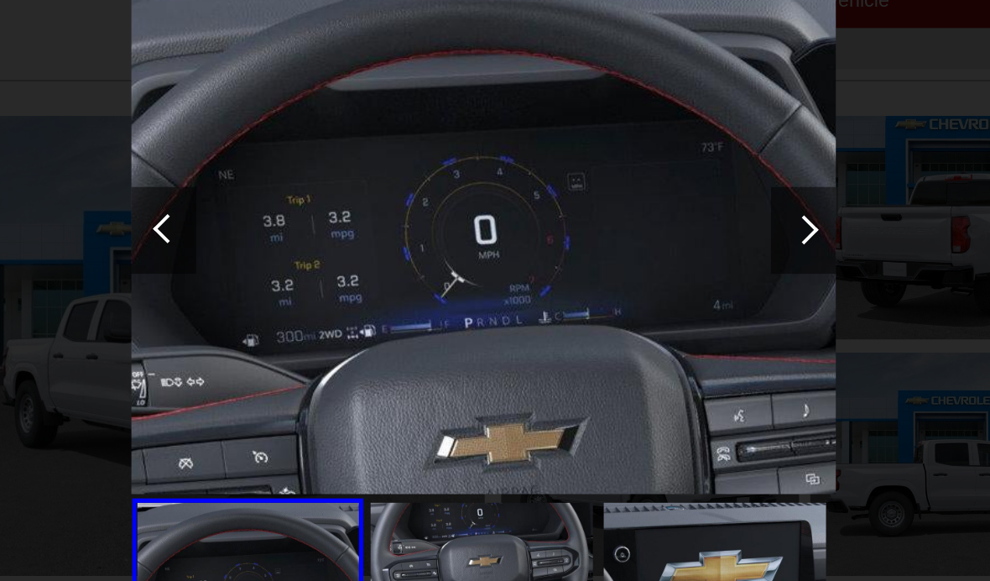
click at [717, 248] on div at bounding box center [742, 281] width 50 height 67
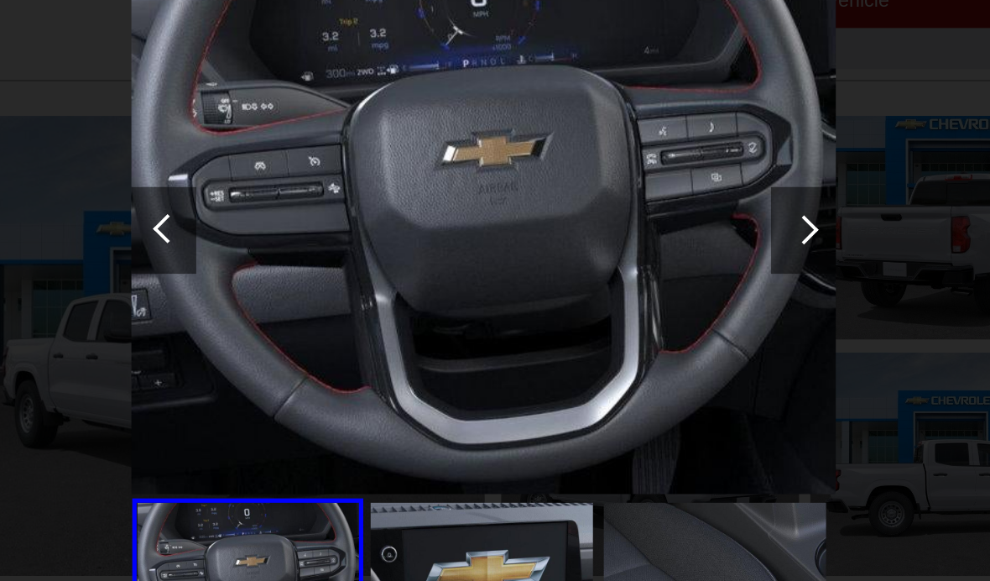
click at [732, 270] on div at bounding box center [743, 281] width 23 height 23
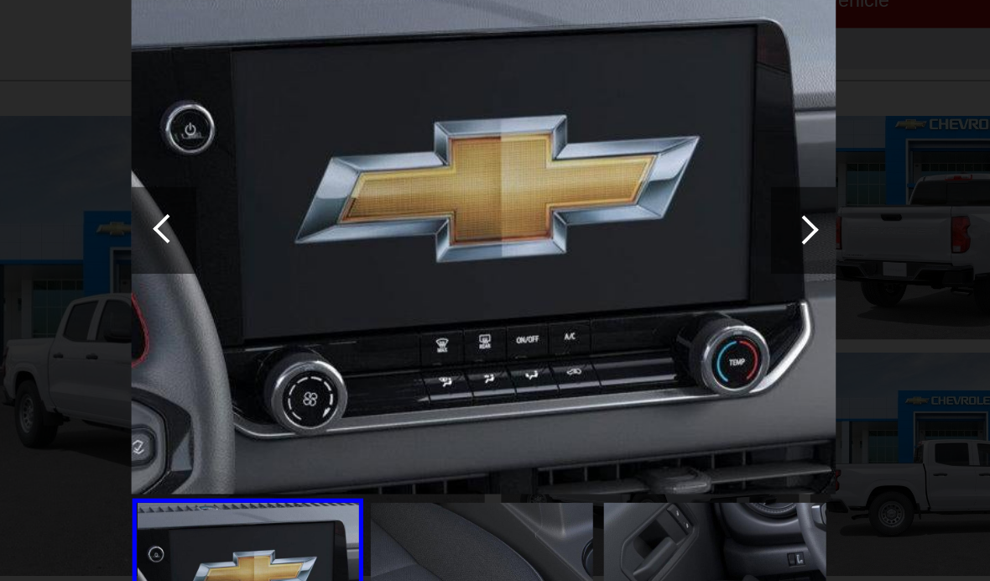
click at [717, 248] on div at bounding box center [742, 281] width 50 height 67
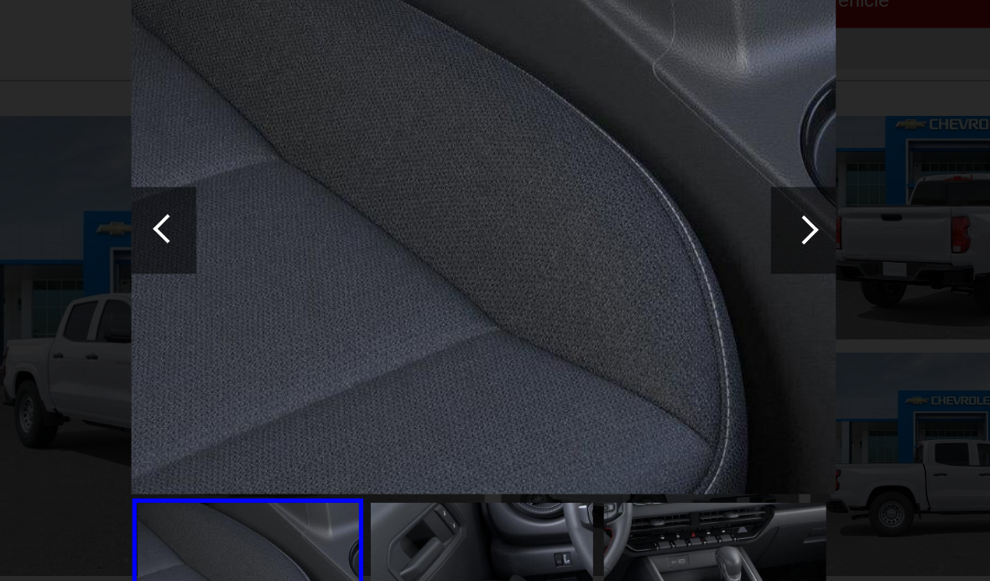
click at [732, 270] on div at bounding box center [743, 281] width 23 height 23
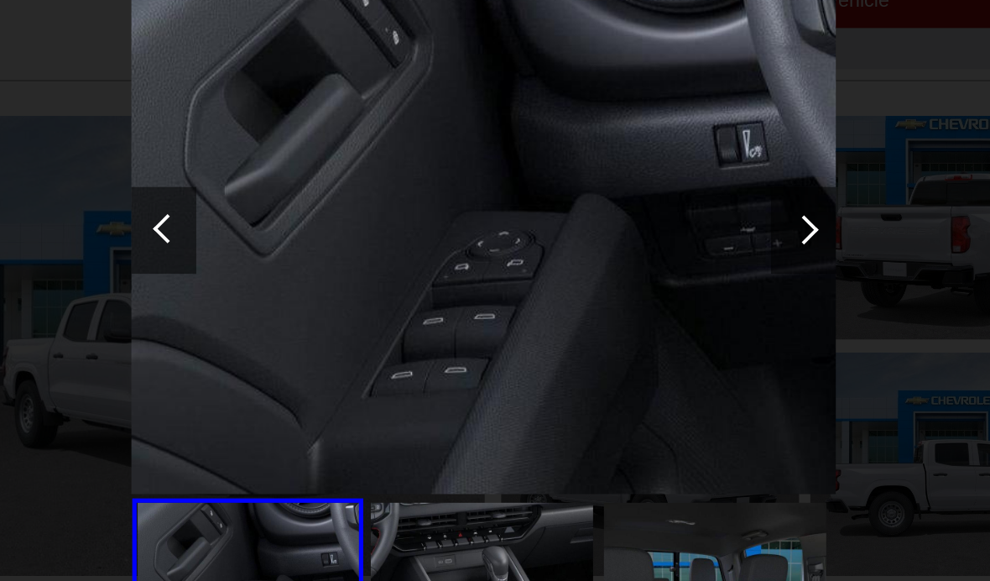
click at [717, 248] on div at bounding box center [742, 281] width 50 height 67
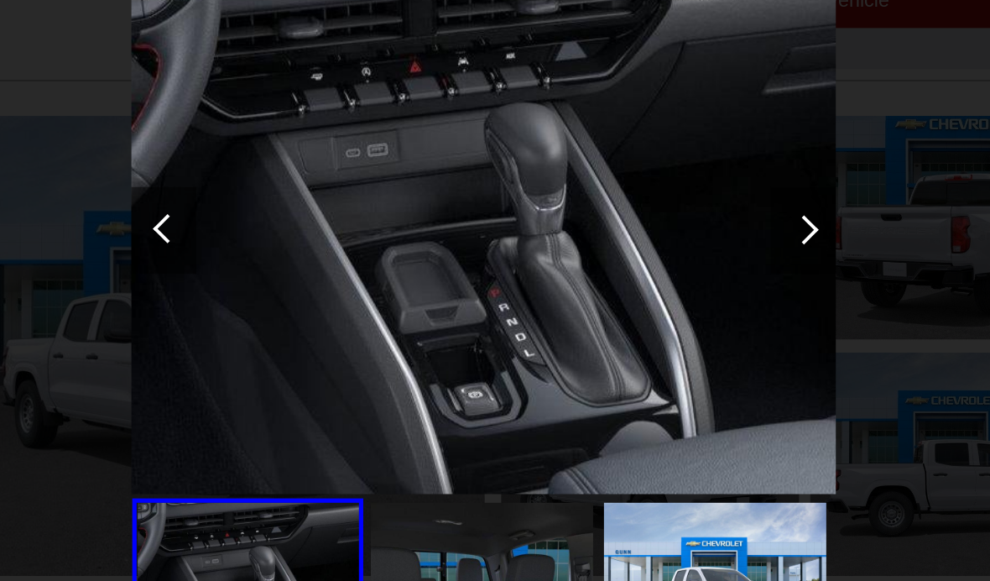
click at [732, 270] on div at bounding box center [743, 281] width 23 height 23
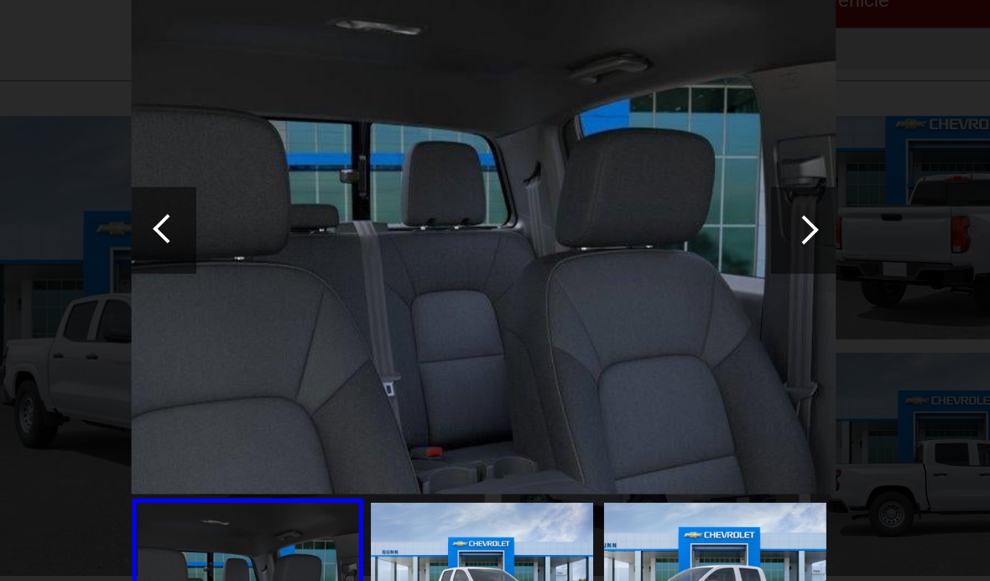
click at [717, 248] on div at bounding box center [742, 281] width 50 height 67
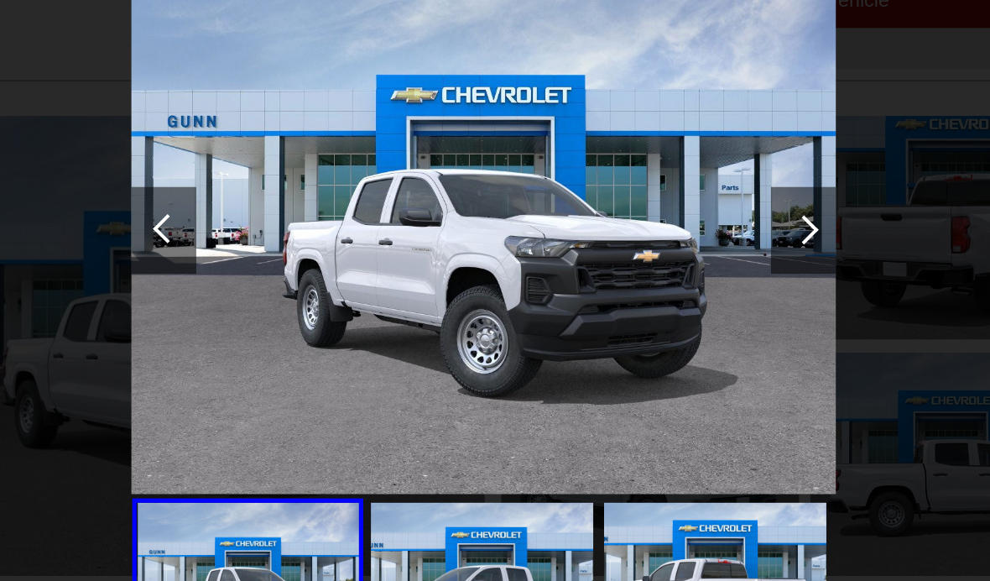
click at [732, 270] on div at bounding box center [743, 281] width 23 height 23
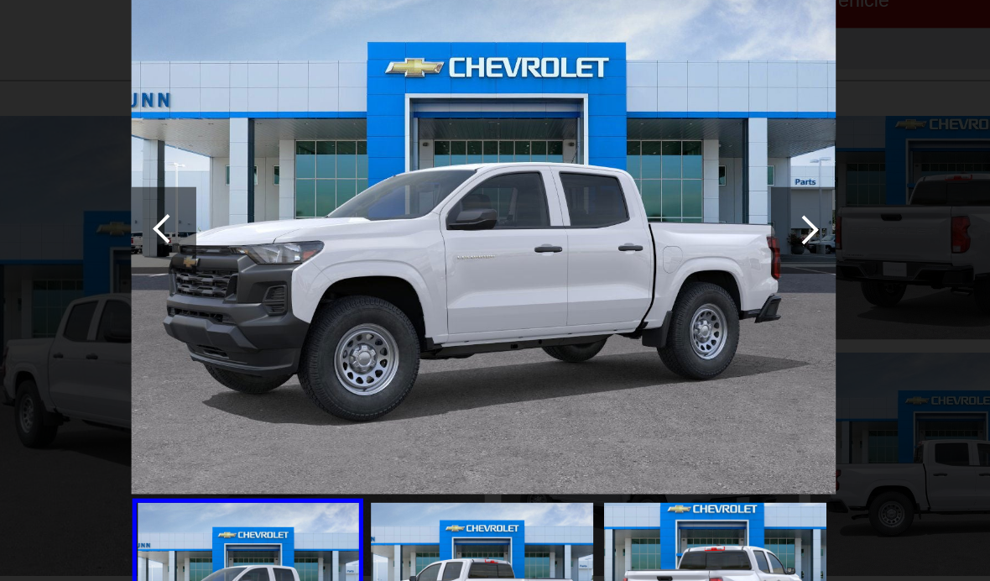
click at [732, 270] on div at bounding box center [743, 281] width 23 height 23
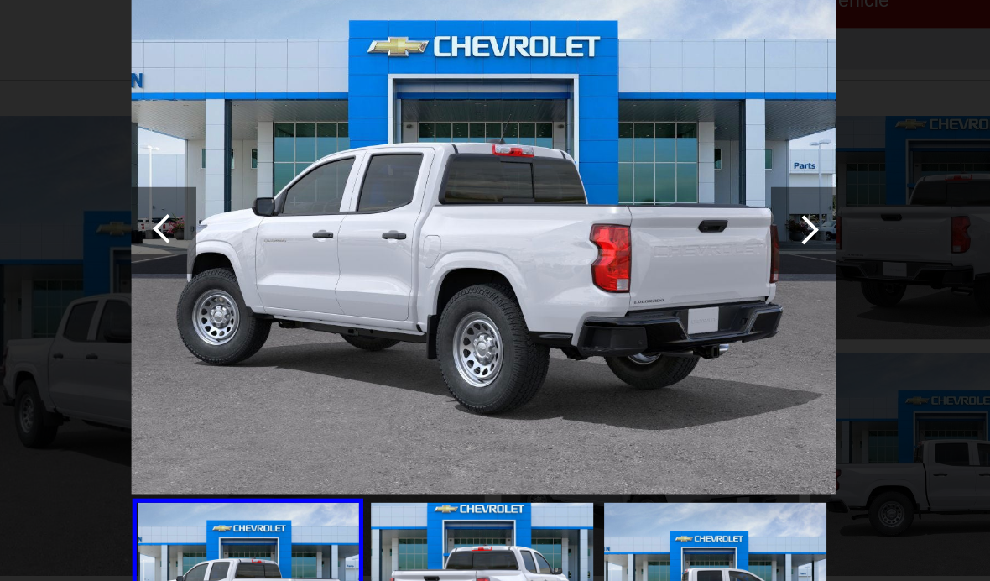
click at [732, 270] on div at bounding box center [743, 281] width 23 height 23
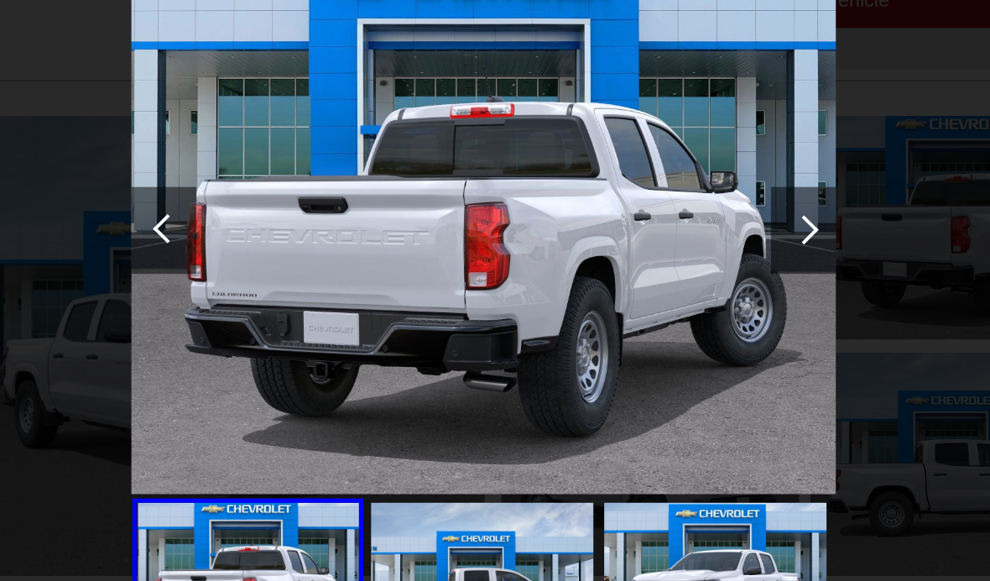
click at [732, 270] on div at bounding box center [743, 281] width 23 height 23
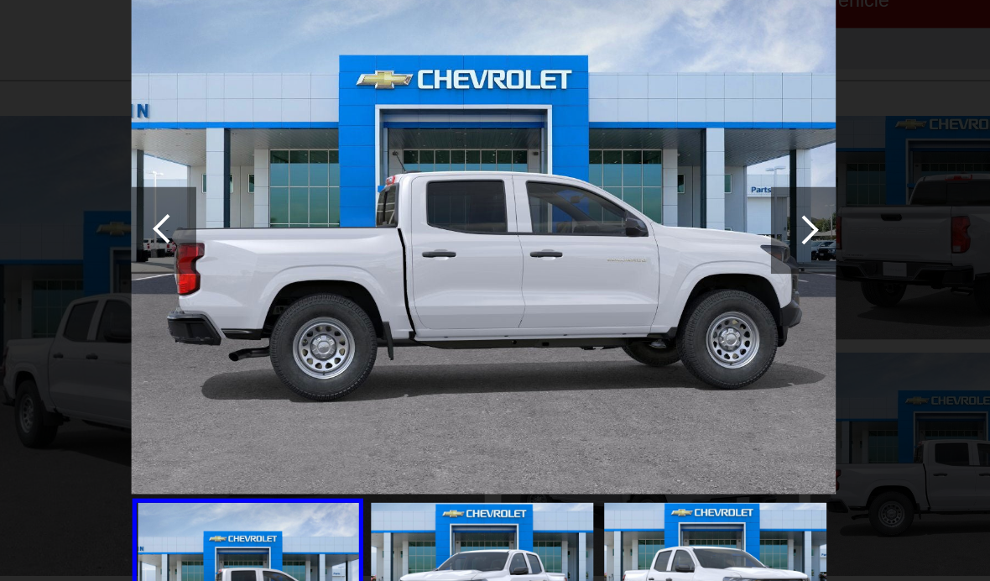
click at [717, 248] on div at bounding box center [742, 281] width 50 height 67
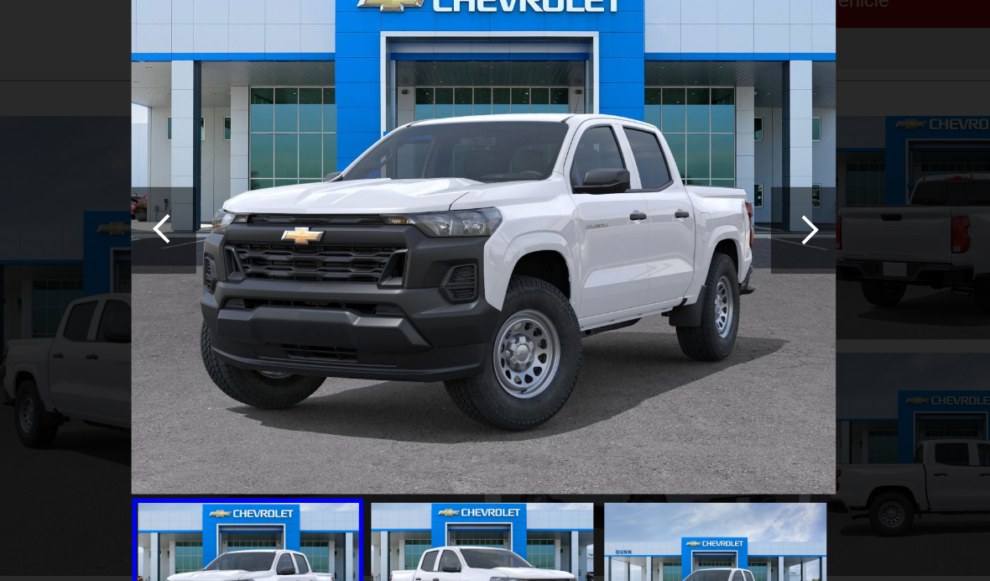
click at [717, 248] on div at bounding box center [742, 281] width 50 height 67
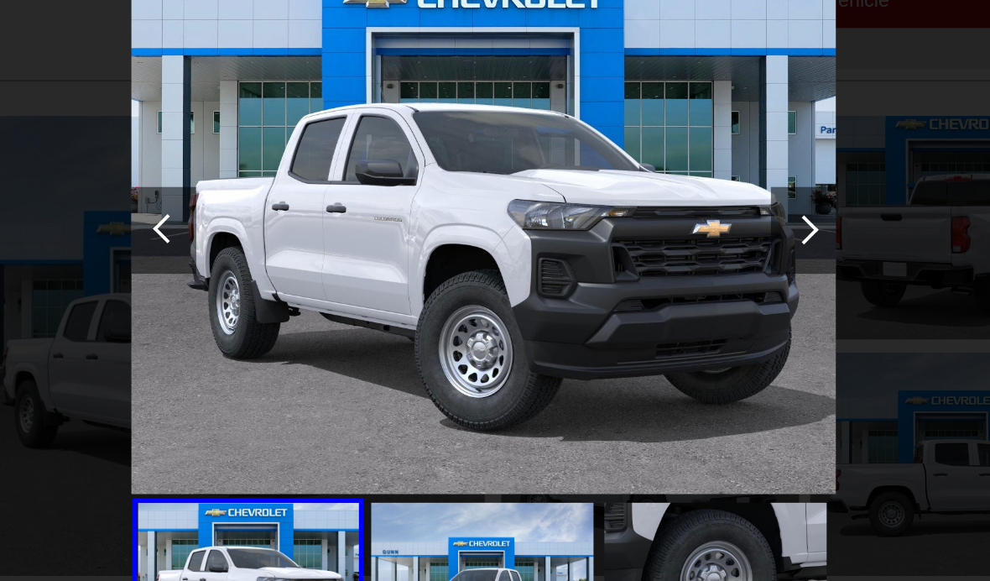
click at [717, 248] on div at bounding box center [742, 281] width 50 height 67
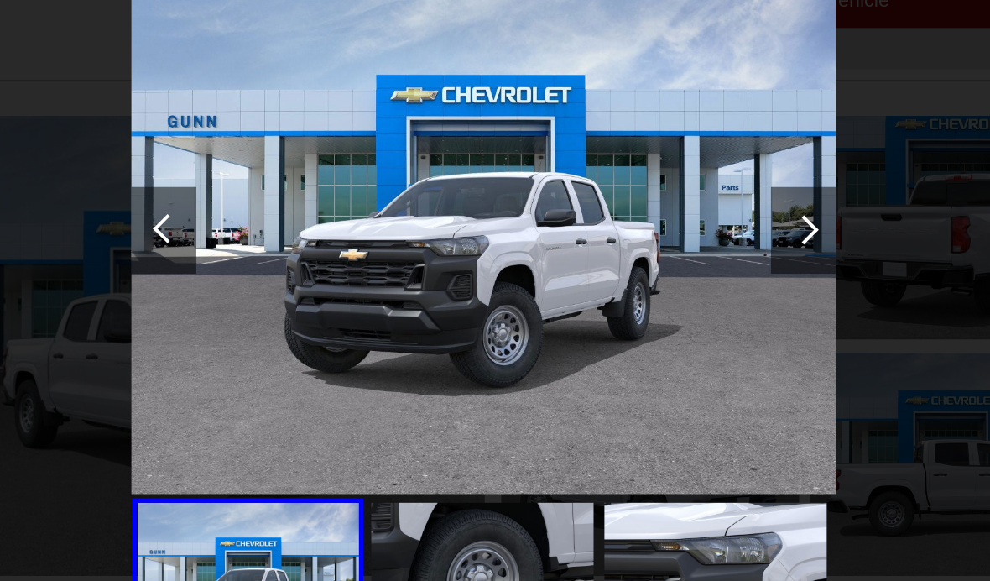
click at [717, 248] on div at bounding box center [742, 281] width 50 height 67
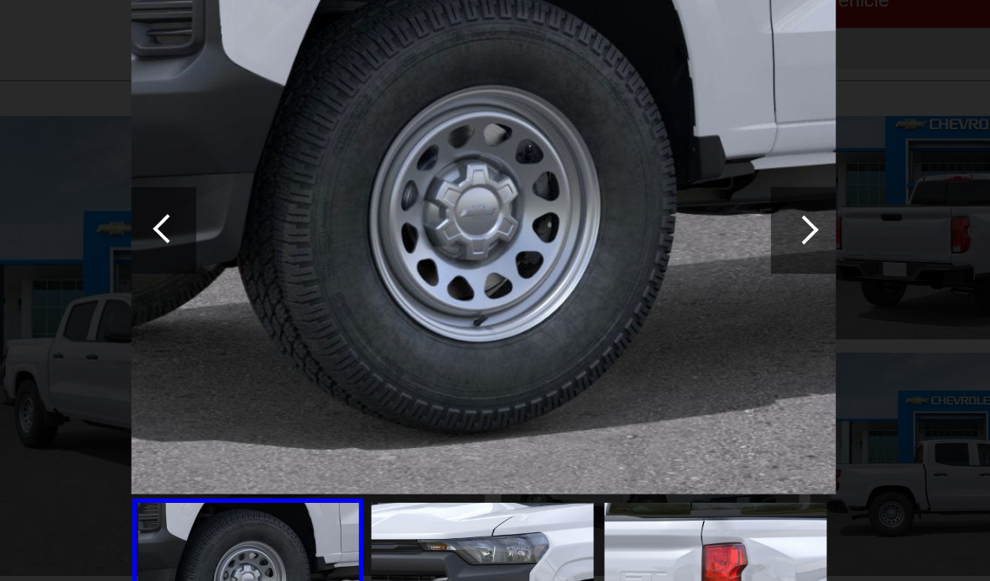
click at [732, 270] on div at bounding box center [743, 281] width 23 height 23
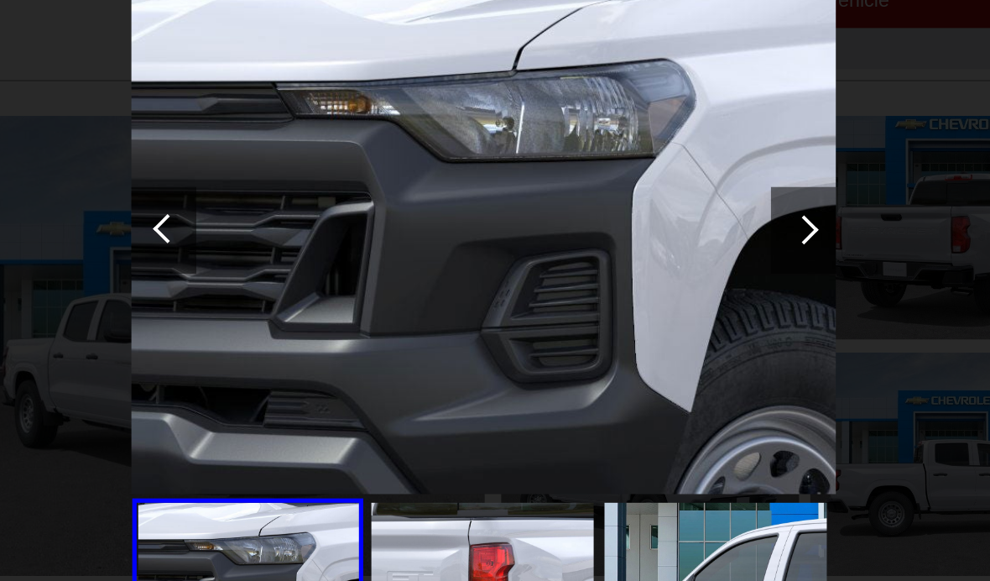
click at [717, 248] on div at bounding box center [742, 281] width 50 height 67
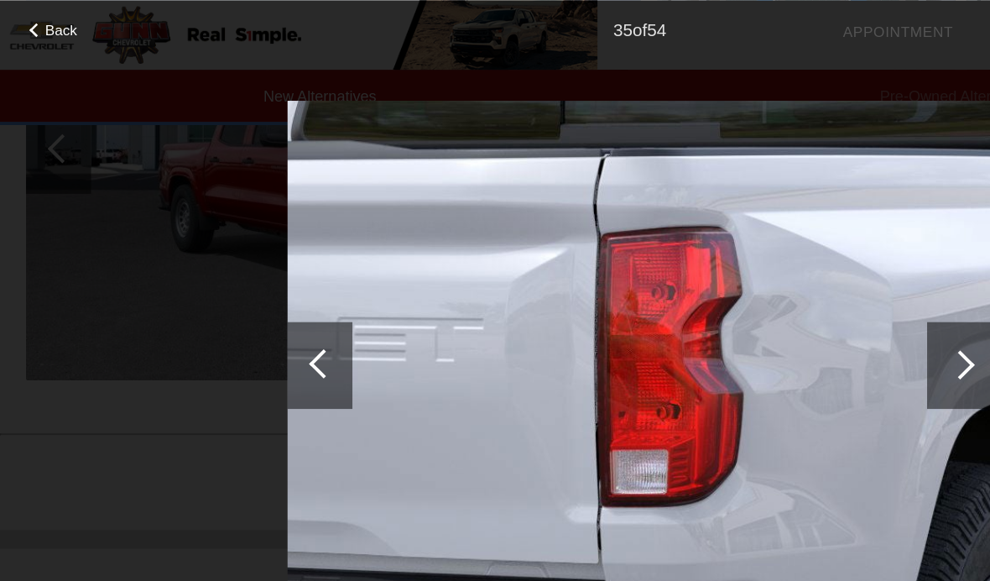
scroll to position [1143, 0]
click at [39, 19] on span "Back" at bounding box center [47, 23] width 25 height 13
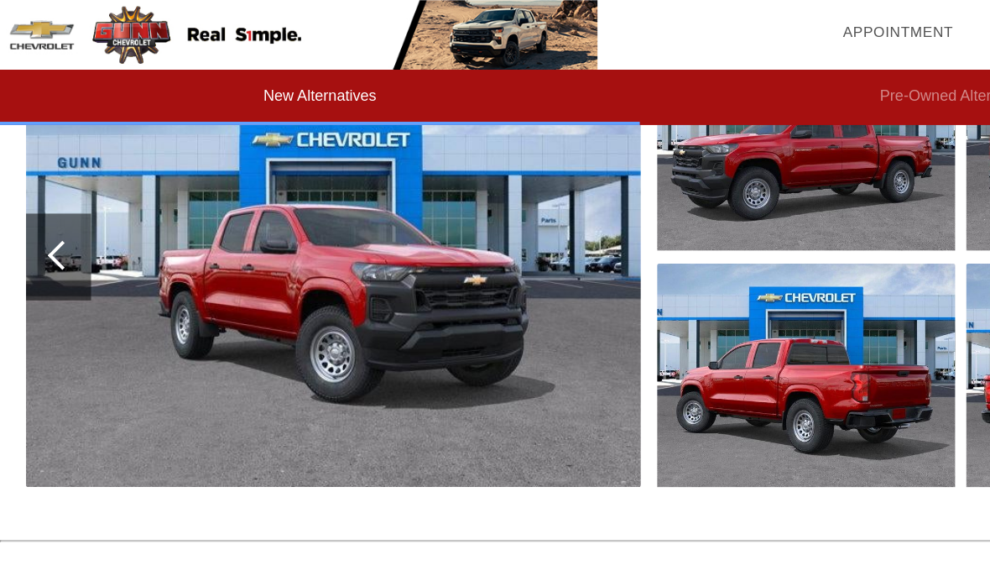
scroll to position [1060, 0]
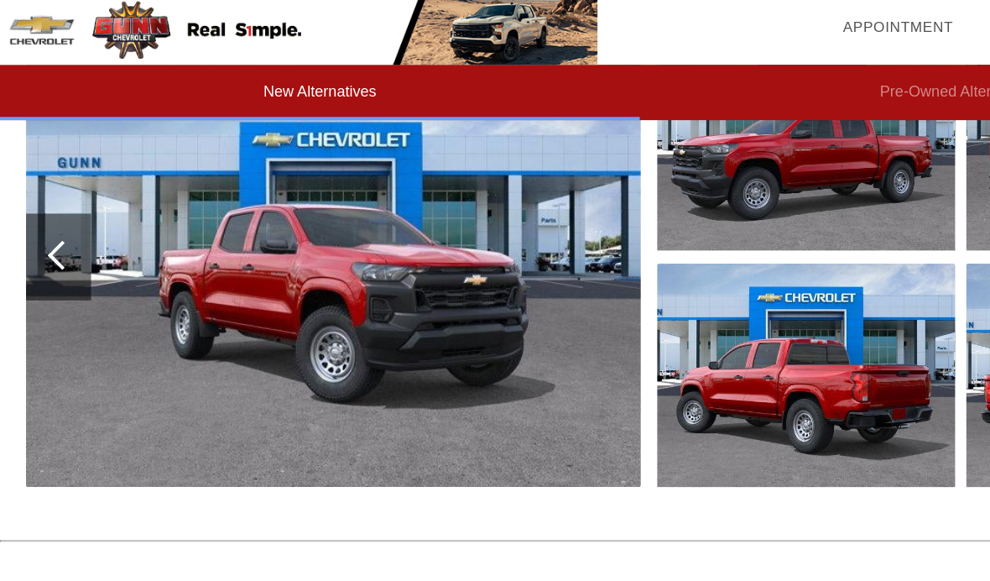
click at [250, 291] on img at bounding box center [258, 202] width 476 height 356
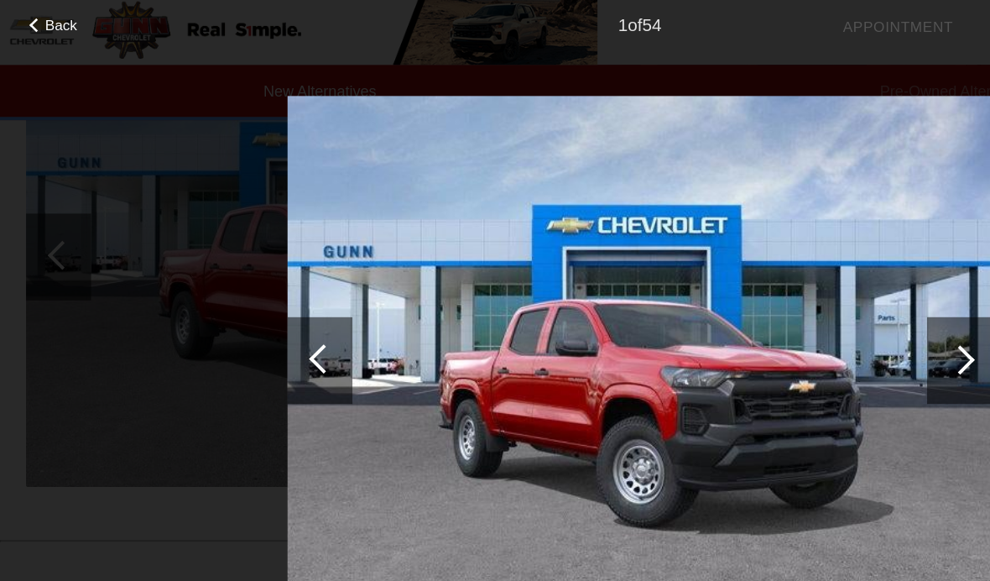
click at [506, 356] on img at bounding box center [494, 281] width 545 height 409
click at [750, 279] on div at bounding box center [743, 281] width 23 height 23
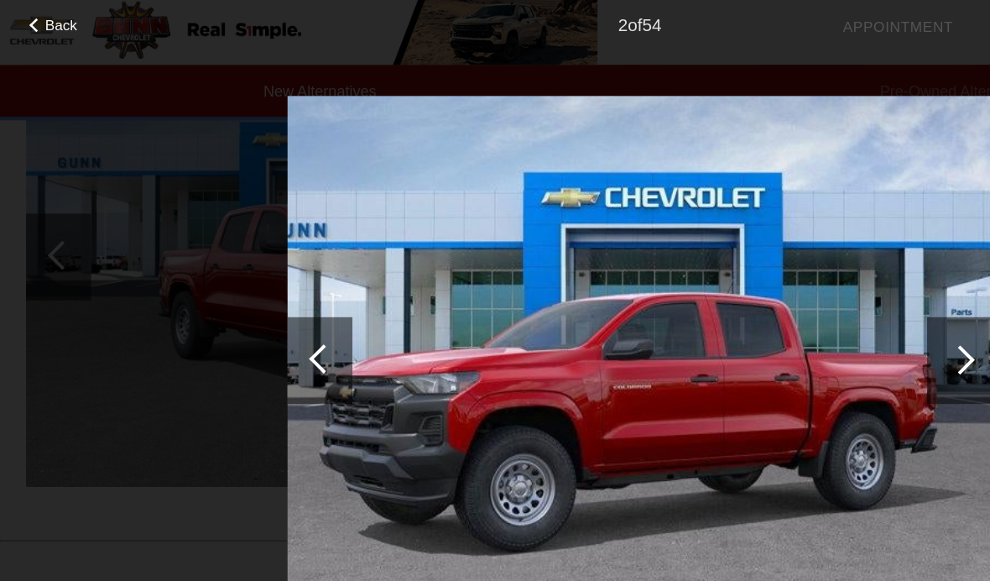
click at [749, 283] on div at bounding box center [742, 281] width 50 height 67
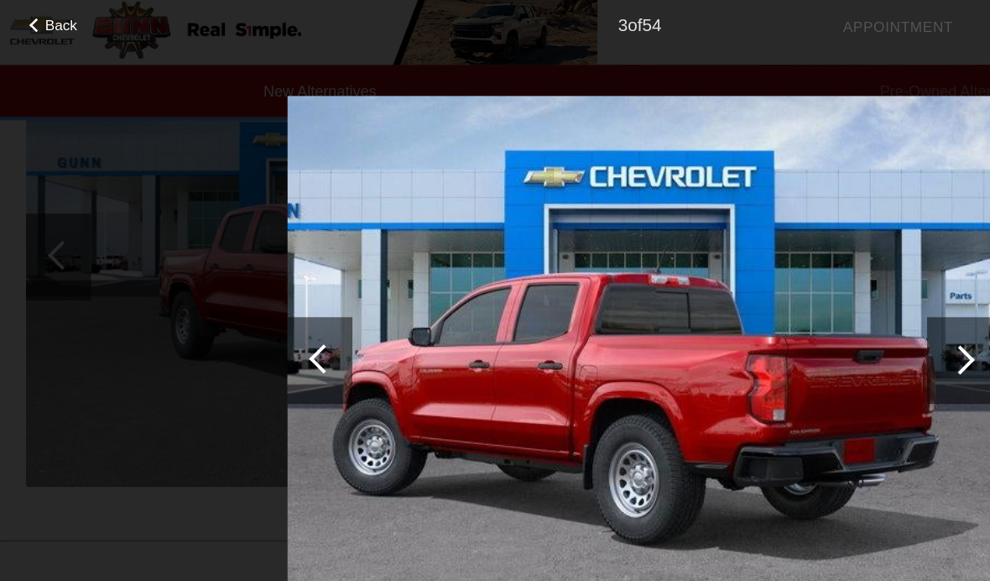
click at [746, 283] on div at bounding box center [743, 281] width 23 height 23
